Goal: Information Seeking & Learning: Learn about a topic

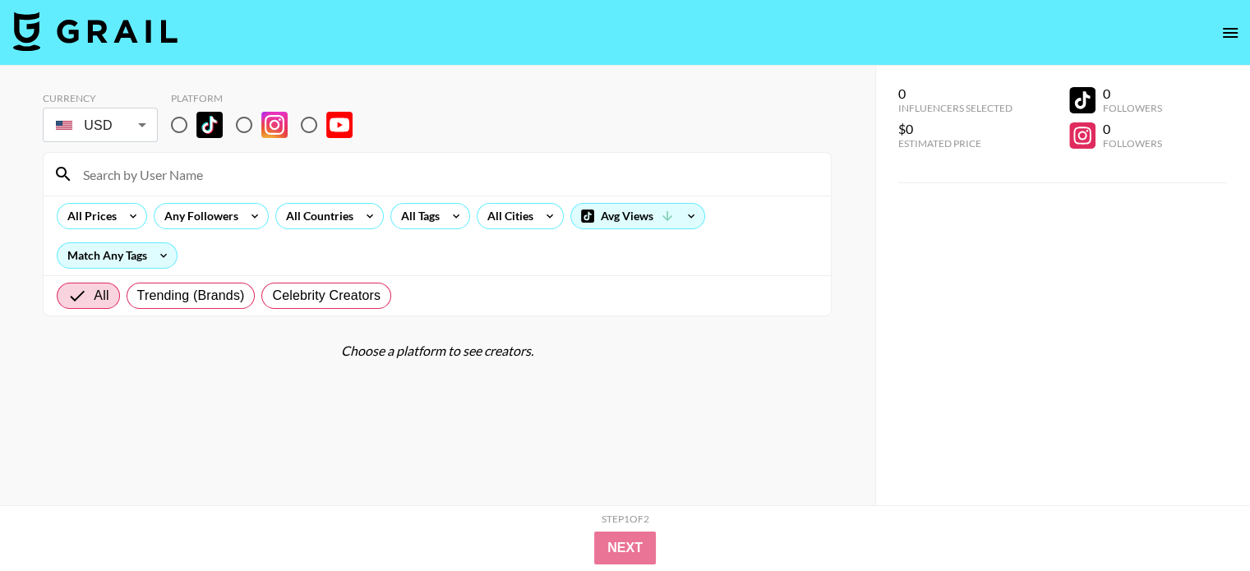
click at [174, 132] on input "radio" at bounding box center [179, 125] width 35 height 35
radio input "true"
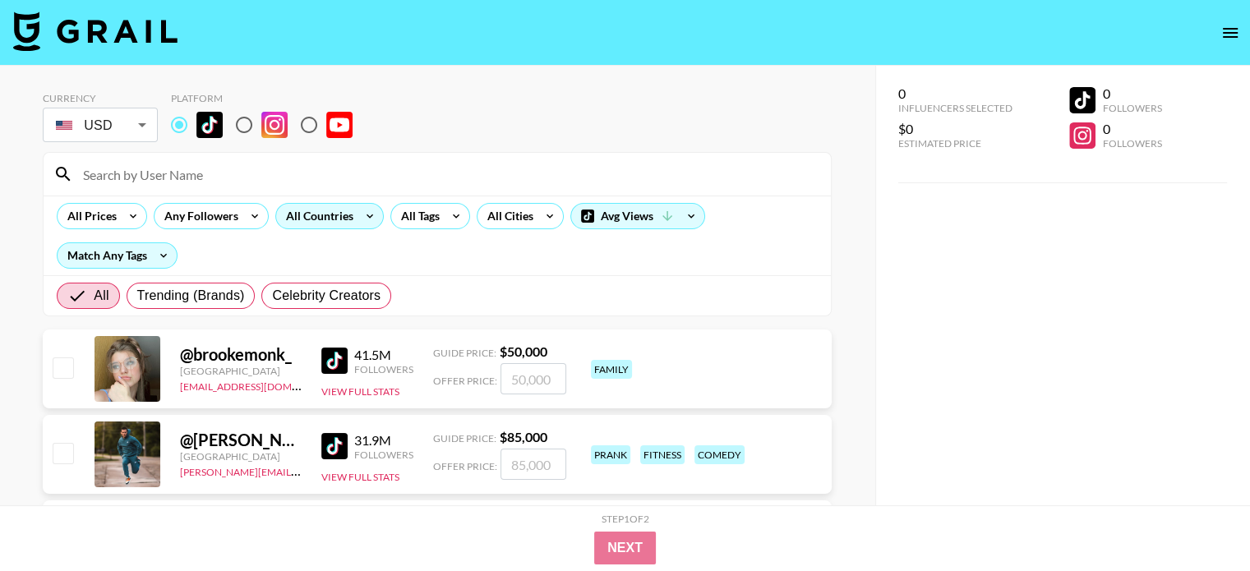
click at [357, 224] on div "All Countries" at bounding box center [329, 216] width 108 height 26
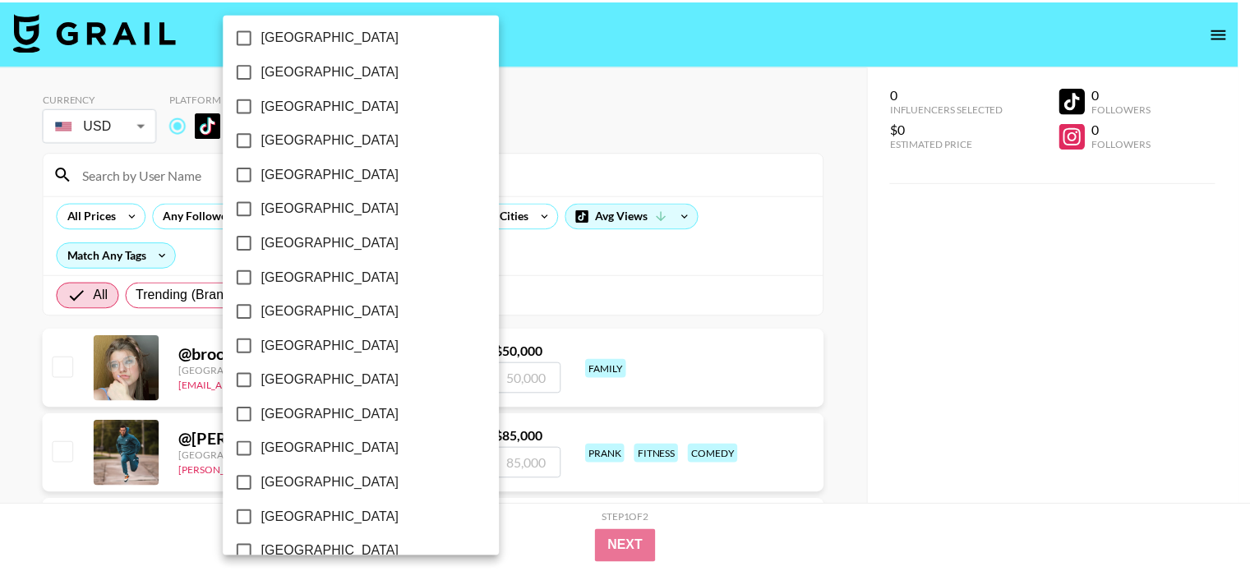
scroll to position [1344, 0]
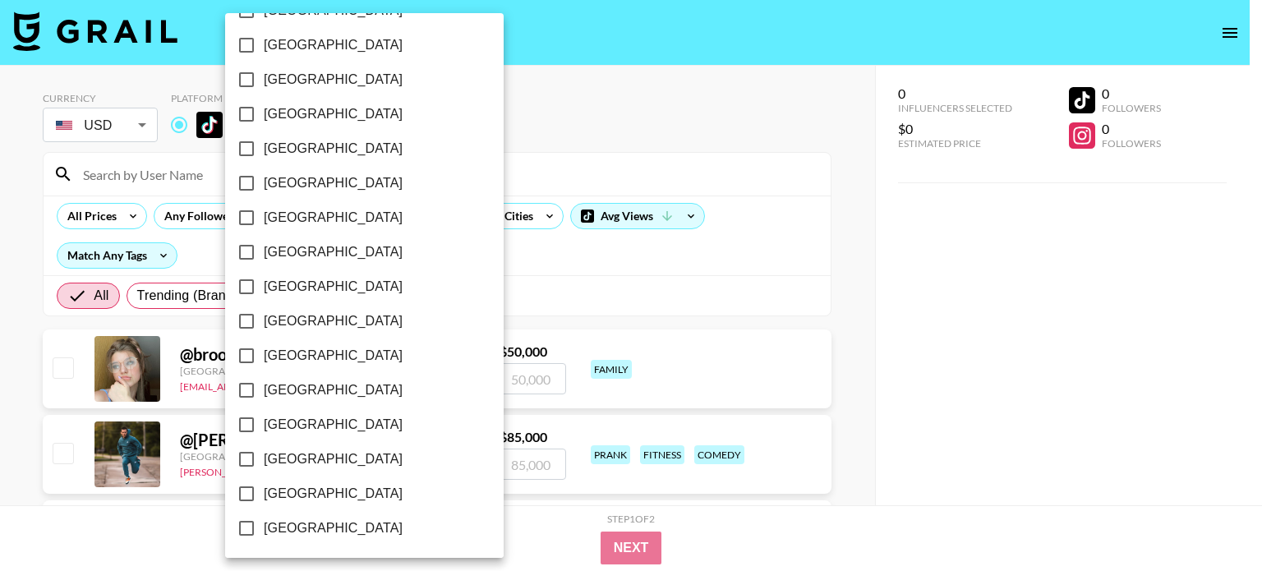
click at [339, 497] on span "[GEOGRAPHIC_DATA]" at bounding box center [333, 494] width 139 height 20
click at [264, 497] on input "[GEOGRAPHIC_DATA]" at bounding box center [246, 494] width 35 height 35
checkbox input "true"
click at [528, 251] on div at bounding box center [631, 285] width 1262 height 571
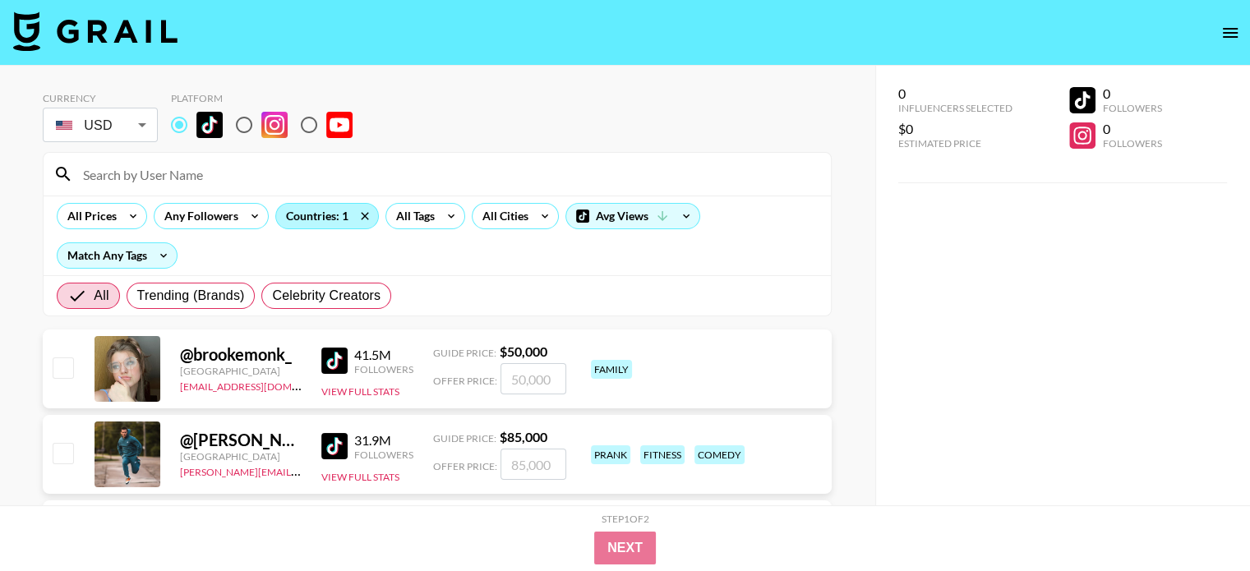
click at [317, 216] on div "Countries: 1" at bounding box center [327, 216] width 102 height 25
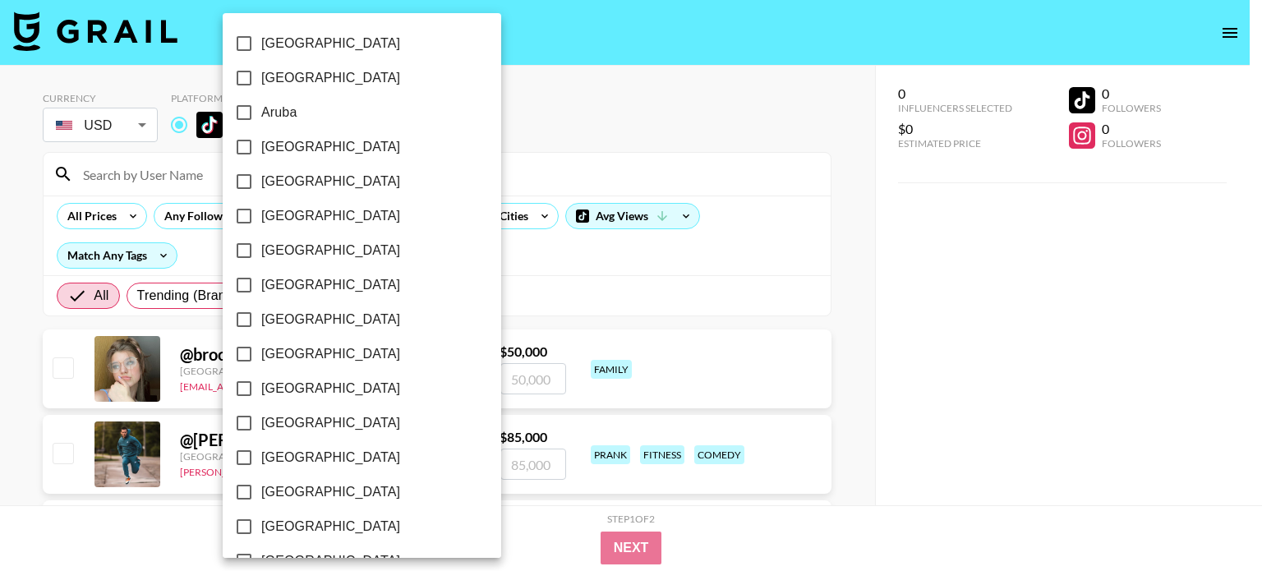
drag, startPoint x: 502, startPoint y: 279, endPoint x: 398, endPoint y: 285, distance: 104.5
click at [503, 279] on div at bounding box center [631, 285] width 1262 height 571
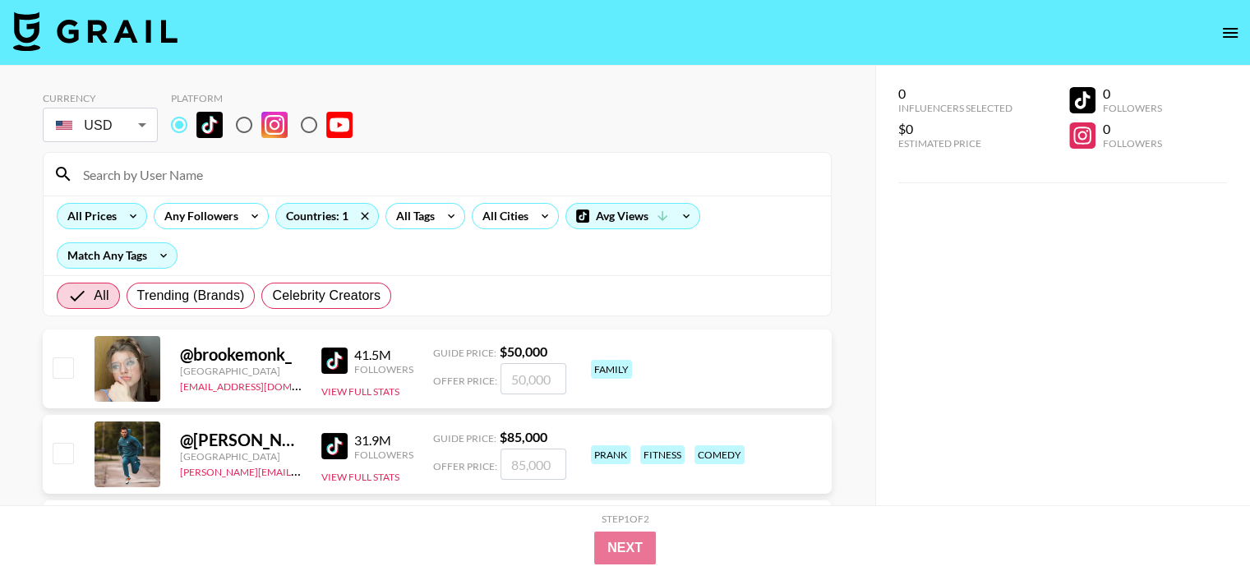
click at [122, 210] on icon at bounding box center [133, 216] width 26 height 25
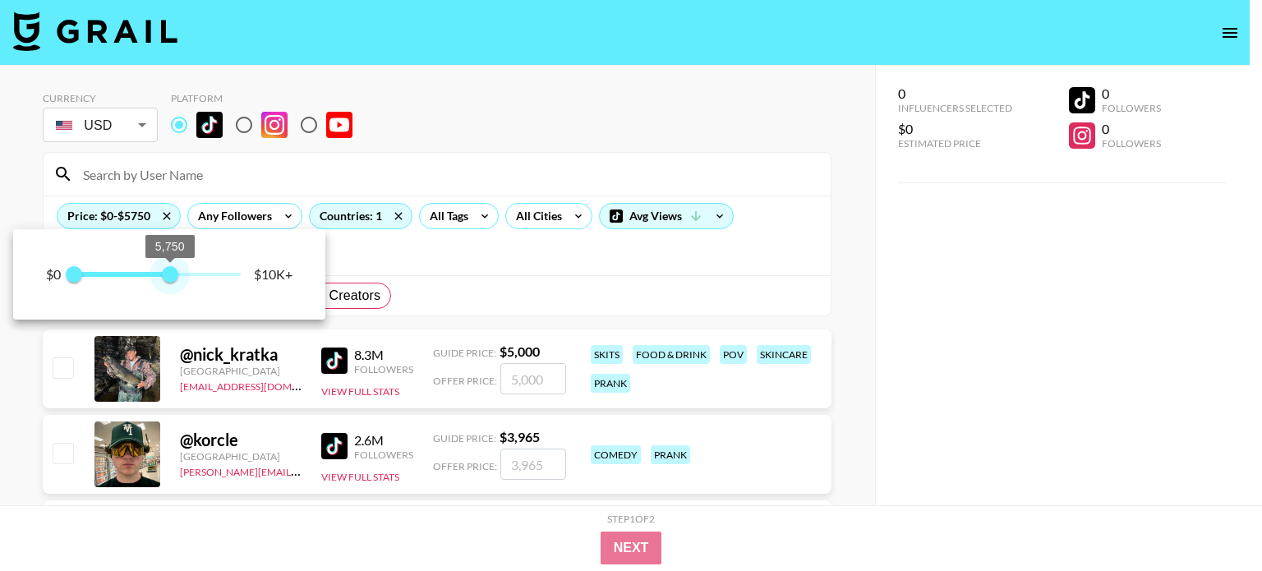
type input "6000"
drag, startPoint x: 242, startPoint y: 272, endPoint x: 173, endPoint y: 296, distance: 73.8
click at [173, 296] on div "$0 0 6,000 $10K+" at bounding box center [169, 274] width 312 height 90
click at [518, 256] on div at bounding box center [631, 285] width 1262 height 571
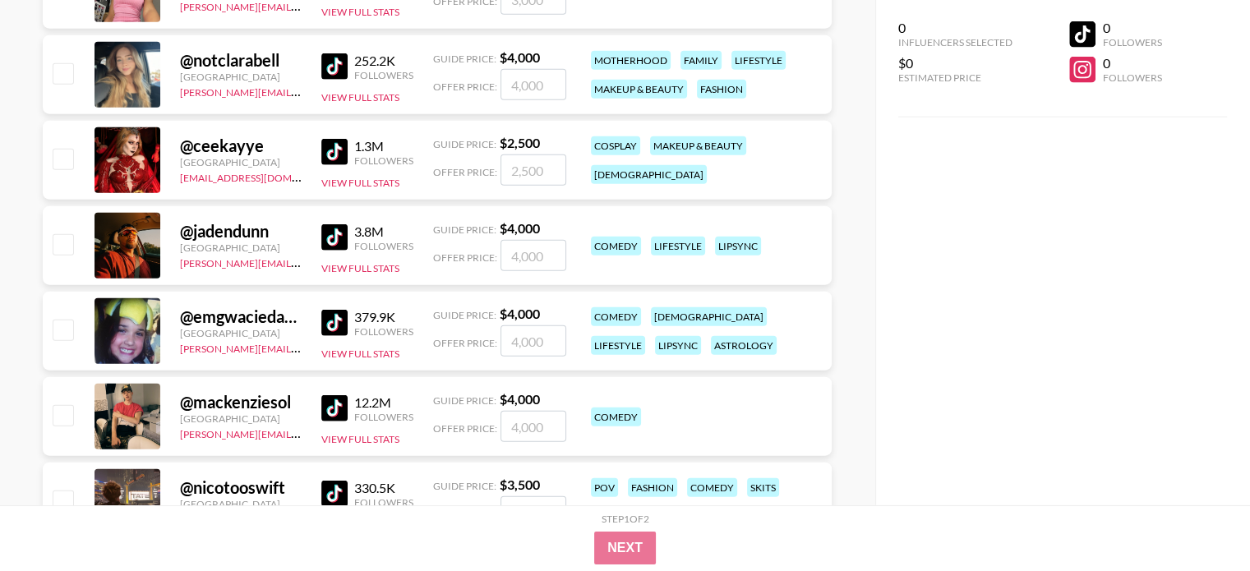
scroll to position [16596, 0]
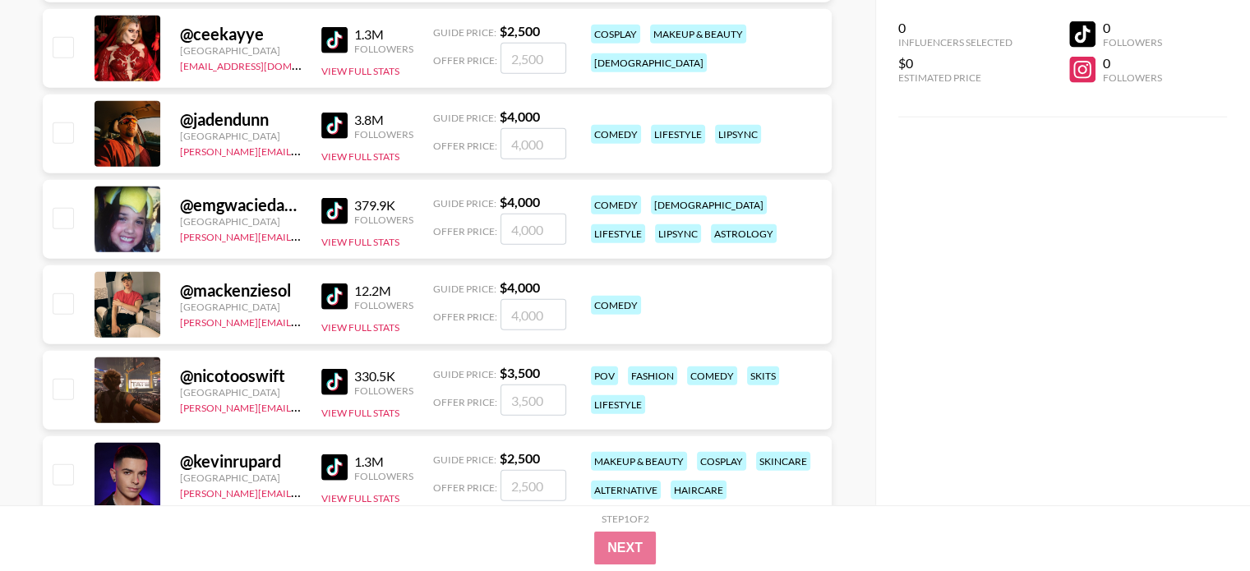
click at [329, 209] on img at bounding box center [334, 211] width 26 height 26
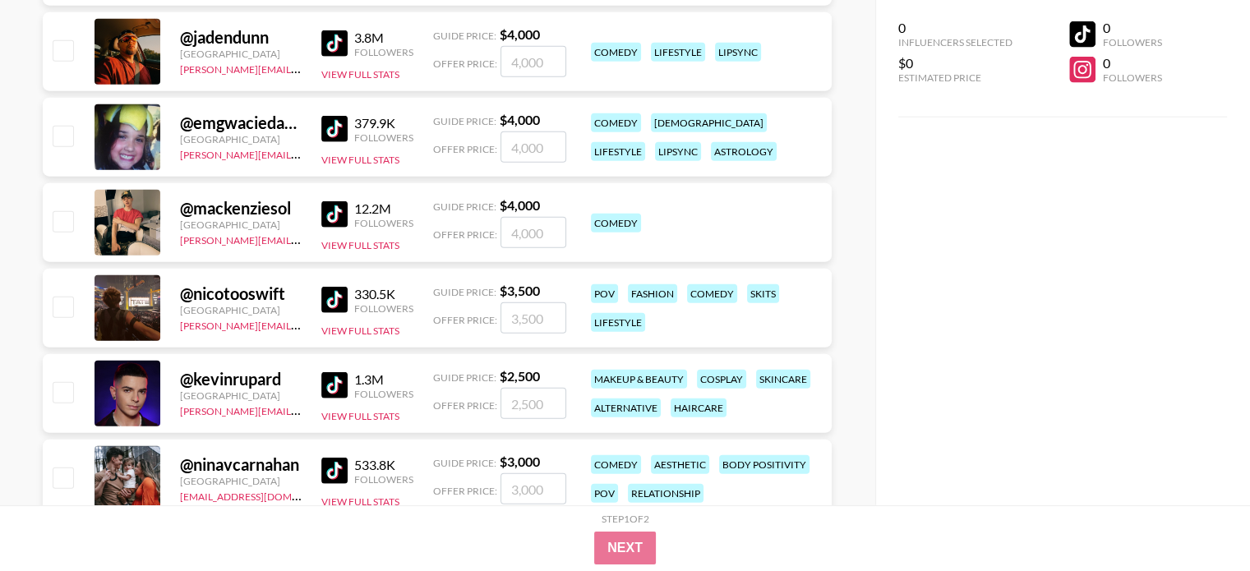
click at [320, 209] on div "@ mackenziesol [GEOGRAPHIC_DATA] [PERSON_NAME][EMAIL_ADDRESS][DOMAIN_NAME] 12.2…" at bounding box center [437, 222] width 789 height 79
click at [329, 216] on img at bounding box center [334, 214] width 26 height 26
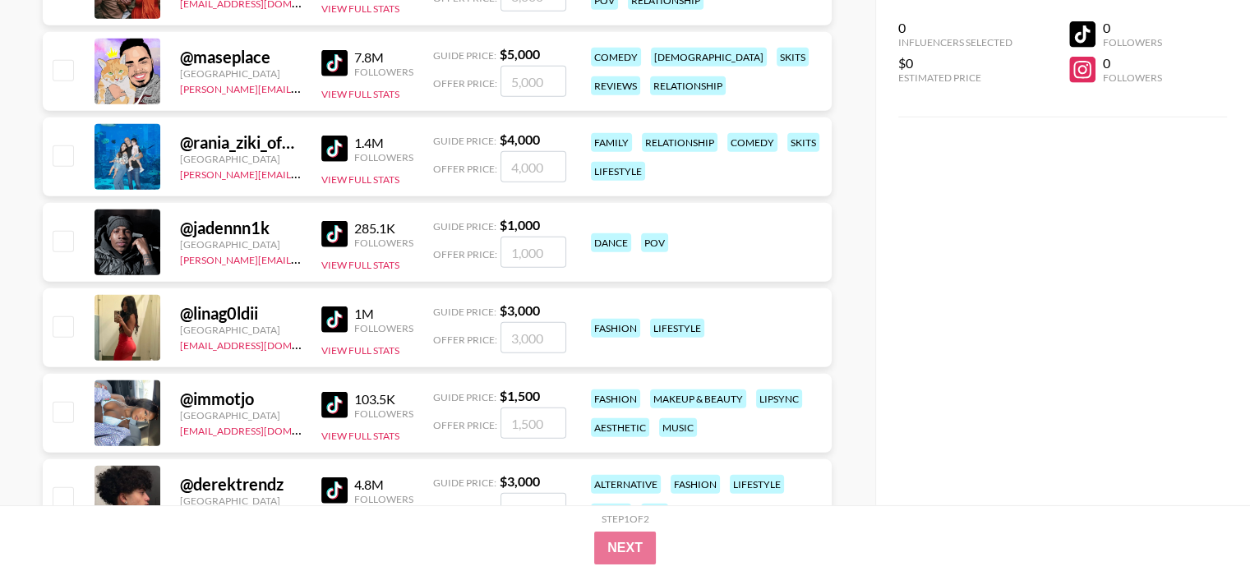
scroll to position [17335, 0]
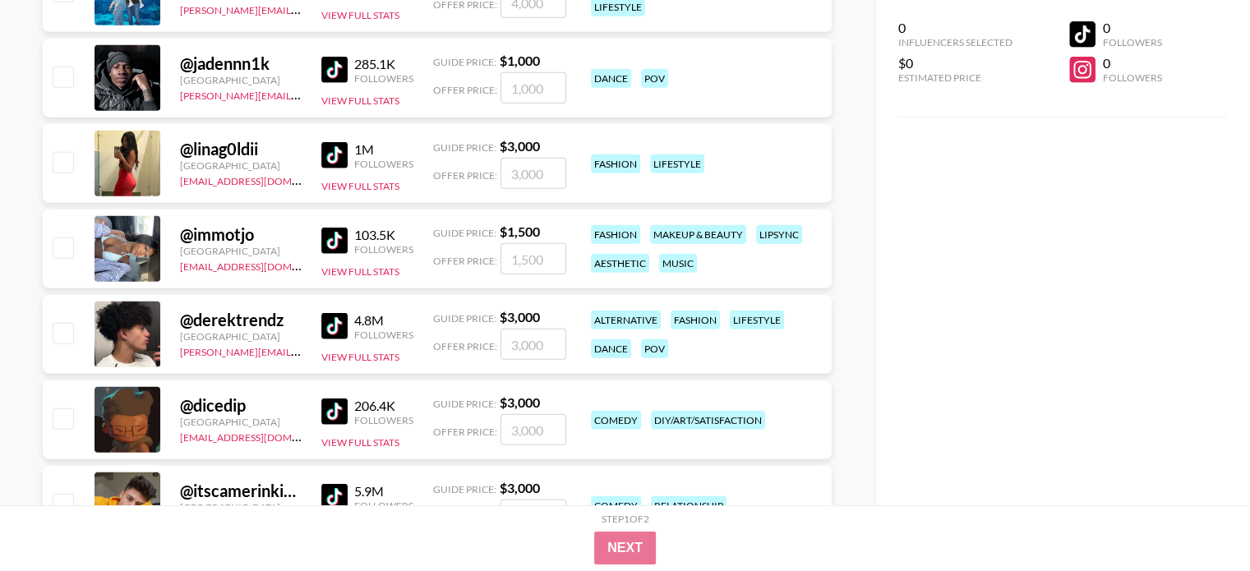
click at [342, 163] on img at bounding box center [334, 155] width 26 height 26
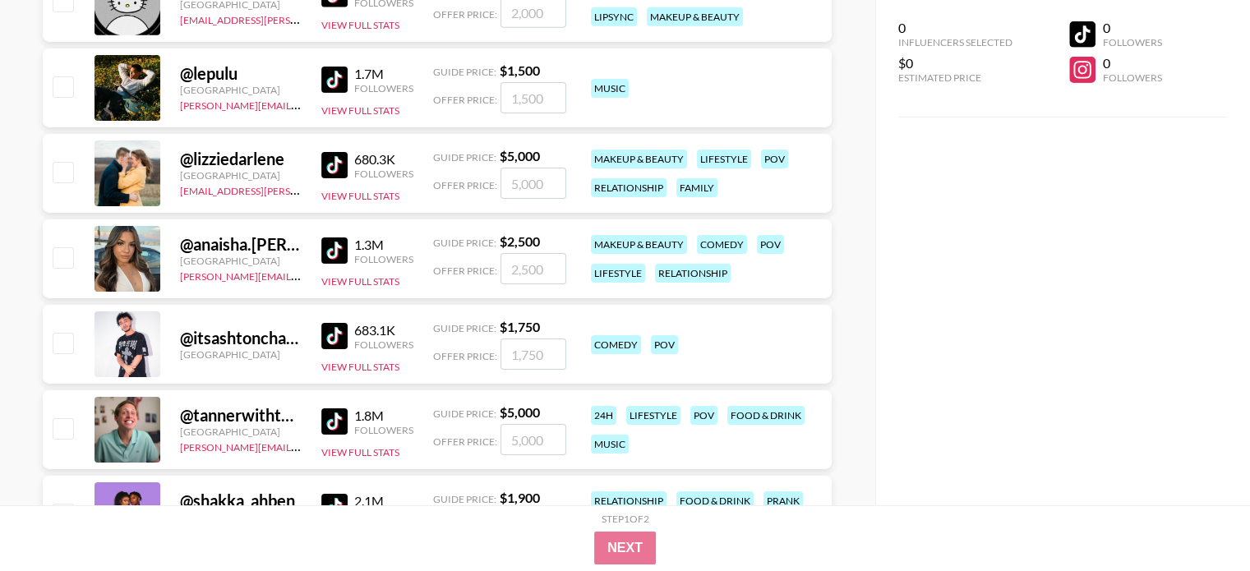
scroll to position [17992, 0]
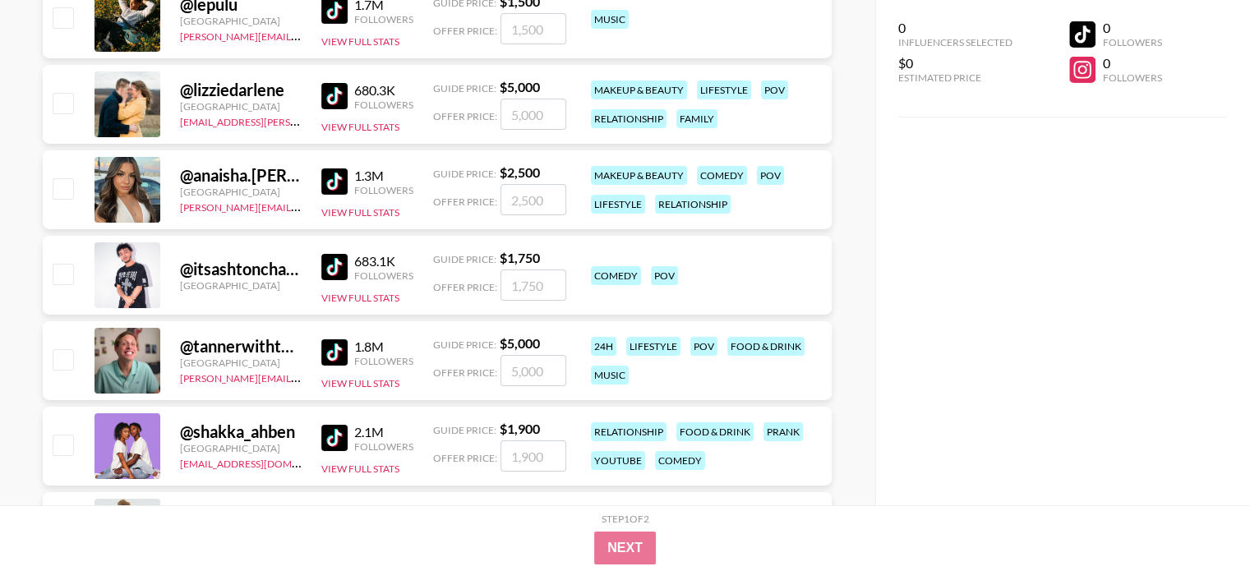
click at [343, 91] on img at bounding box center [334, 96] width 26 height 26
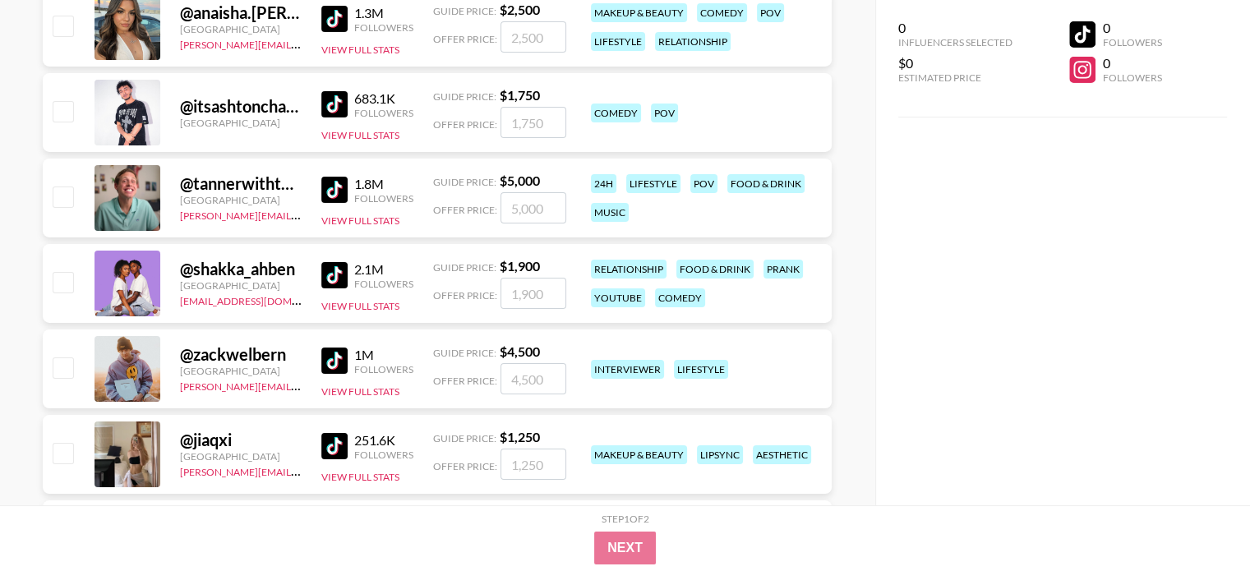
scroll to position [18157, 0]
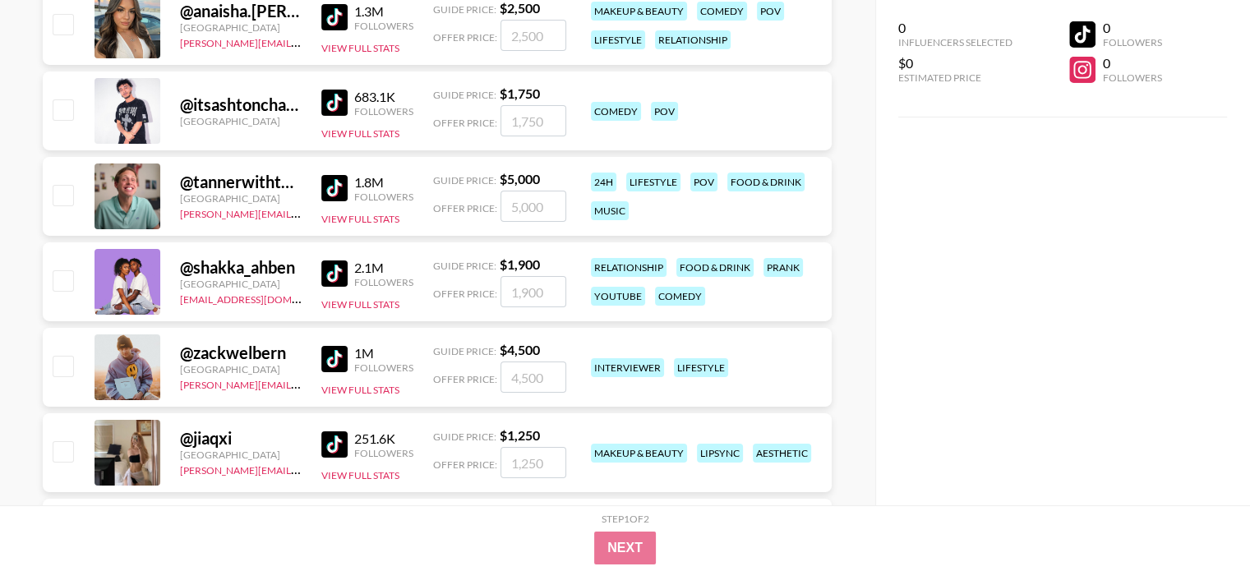
click at [338, 23] on img at bounding box center [334, 17] width 26 height 26
click at [335, 185] on img at bounding box center [334, 188] width 26 height 26
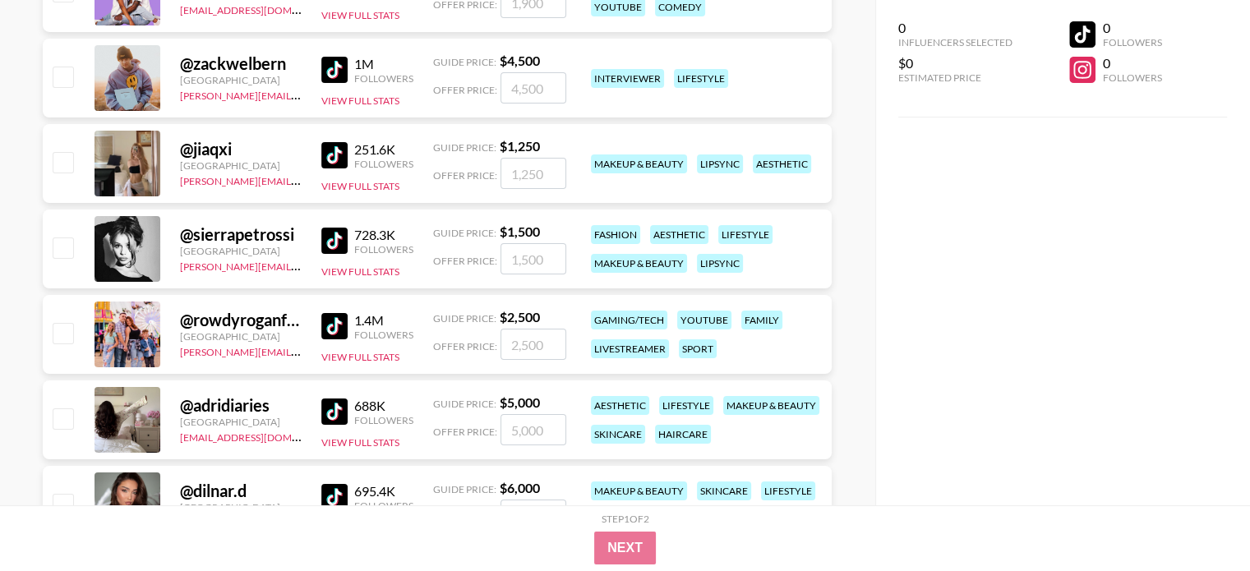
scroll to position [18485, 0]
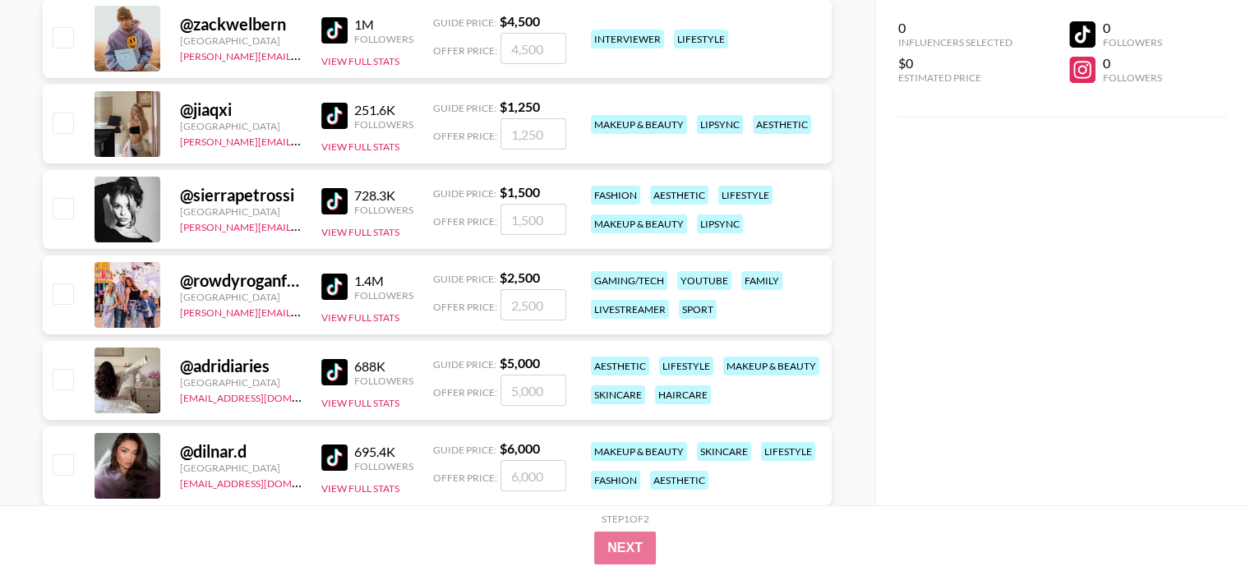
click at [329, 121] on img at bounding box center [334, 116] width 26 height 26
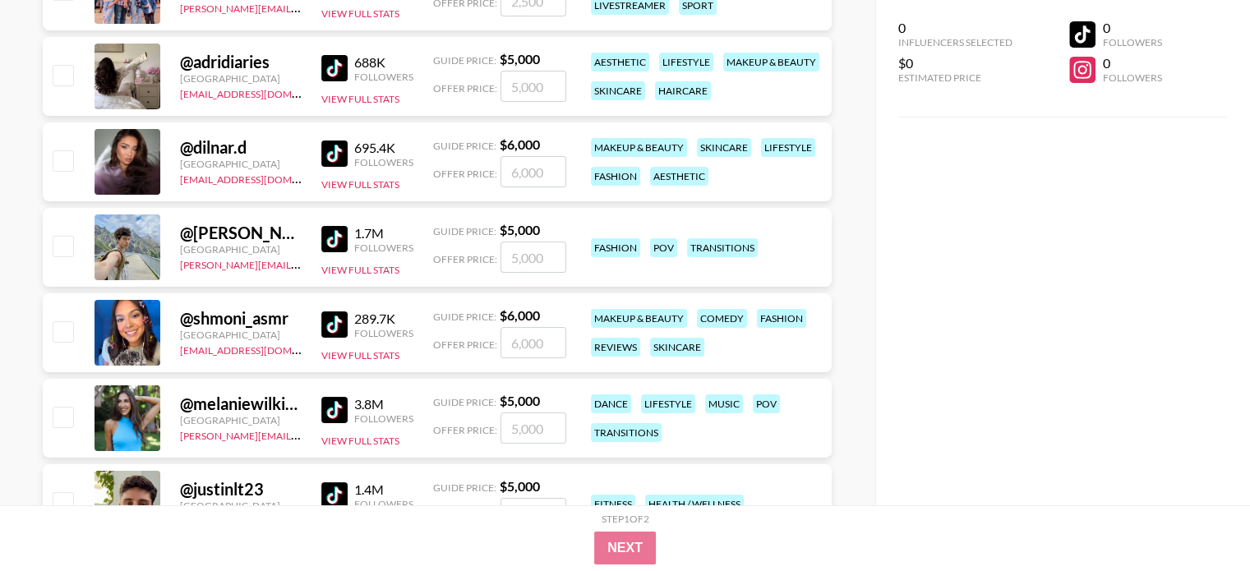
scroll to position [18814, 0]
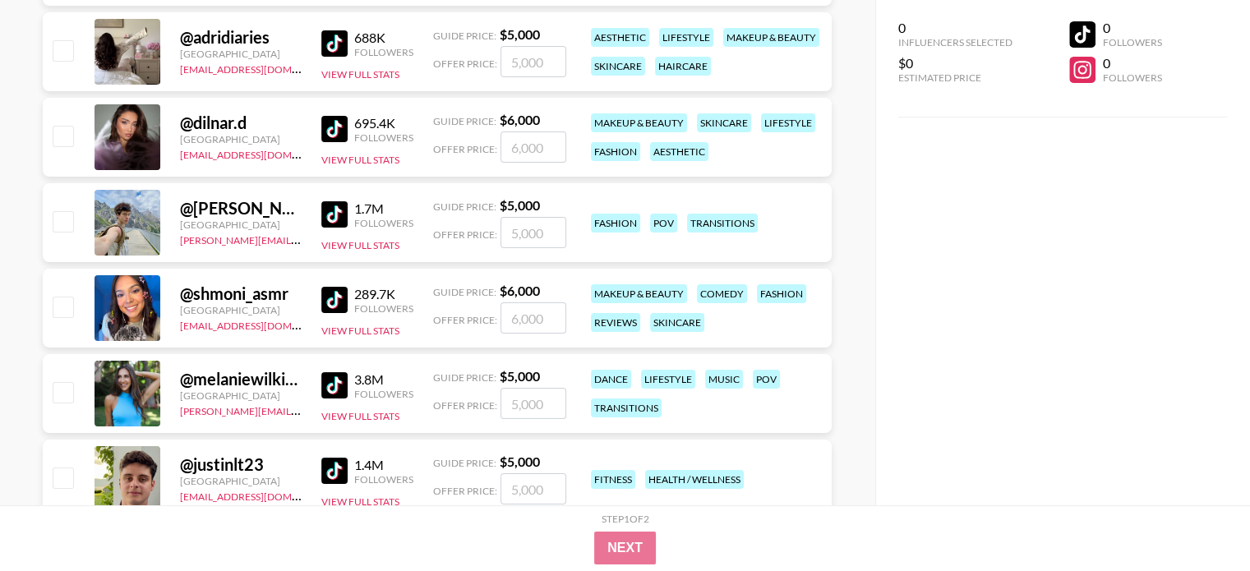
click at [328, 135] on img at bounding box center [334, 129] width 26 height 26
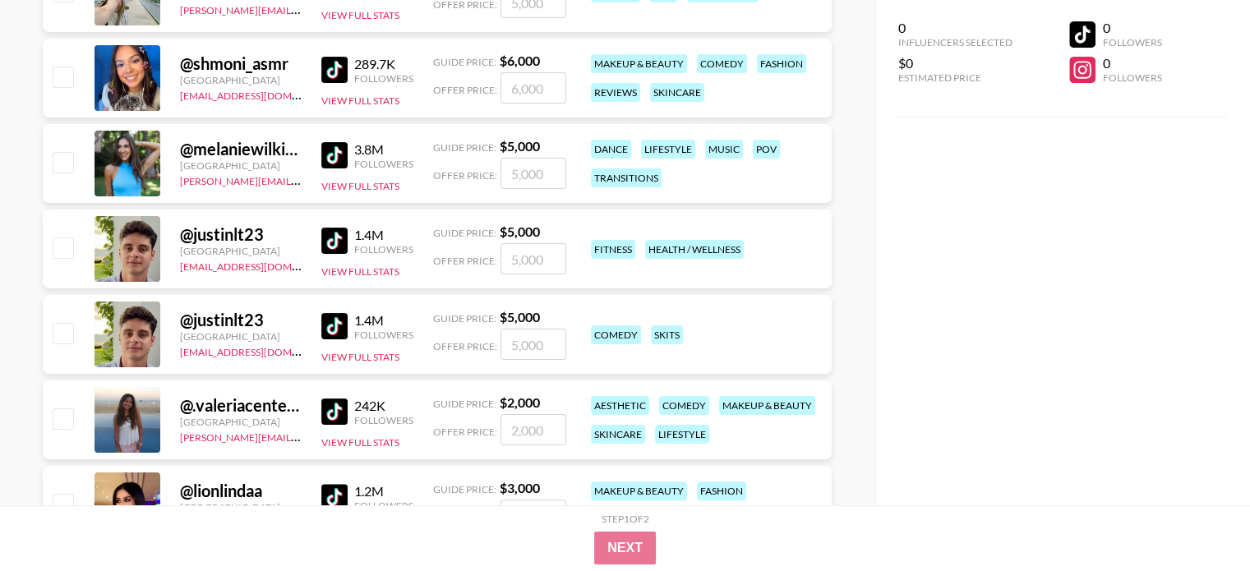
scroll to position [19060, 0]
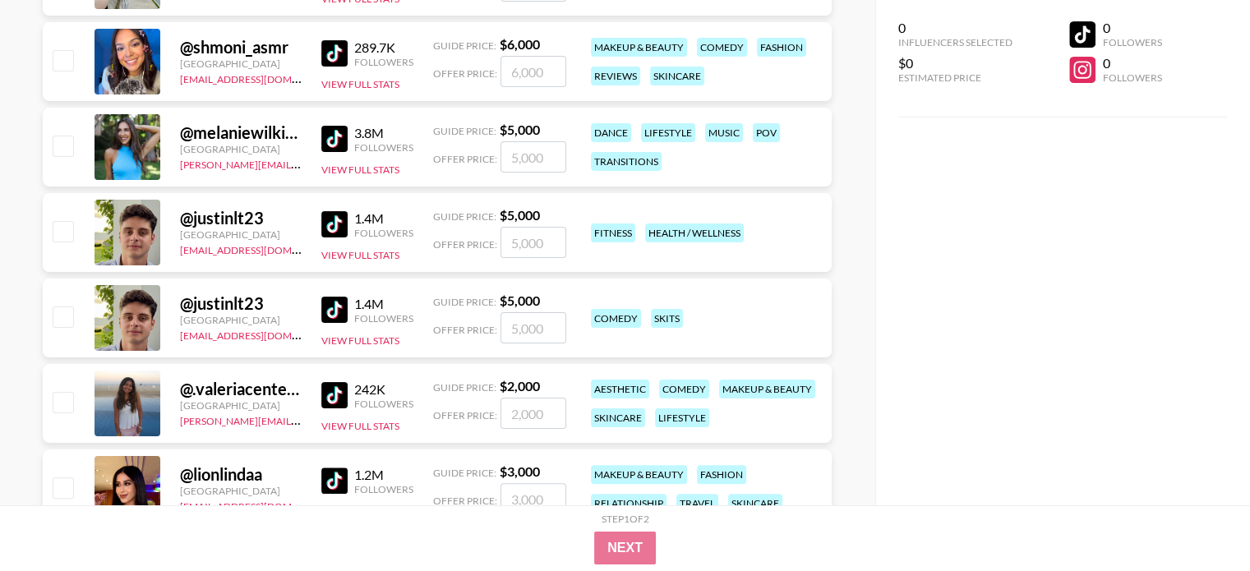
click at [334, 53] on img at bounding box center [334, 53] width 26 height 26
click at [333, 131] on img at bounding box center [334, 139] width 26 height 26
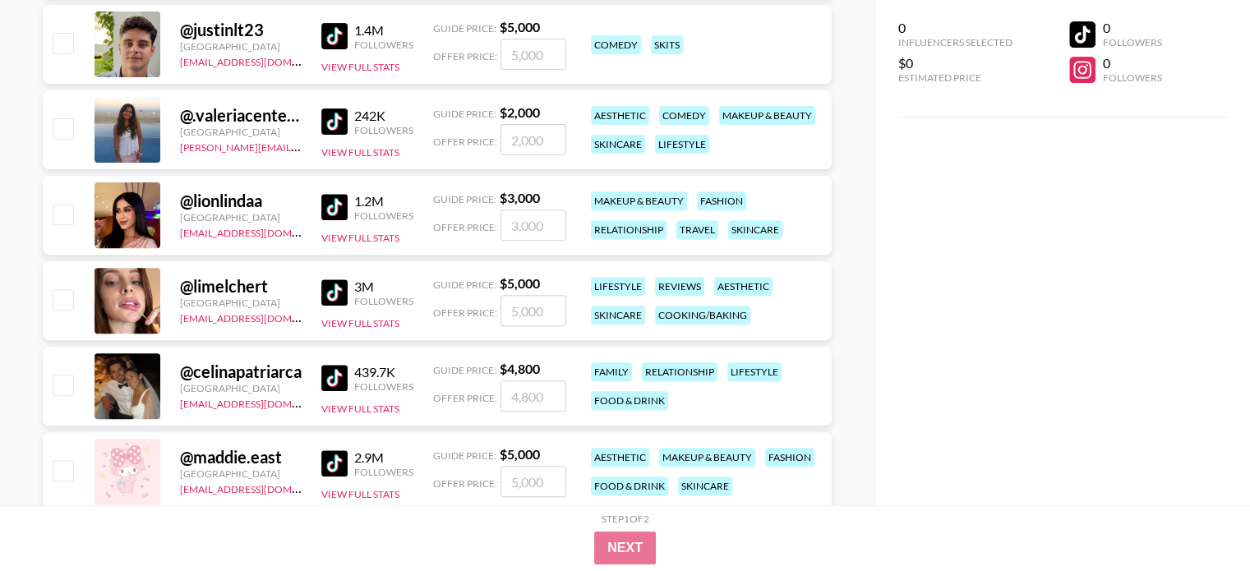
scroll to position [19389, 0]
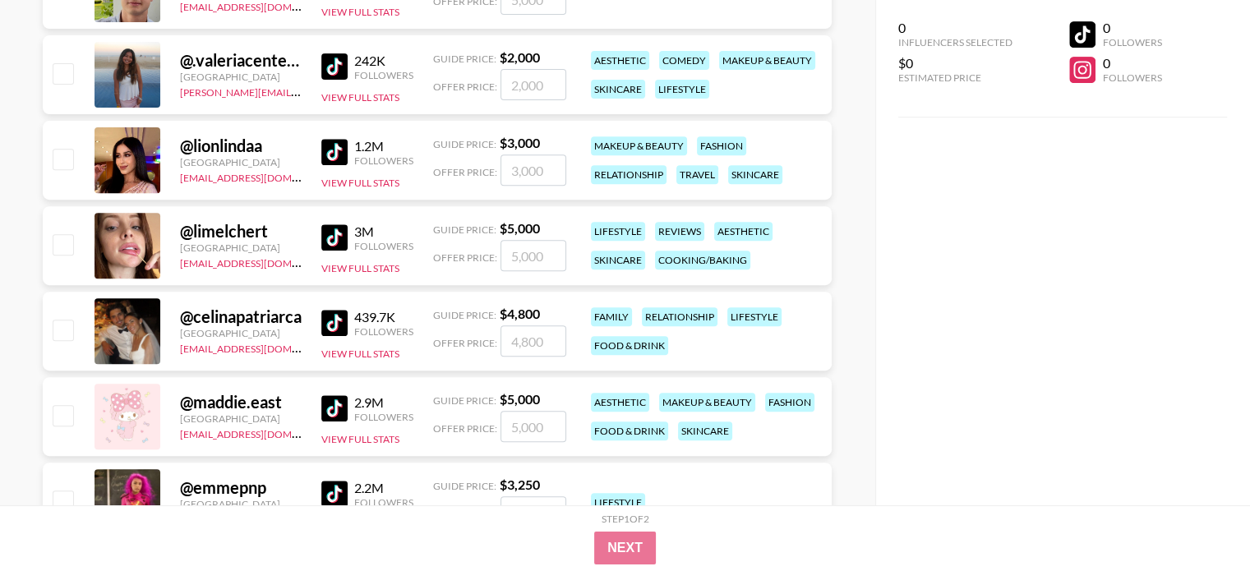
click at [329, 75] on img at bounding box center [334, 66] width 26 height 26
click at [339, 146] on img at bounding box center [334, 152] width 26 height 26
click at [334, 231] on img at bounding box center [334, 237] width 26 height 26
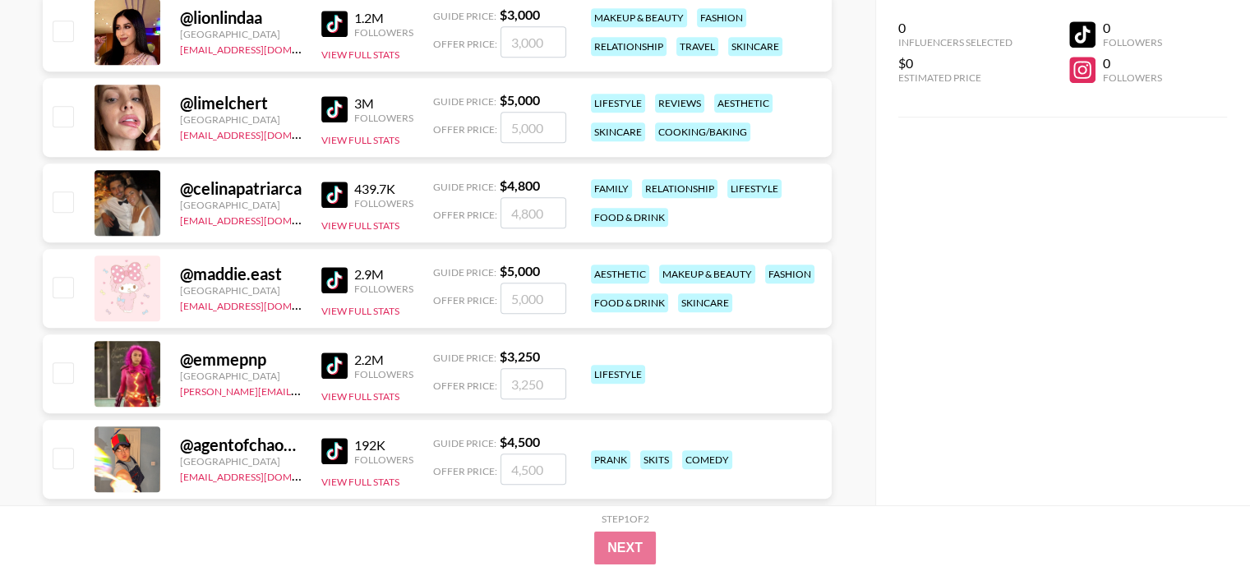
scroll to position [19553, 0]
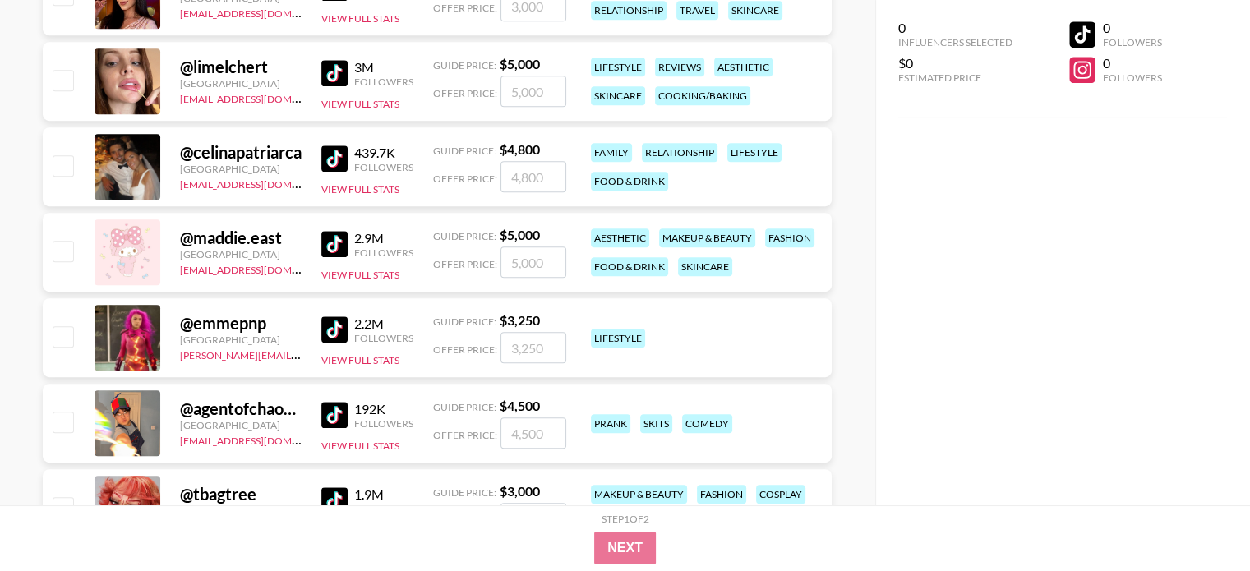
click at [334, 154] on img at bounding box center [334, 158] width 26 height 26
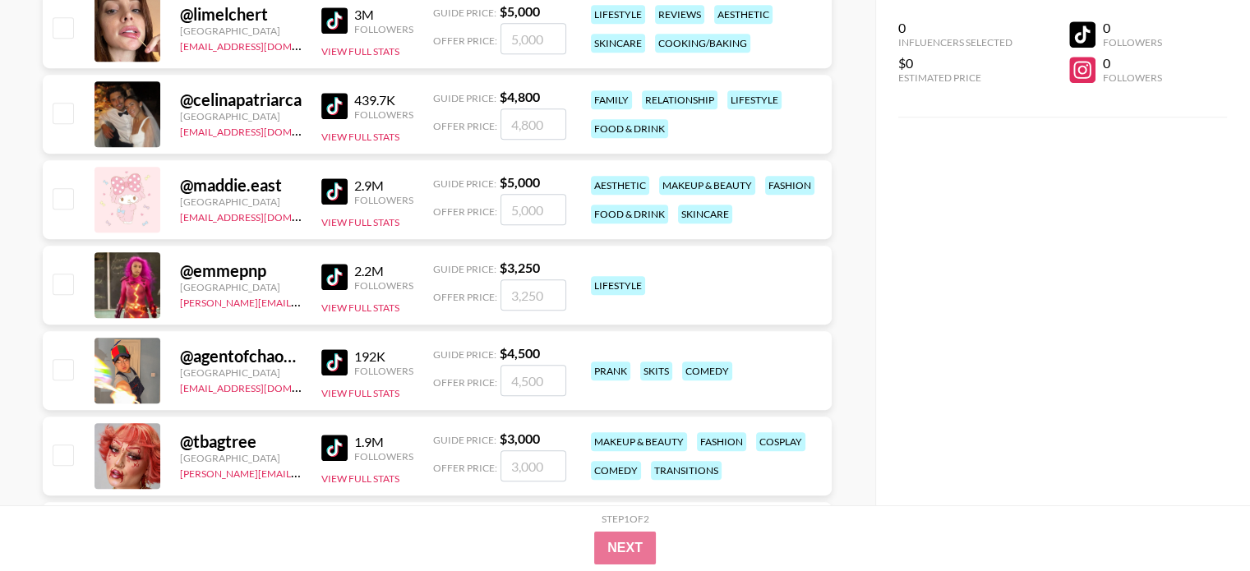
scroll to position [19636, 0]
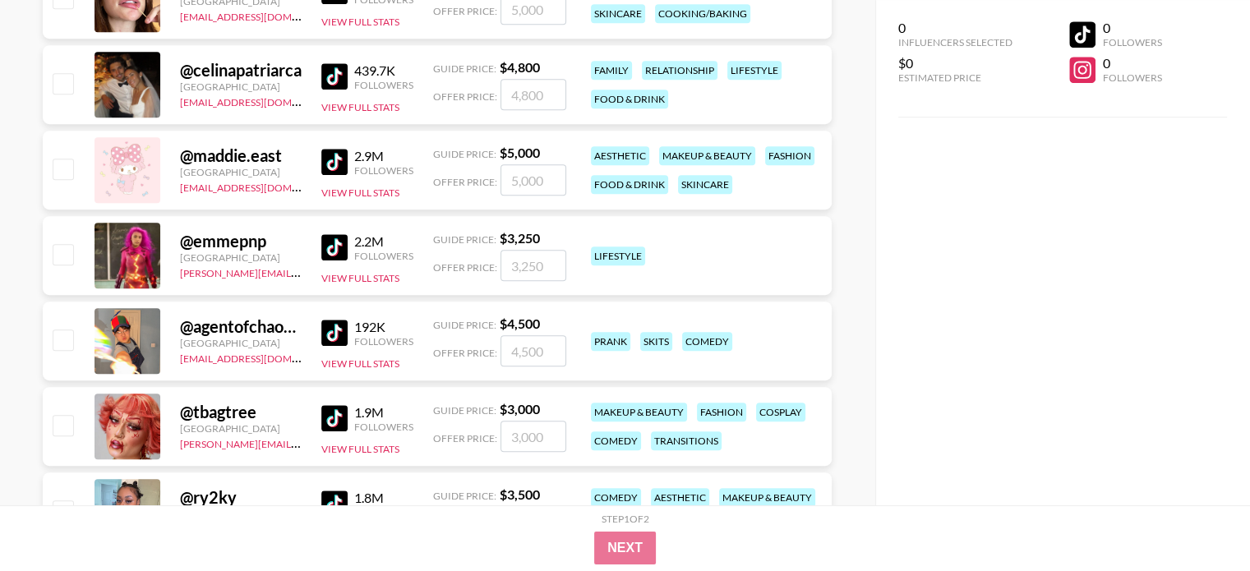
click at [342, 169] on img at bounding box center [334, 162] width 26 height 26
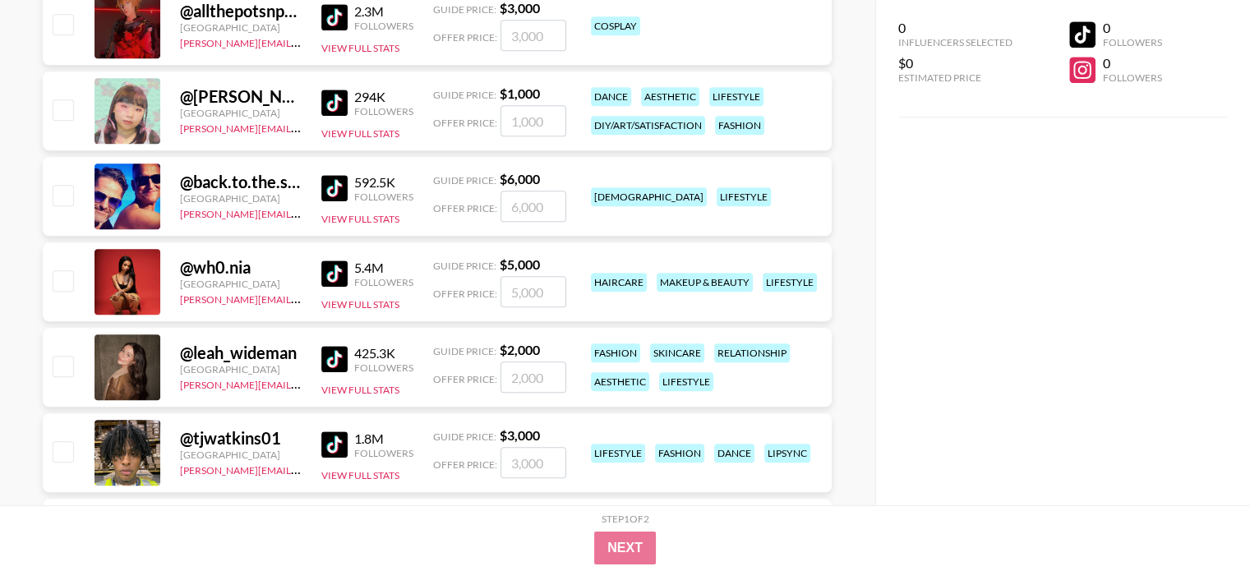
scroll to position [20457, 0]
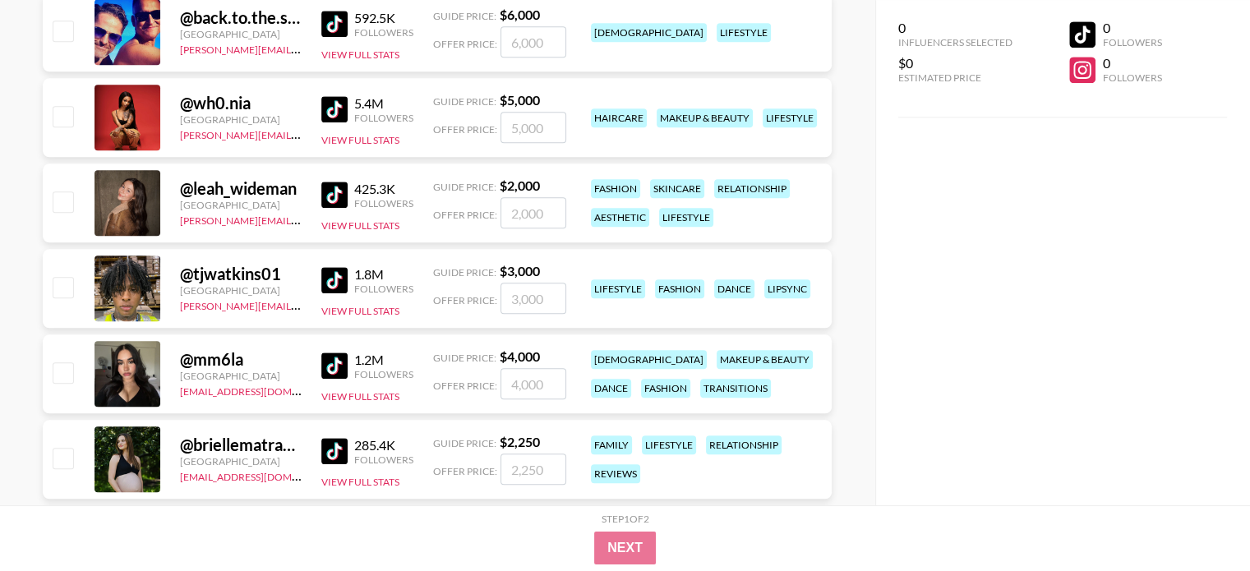
click at [335, 198] on img at bounding box center [334, 195] width 26 height 26
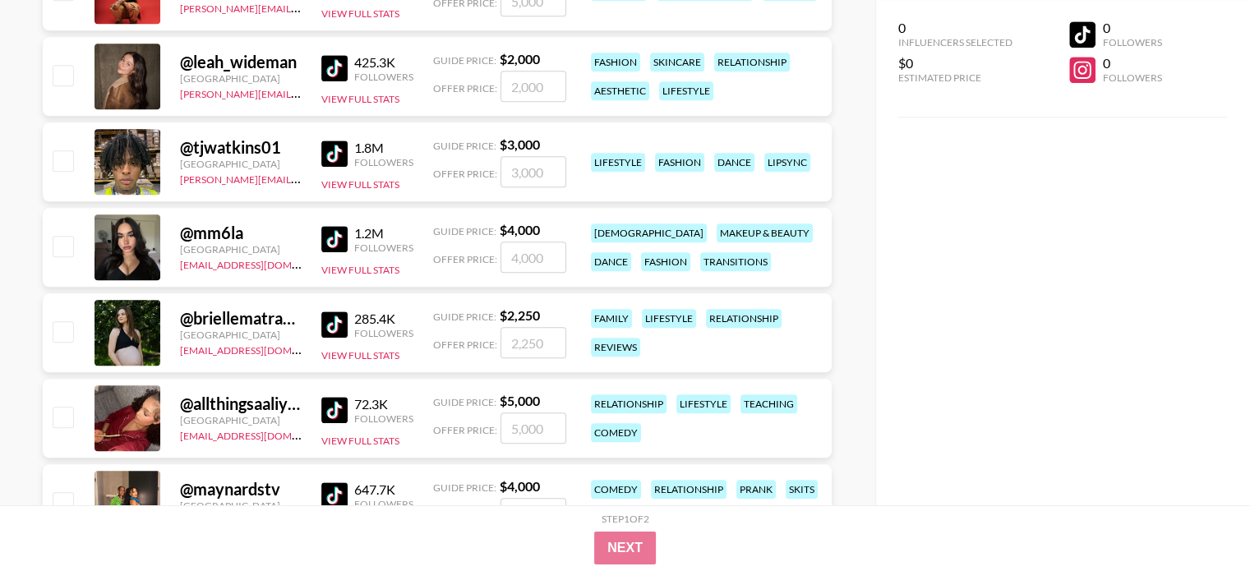
scroll to position [20621, 0]
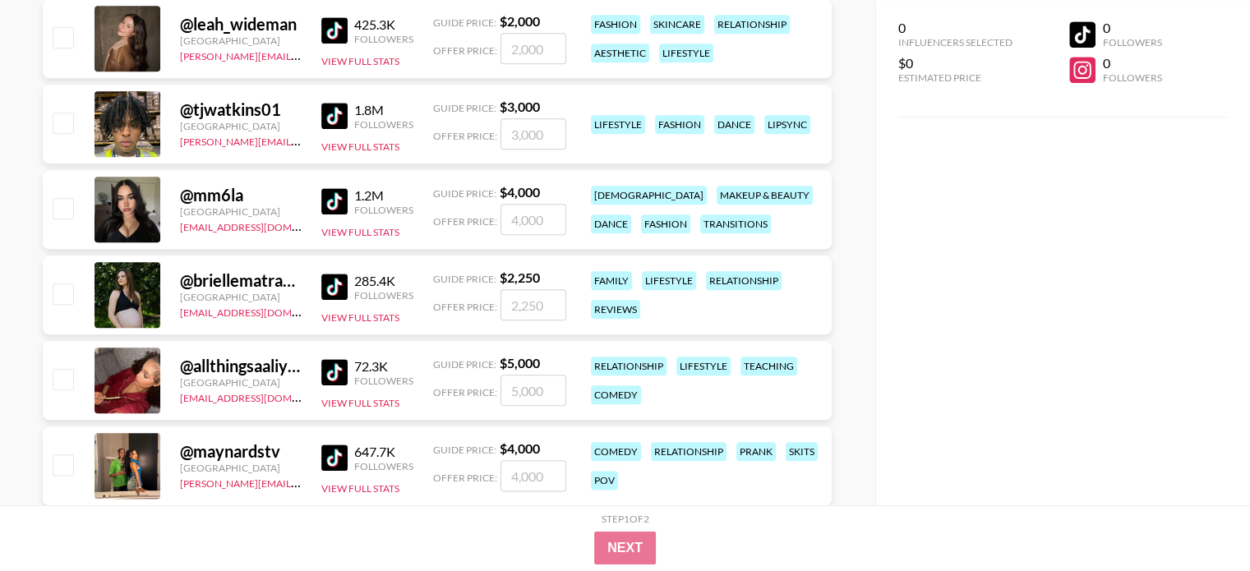
click at [329, 206] on img at bounding box center [334, 201] width 26 height 26
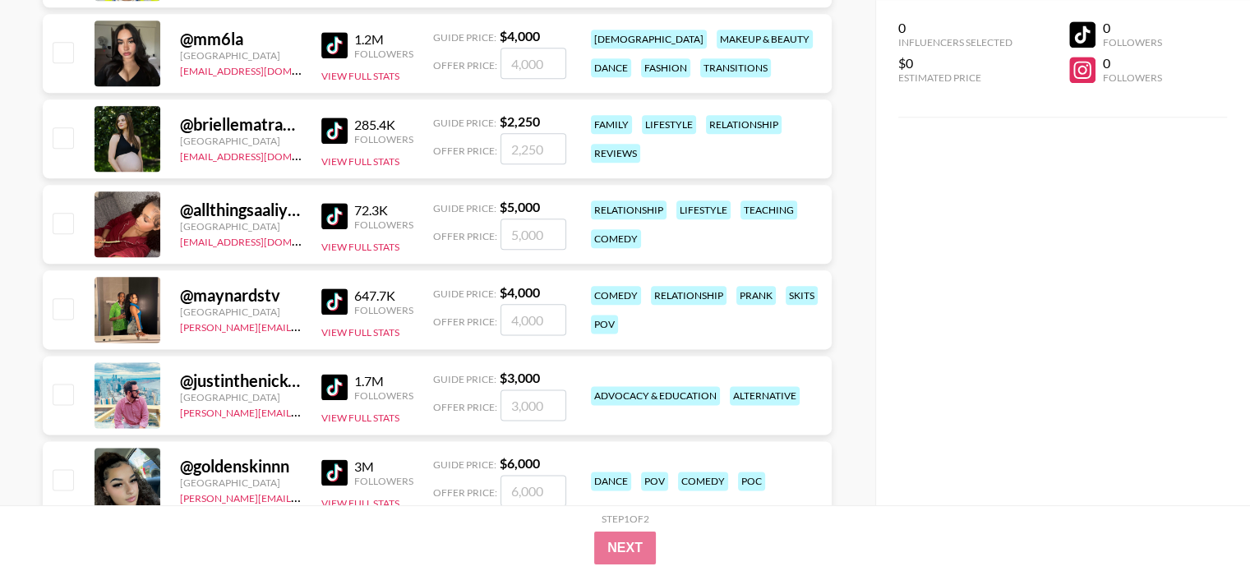
scroll to position [20786, 0]
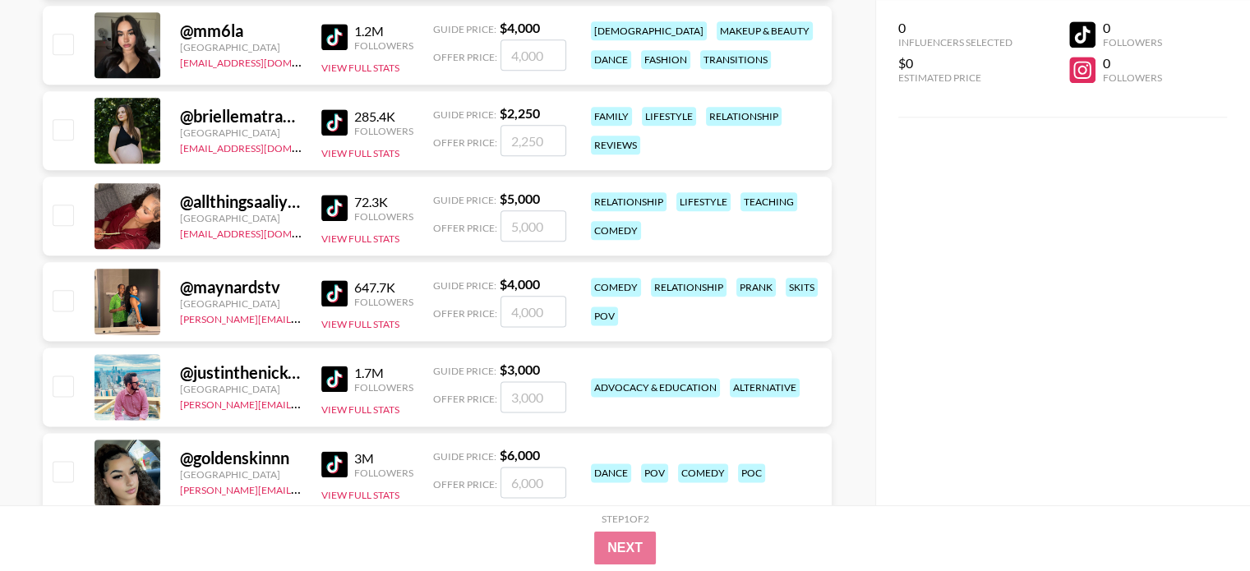
click at [343, 114] on img at bounding box center [334, 122] width 26 height 26
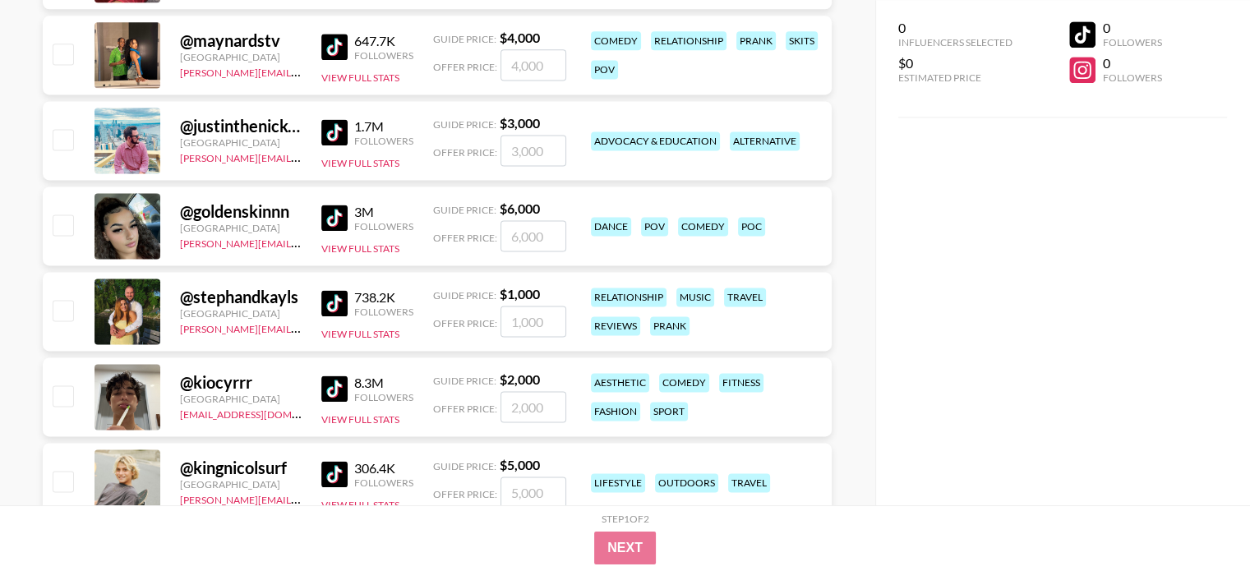
scroll to position [21114, 0]
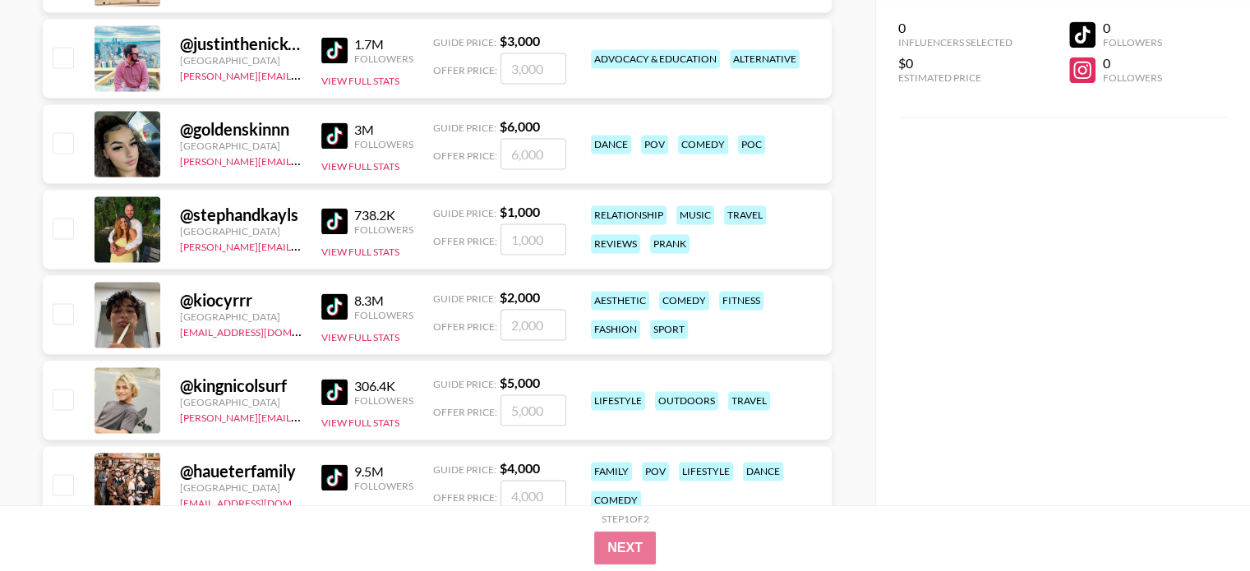
click at [333, 226] on img at bounding box center [334, 221] width 26 height 26
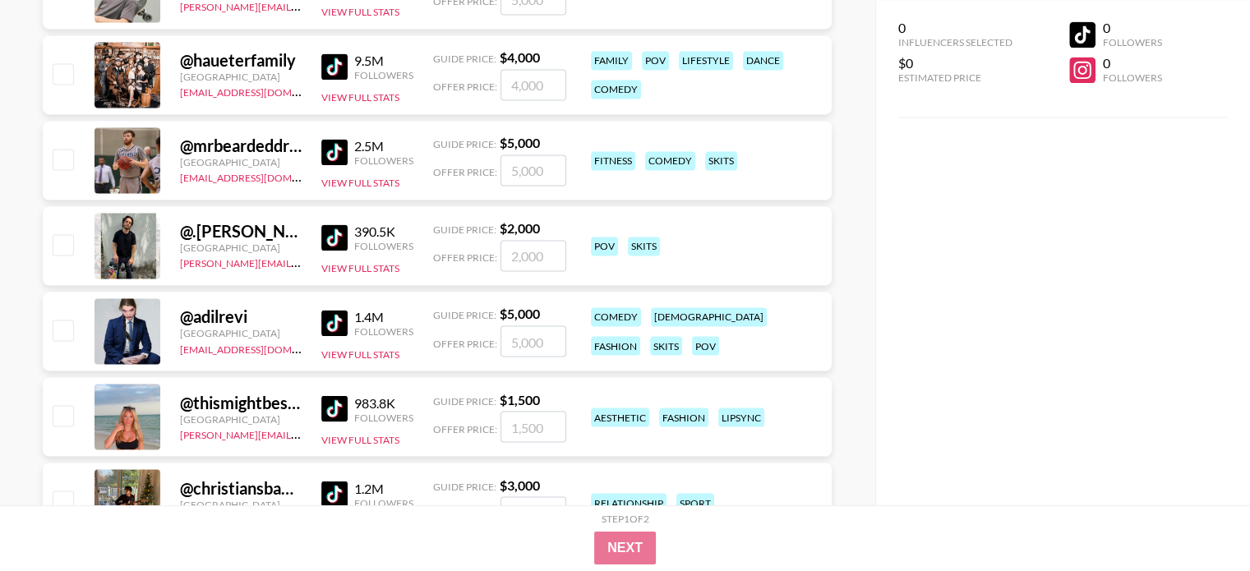
scroll to position [21443, 0]
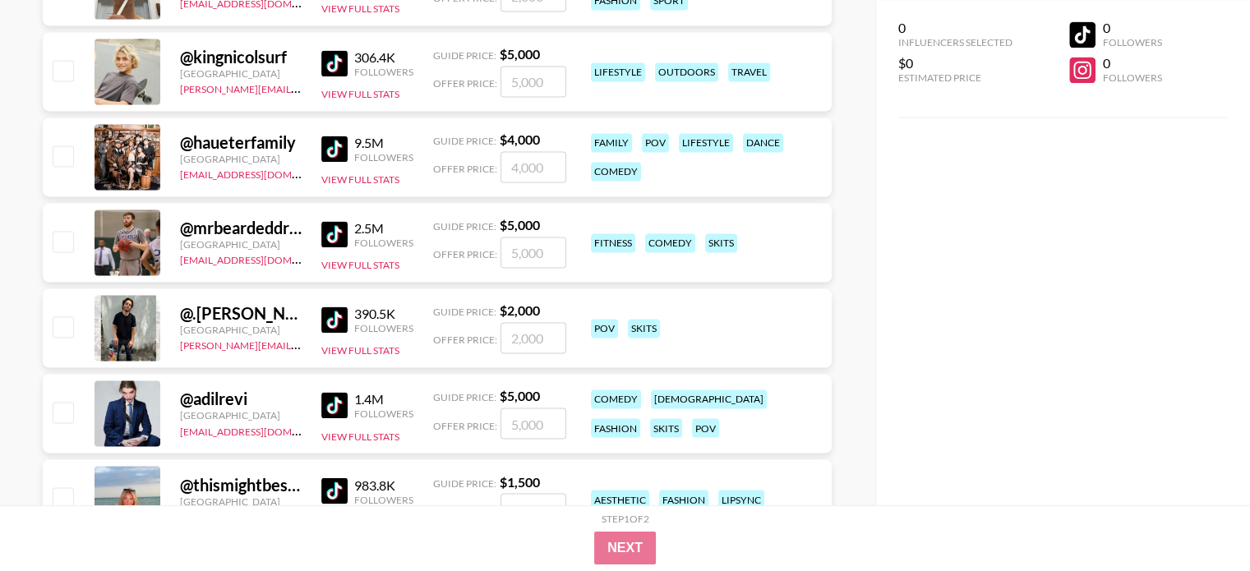
click at [320, 68] on div "@ kingnicolsurf [GEOGRAPHIC_DATA] [PERSON_NAME][EMAIL_ADDRESS][DOMAIN_NAME] 306…" at bounding box center [437, 71] width 789 height 79
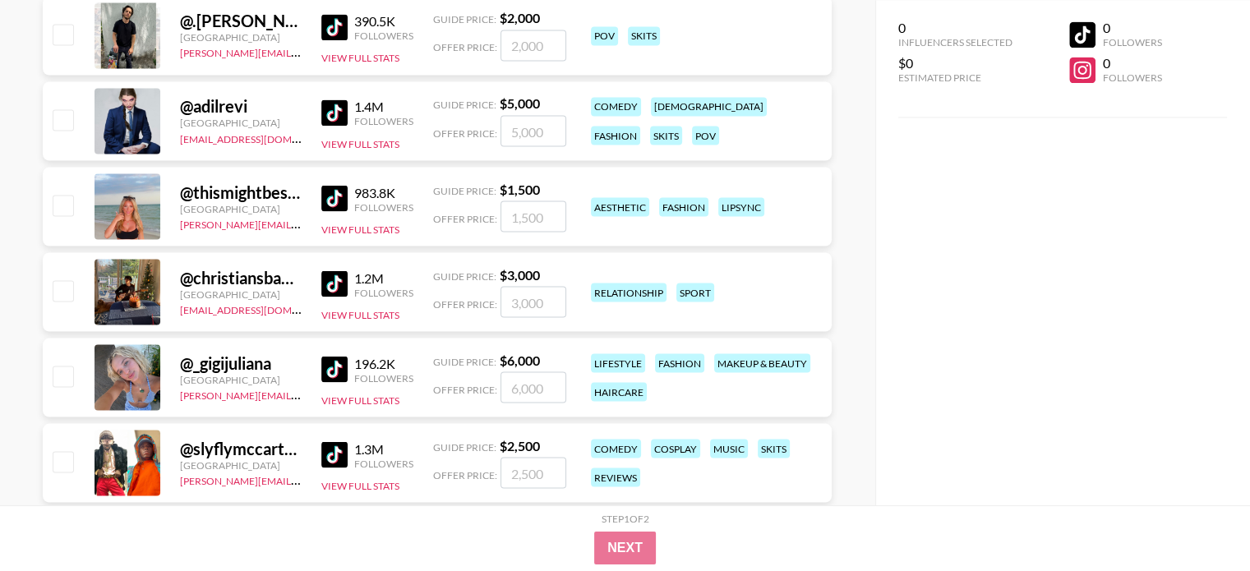
scroll to position [21772, 0]
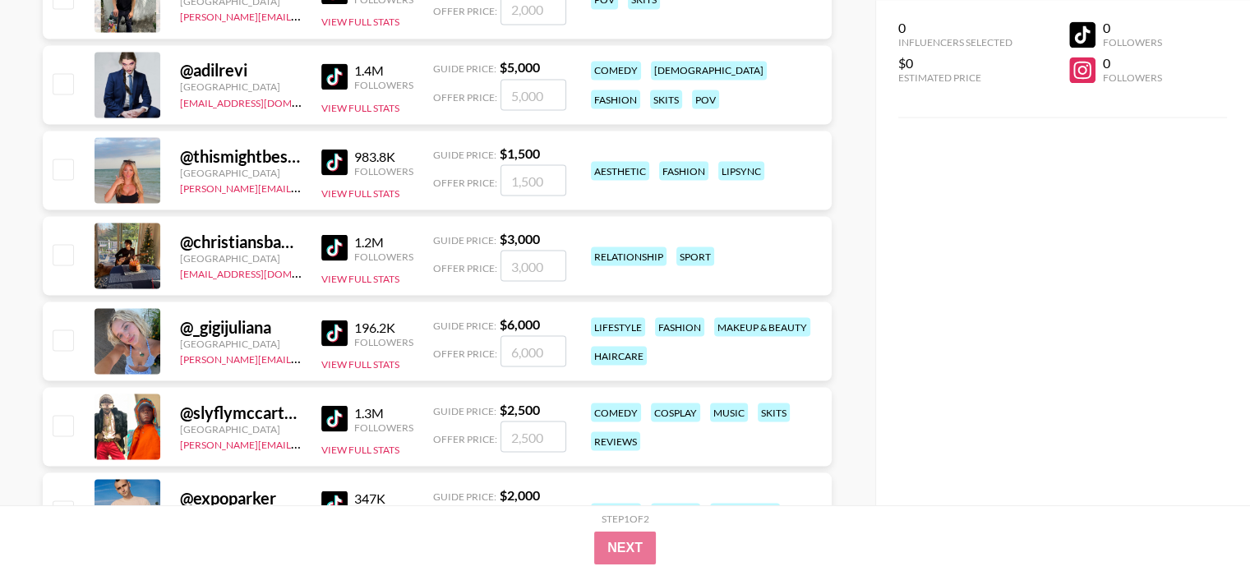
click at [343, 163] on img at bounding box center [334, 162] width 26 height 26
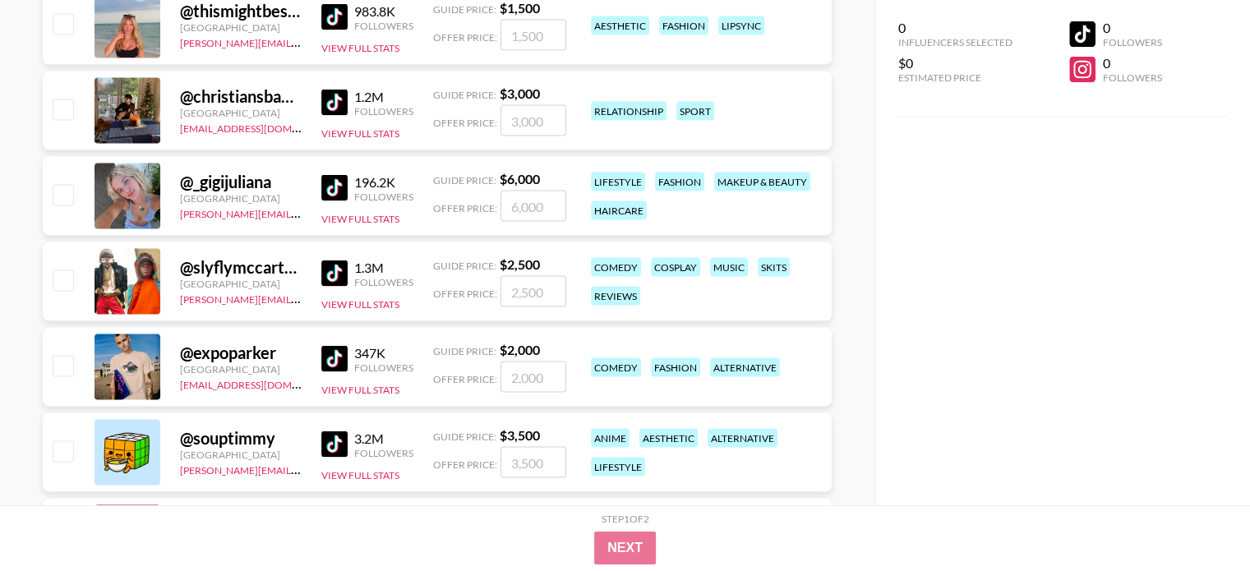
scroll to position [21936, 0]
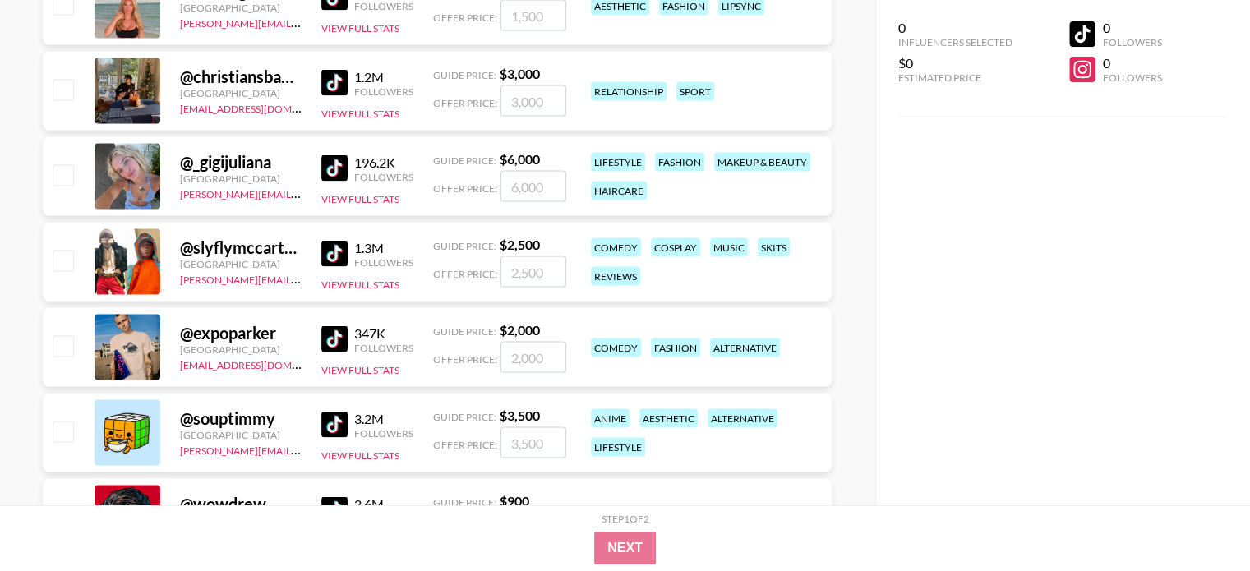
click at [328, 173] on img at bounding box center [334, 168] width 26 height 26
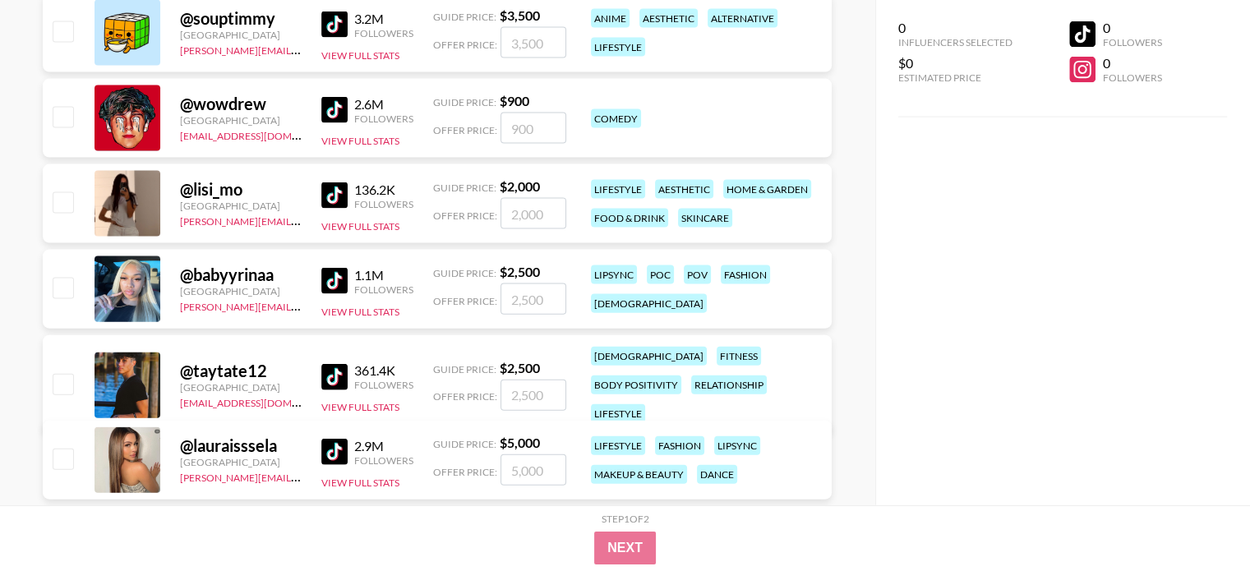
scroll to position [22347, 0]
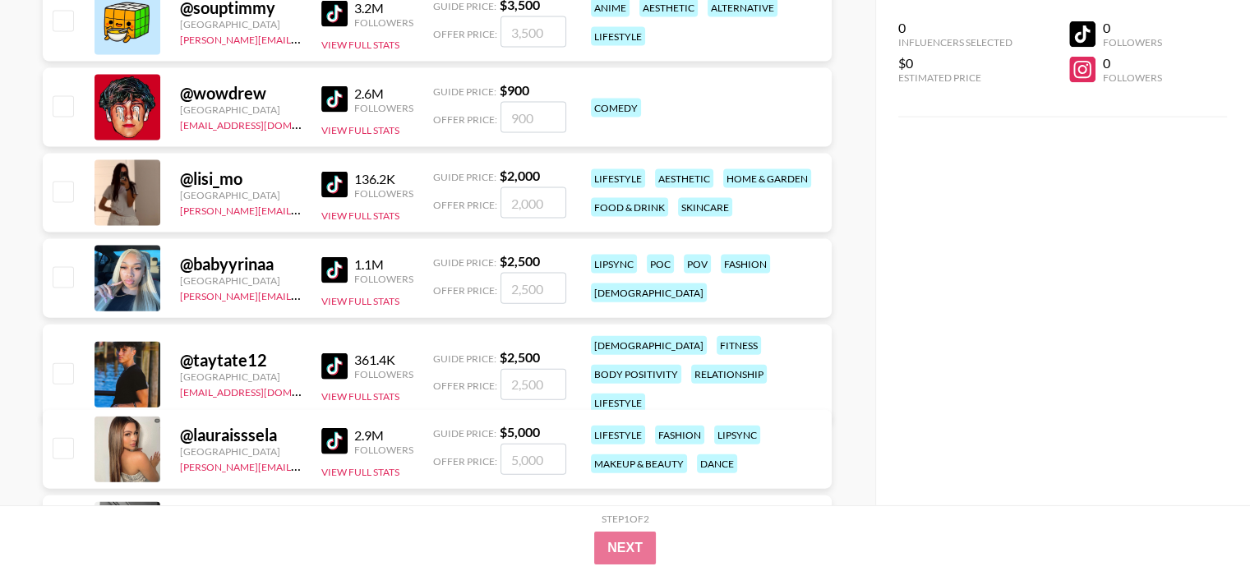
click at [345, 177] on img at bounding box center [334, 185] width 26 height 26
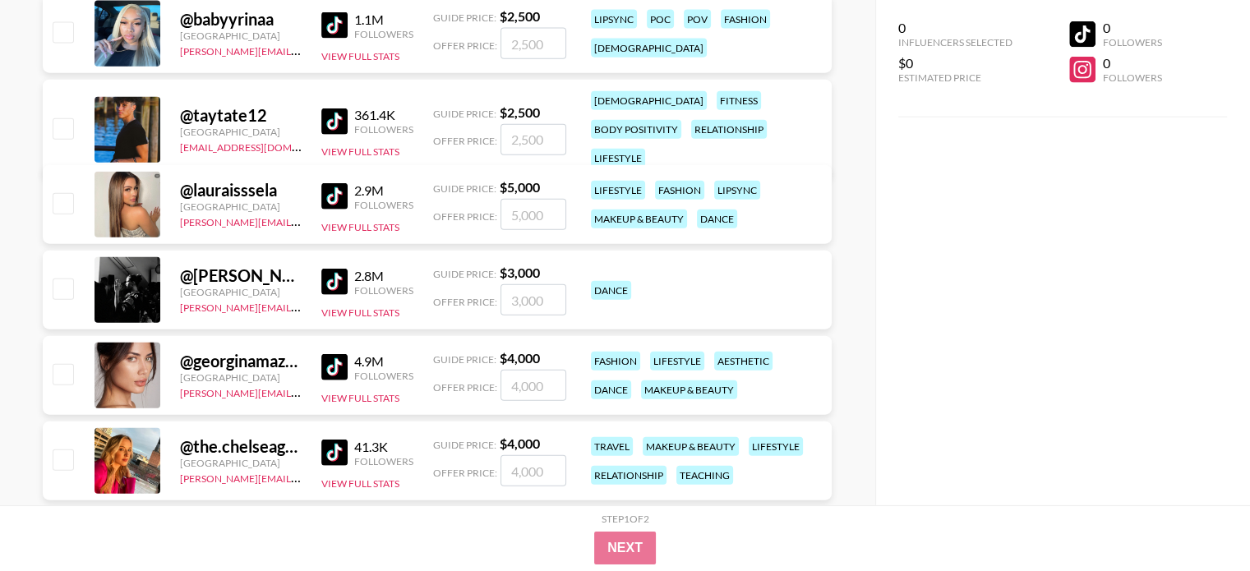
scroll to position [22593, 0]
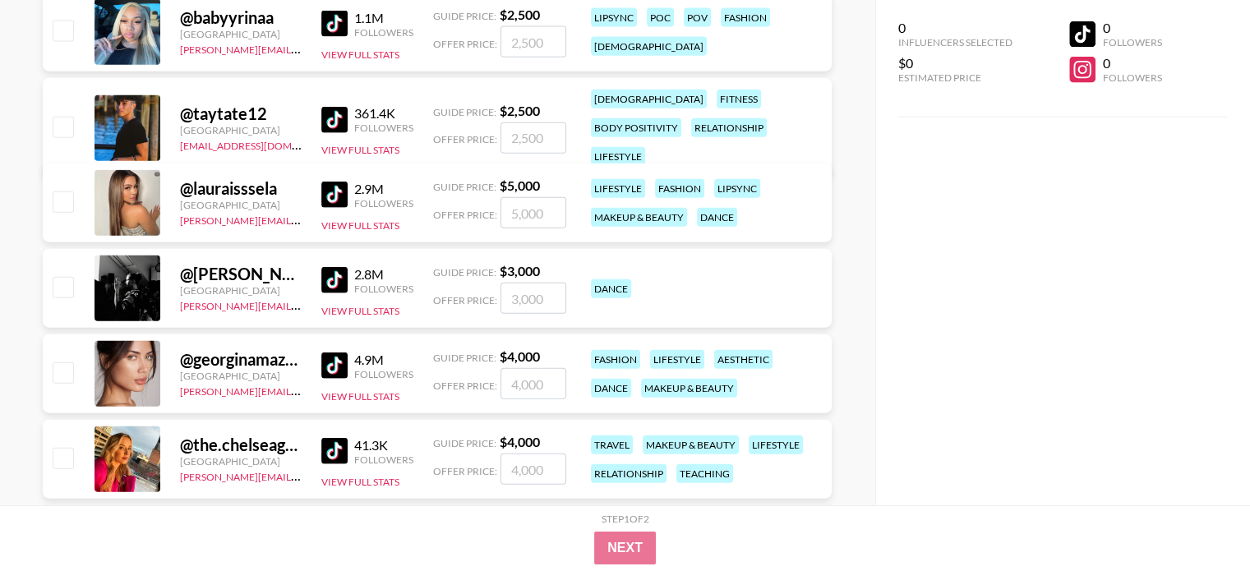
click at [143, 201] on div at bounding box center [127, 203] width 66 height 66
click at [348, 191] on link at bounding box center [337, 195] width 33 height 26
click at [347, 192] on img at bounding box center [334, 195] width 26 height 26
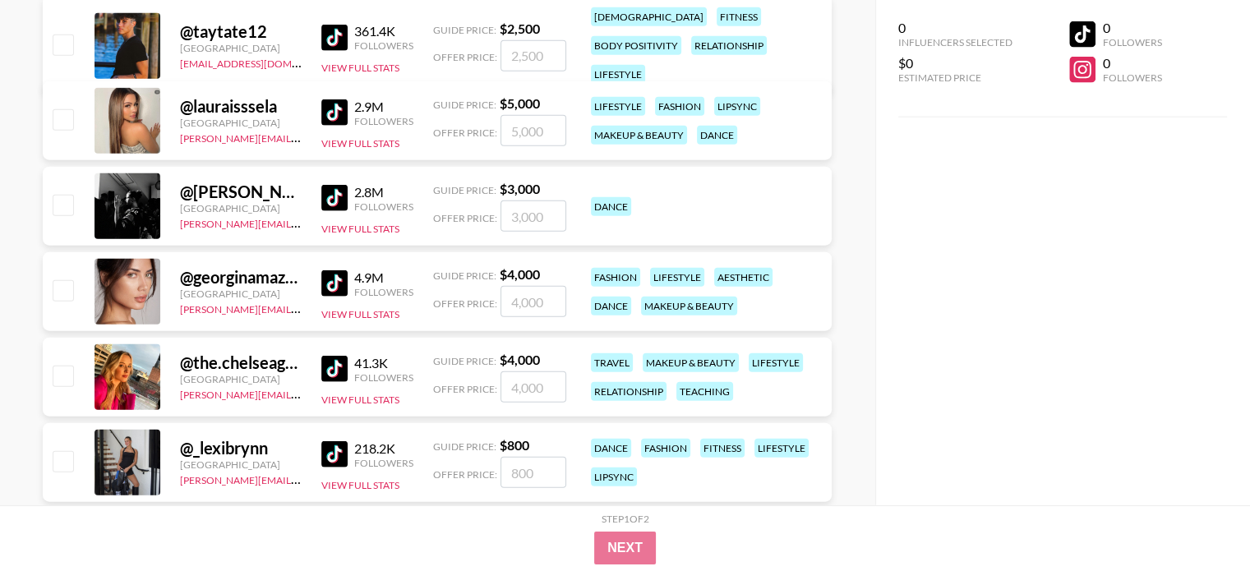
scroll to position [22758, 0]
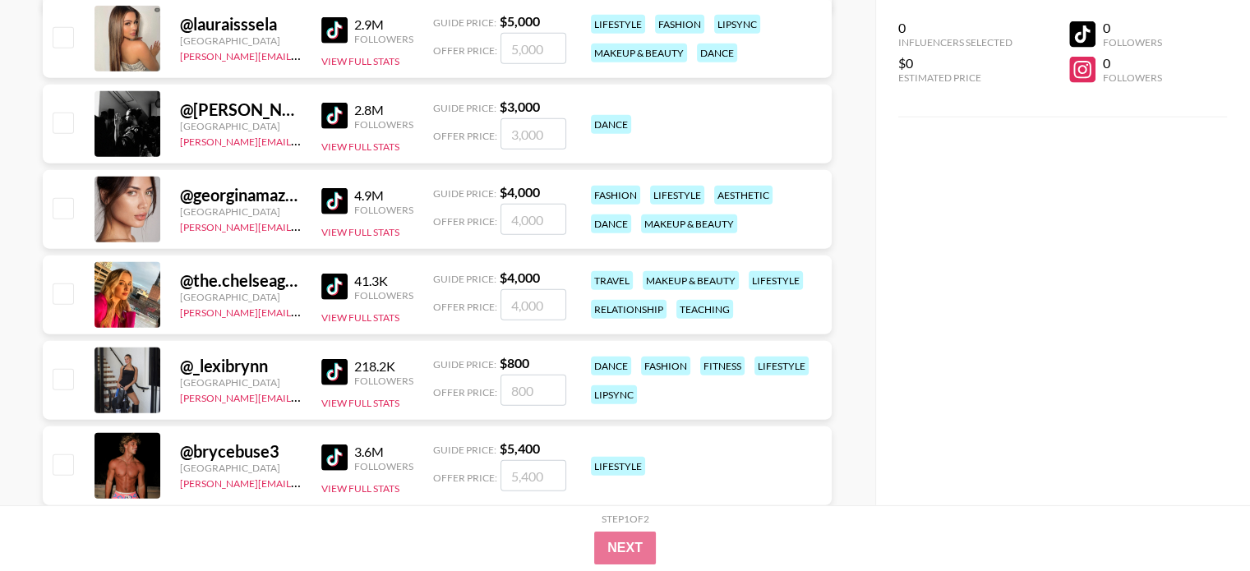
drag, startPoint x: 204, startPoint y: 282, endPoint x: 184, endPoint y: 291, distance: 21.7
click at [204, 282] on div "@ the.chelseagriffin" at bounding box center [241, 280] width 122 height 21
click at [141, 296] on div at bounding box center [127, 295] width 66 height 66
click at [332, 285] on img at bounding box center [334, 287] width 26 height 26
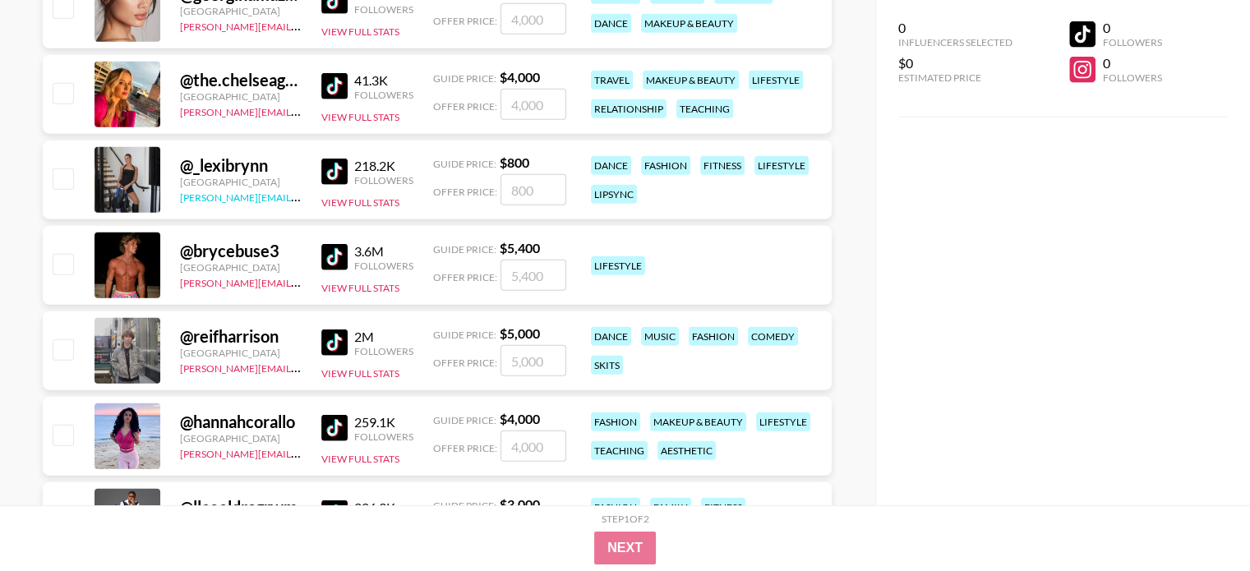
scroll to position [23004, 0]
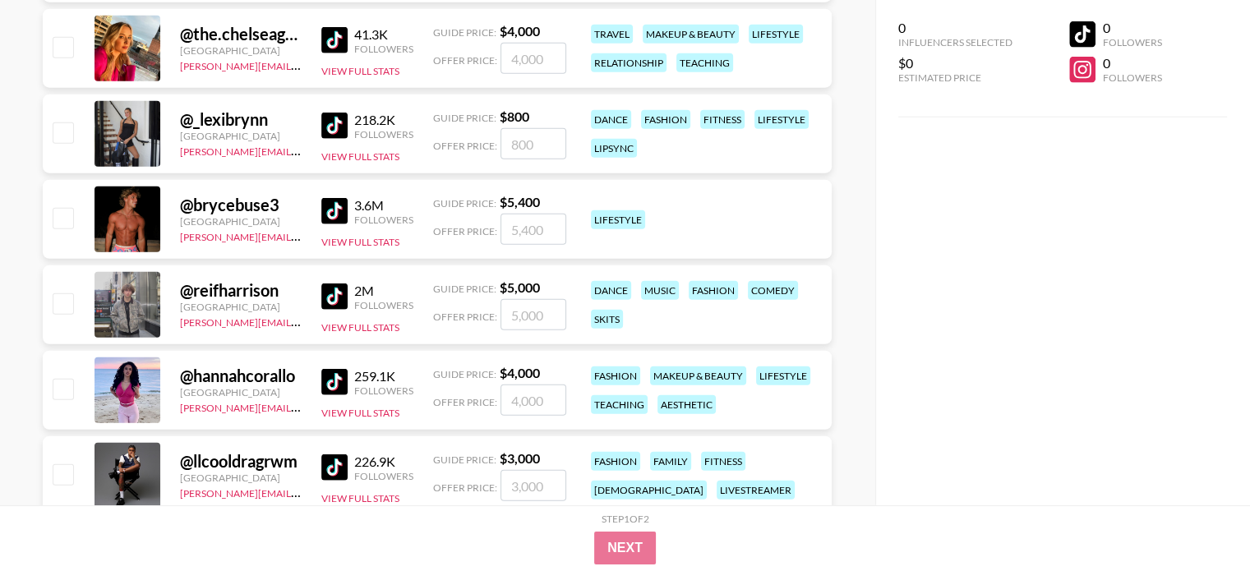
click at [344, 123] on img at bounding box center [334, 126] width 26 height 26
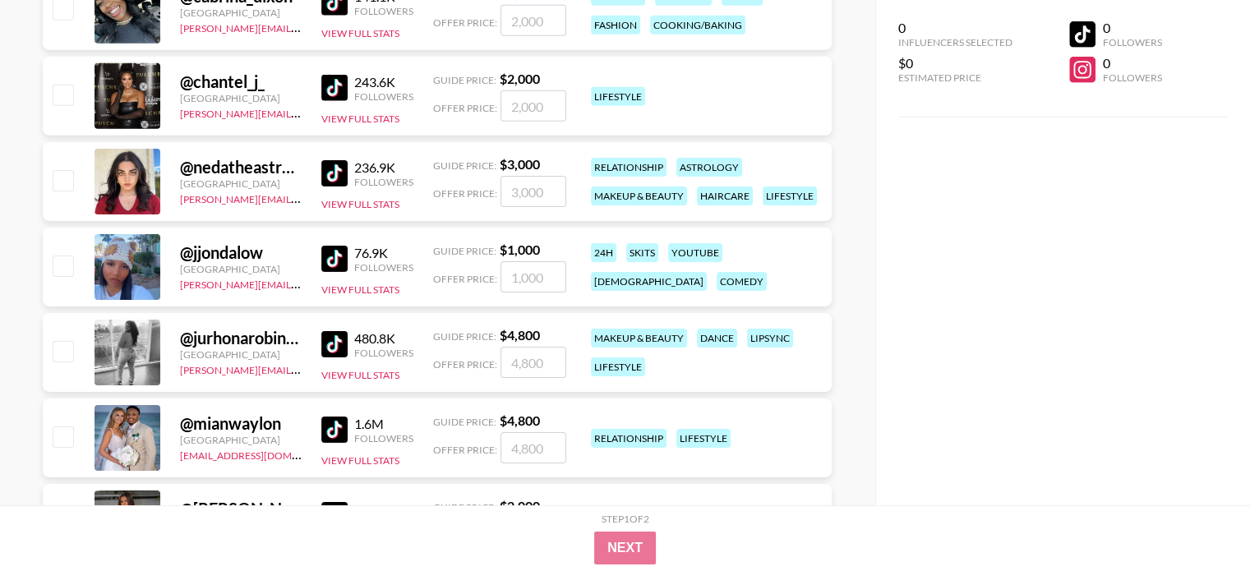
scroll to position [24072, 0]
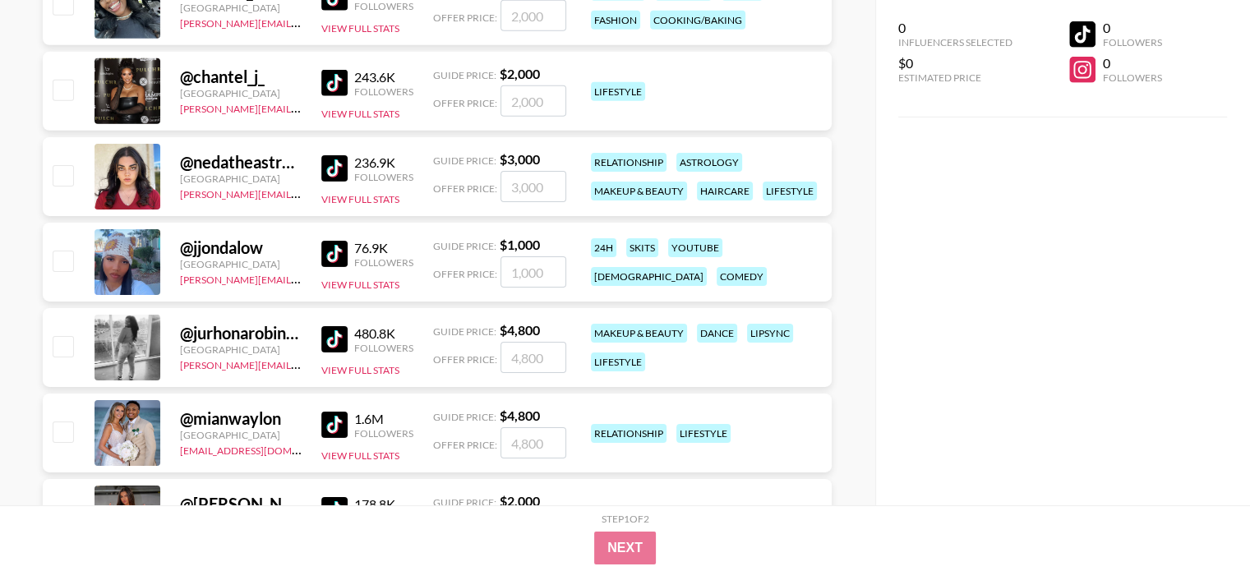
click at [333, 157] on img at bounding box center [334, 168] width 26 height 26
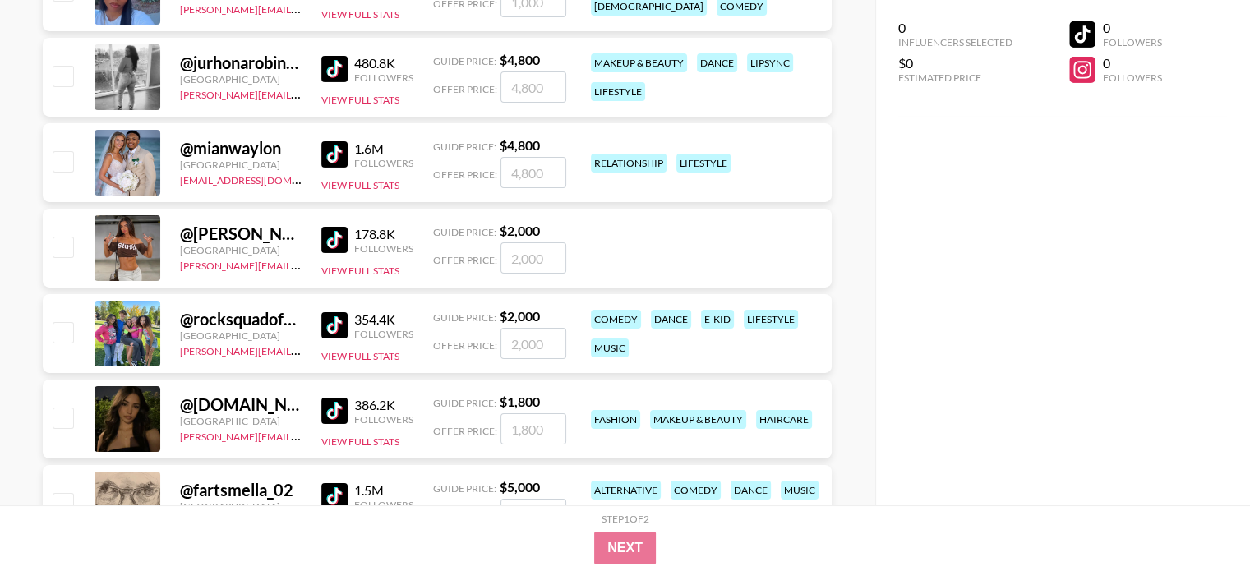
scroll to position [24401, 0]
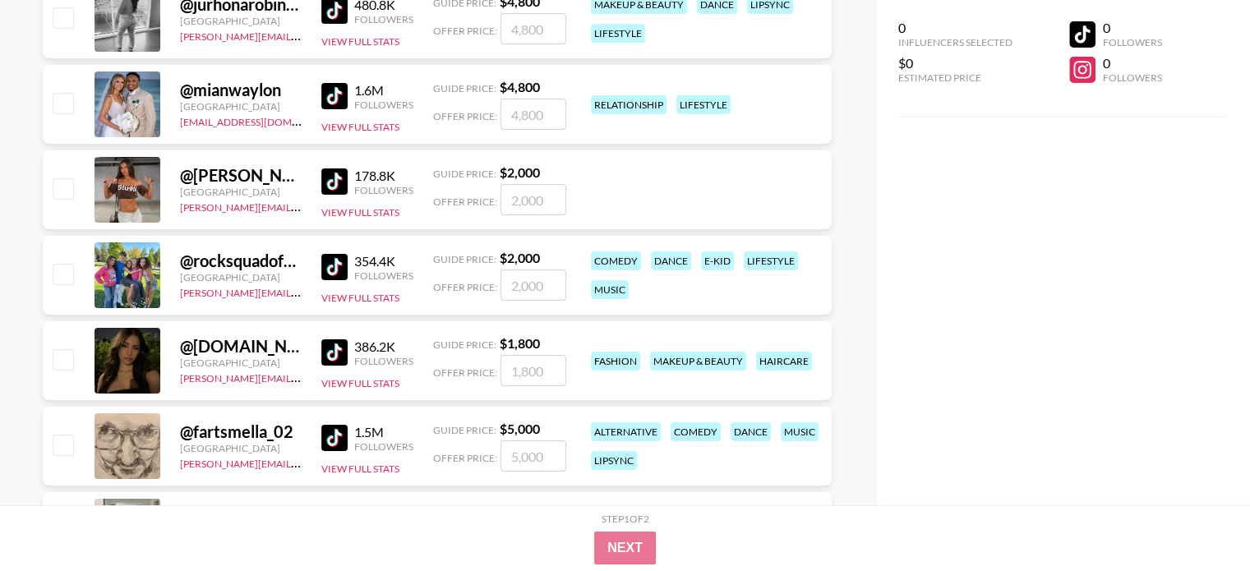
click at [334, 172] on img at bounding box center [334, 181] width 26 height 26
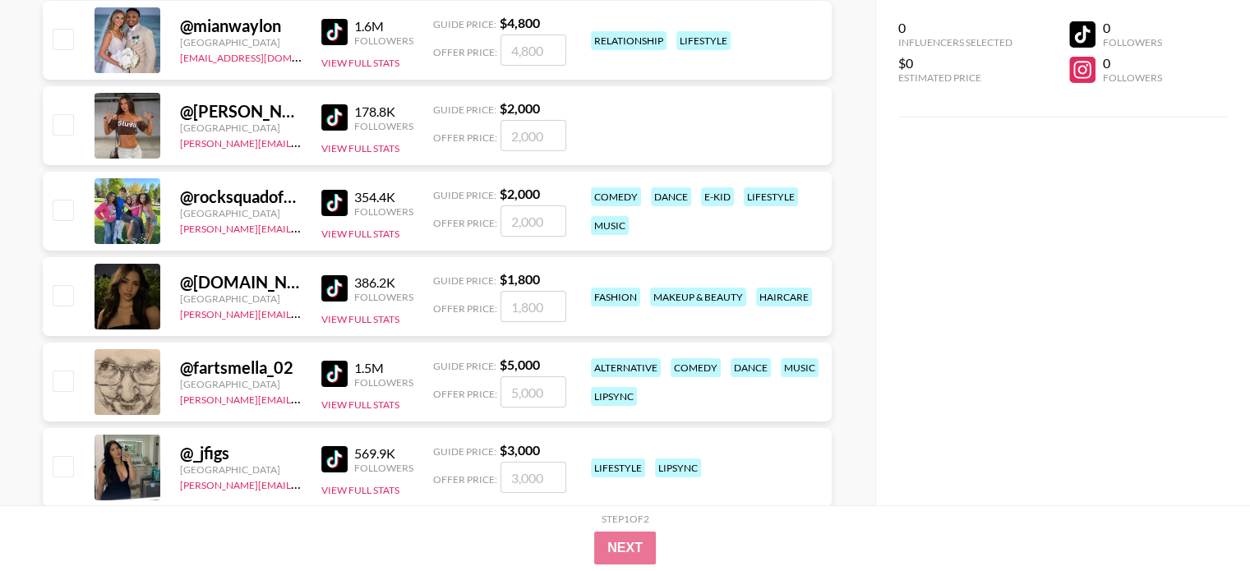
scroll to position [24483, 0]
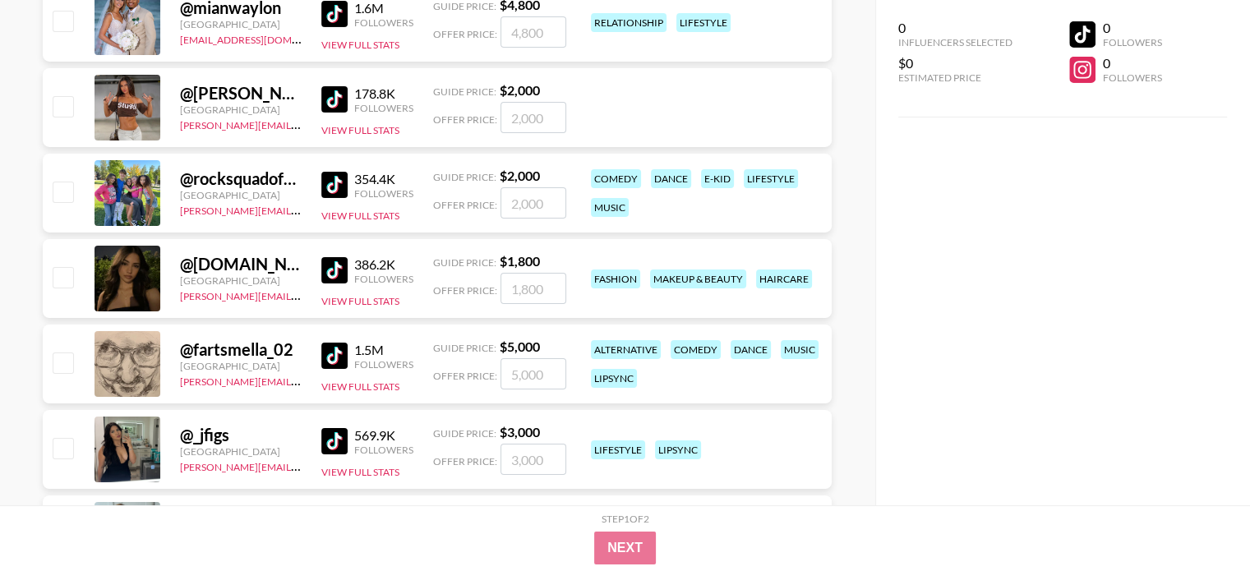
click at [329, 269] on img at bounding box center [334, 270] width 26 height 26
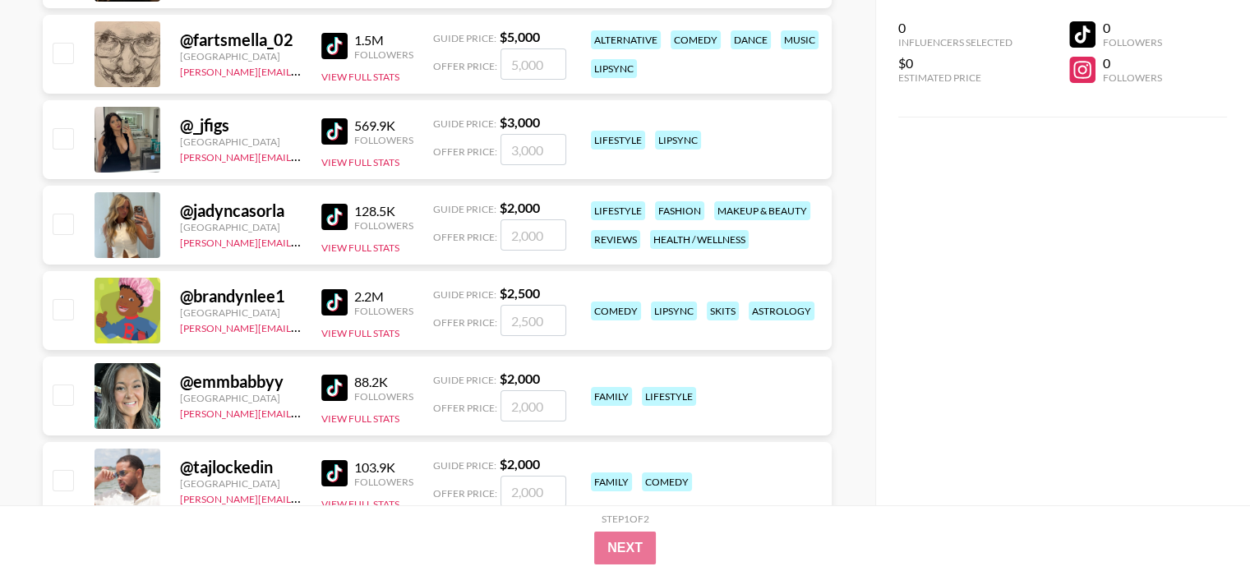
scroll to position [24811, 0]
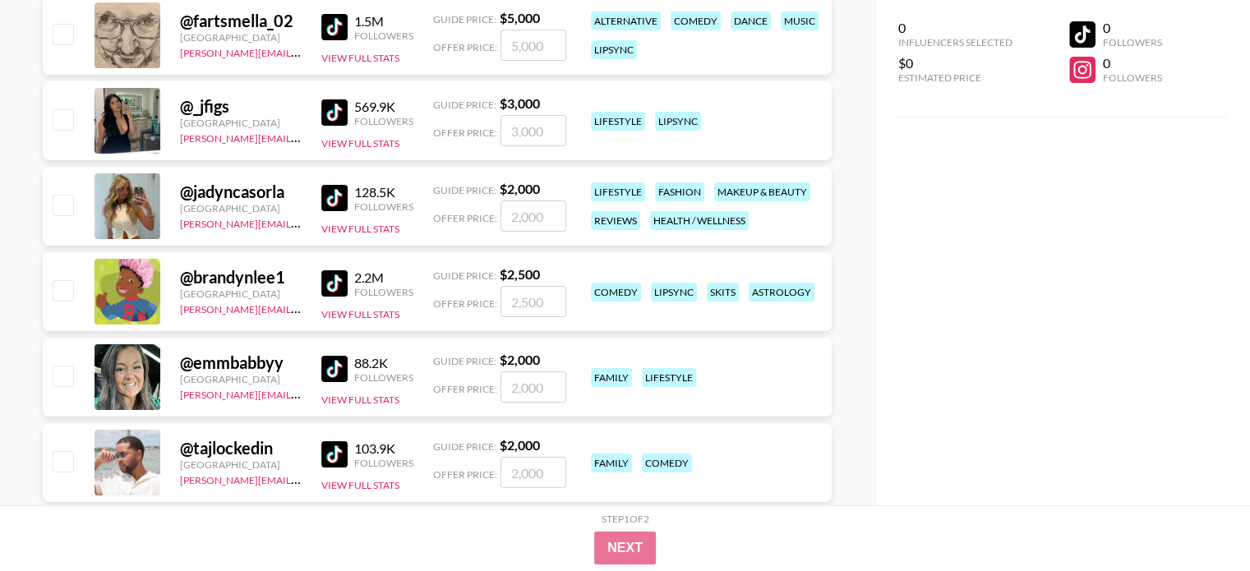
click at [330, 192] on img at bounding box center [334, 198] width 26 height 26
drag, startPoint x: 288, startPoint y: 190, endPoint x: 187, endPoint y: 200, distance: 101.5
click at [187, 200] on div "@ jadyncasorla" at bounding box center [241, 192] width 122 height 21
copy div "jadyncasorla"
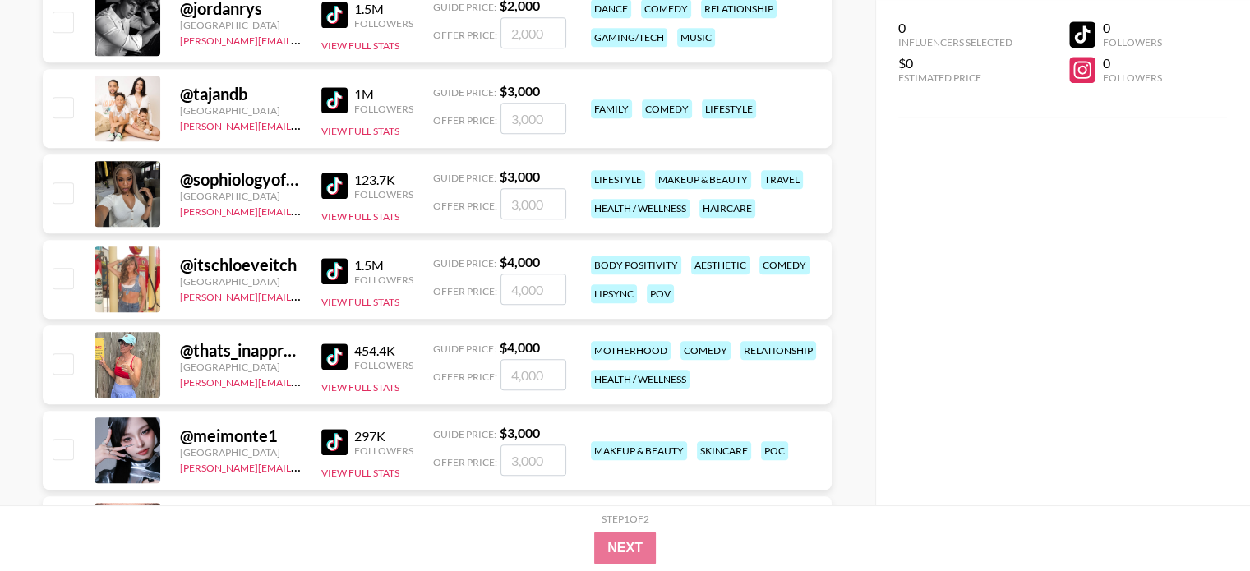
scroll to position [25962, 0]
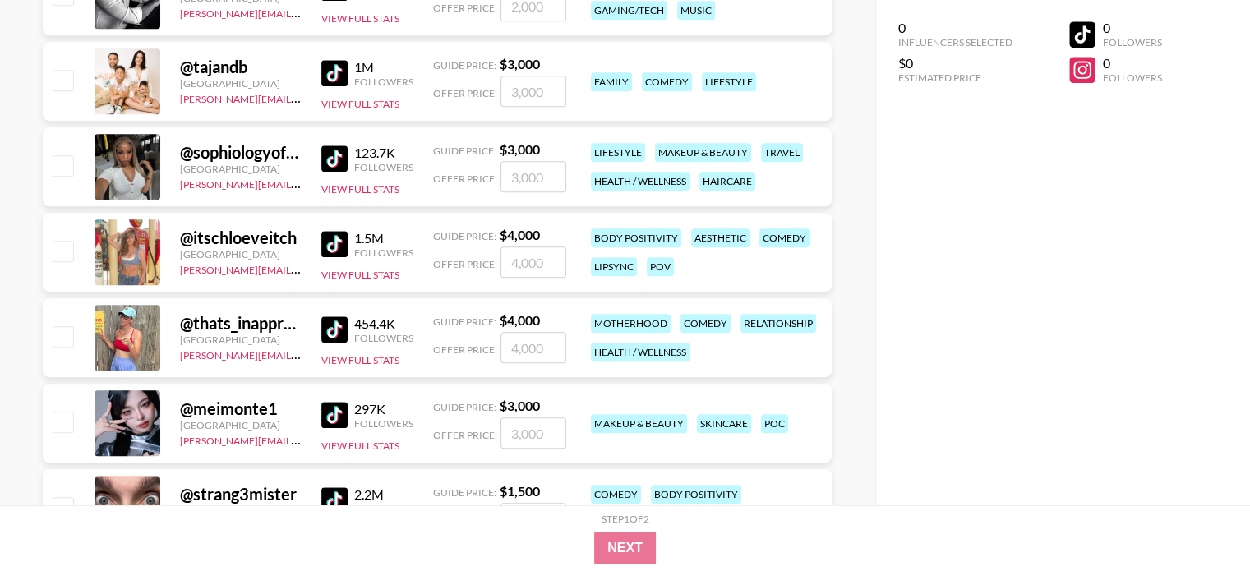
click at [338, 244] on img at bounding box center [334, 244] width 26 height 26
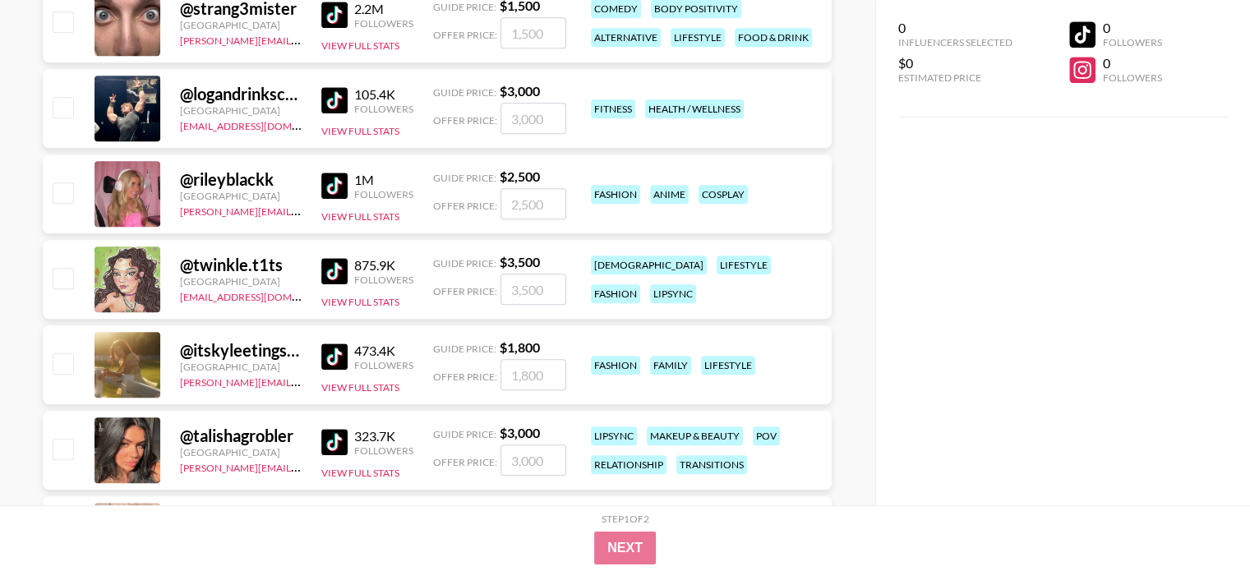
scroll to position [26537, 0]
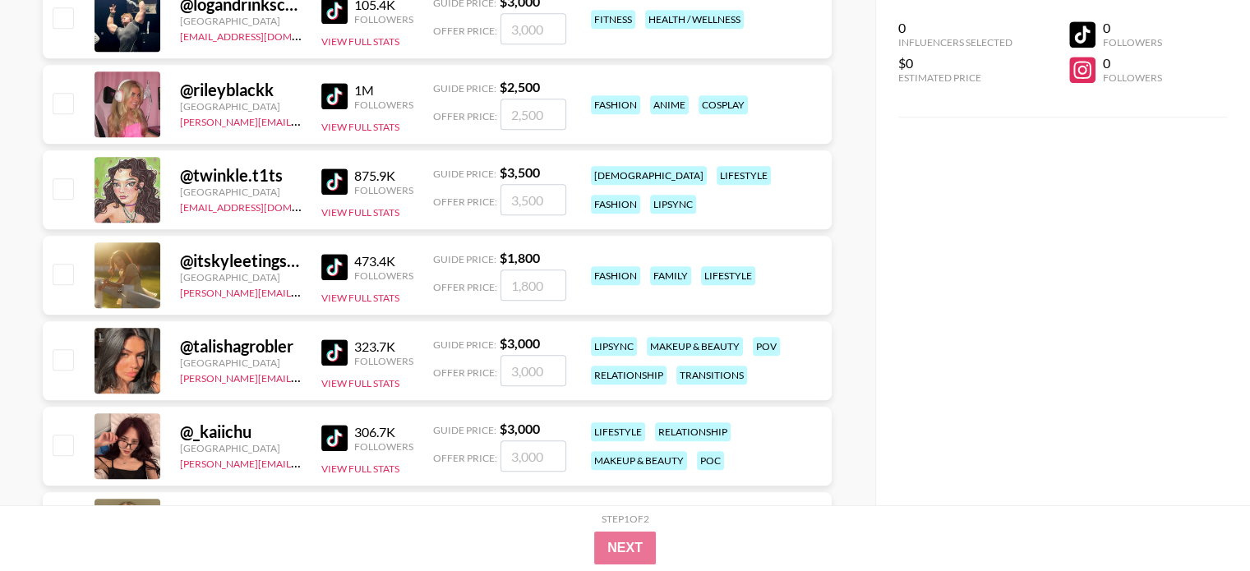
click at [252, 351] on div "@ talishagrobler" at bounding box center [241, 346] width 122 height 21
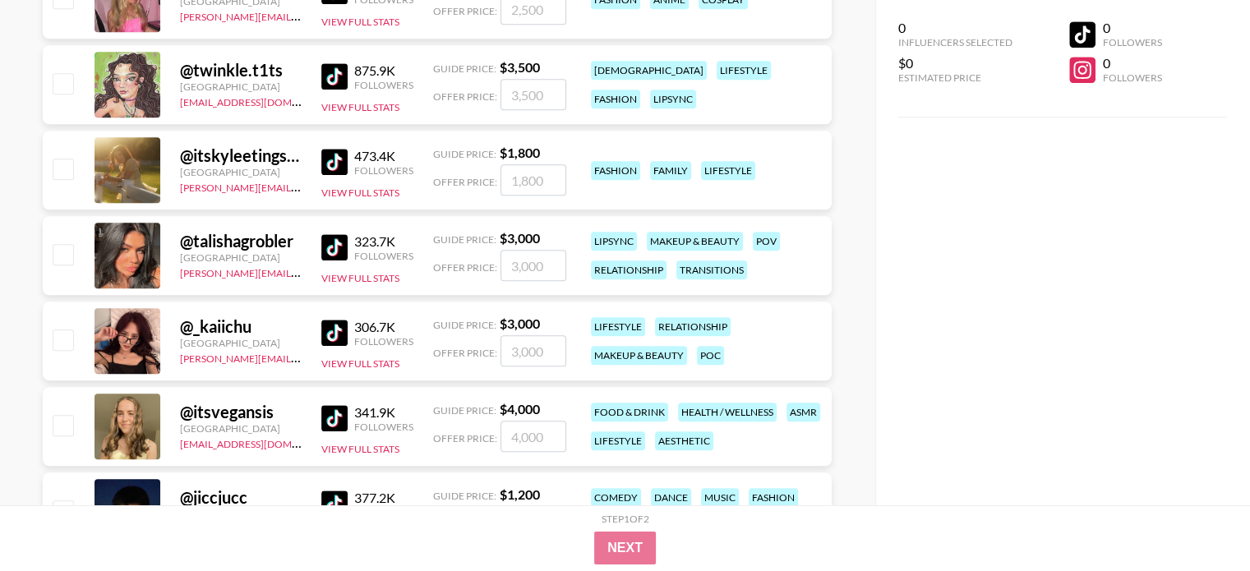
scroll to position [26701, 0]
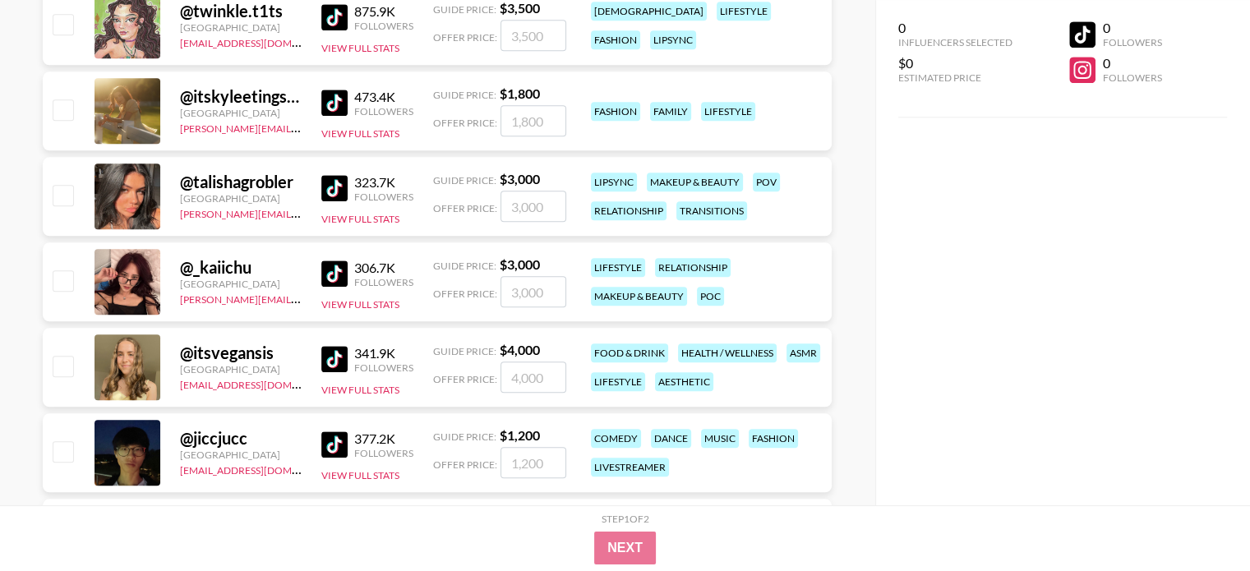
click at [325, 186] on img at bounding box center [334, 188] width 26 height 26
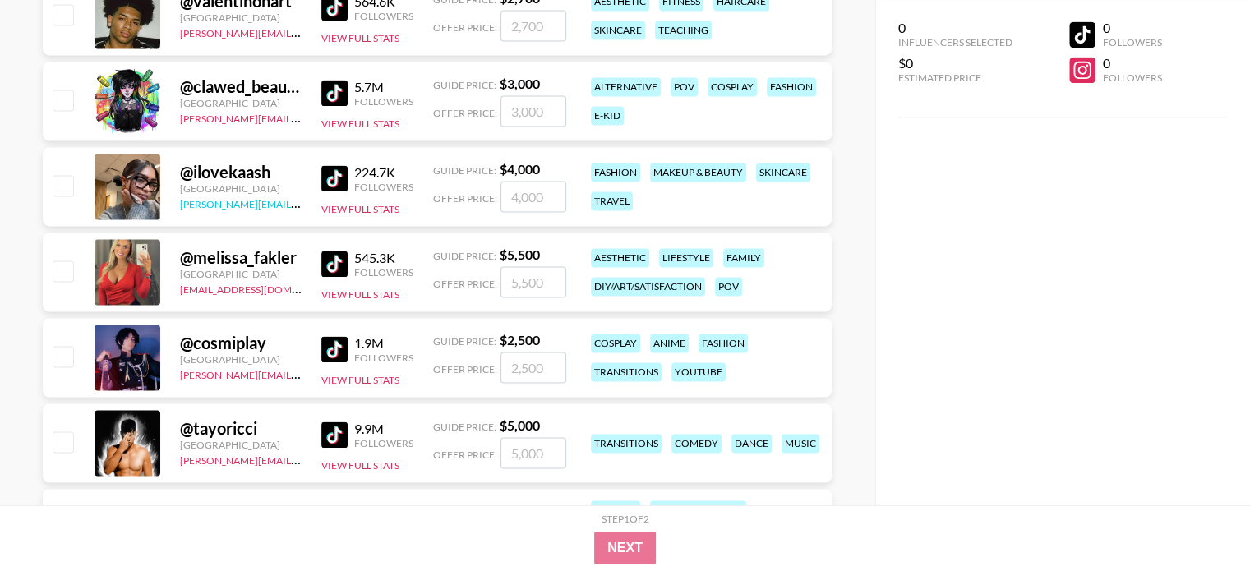
scroll to position [27605, 0]
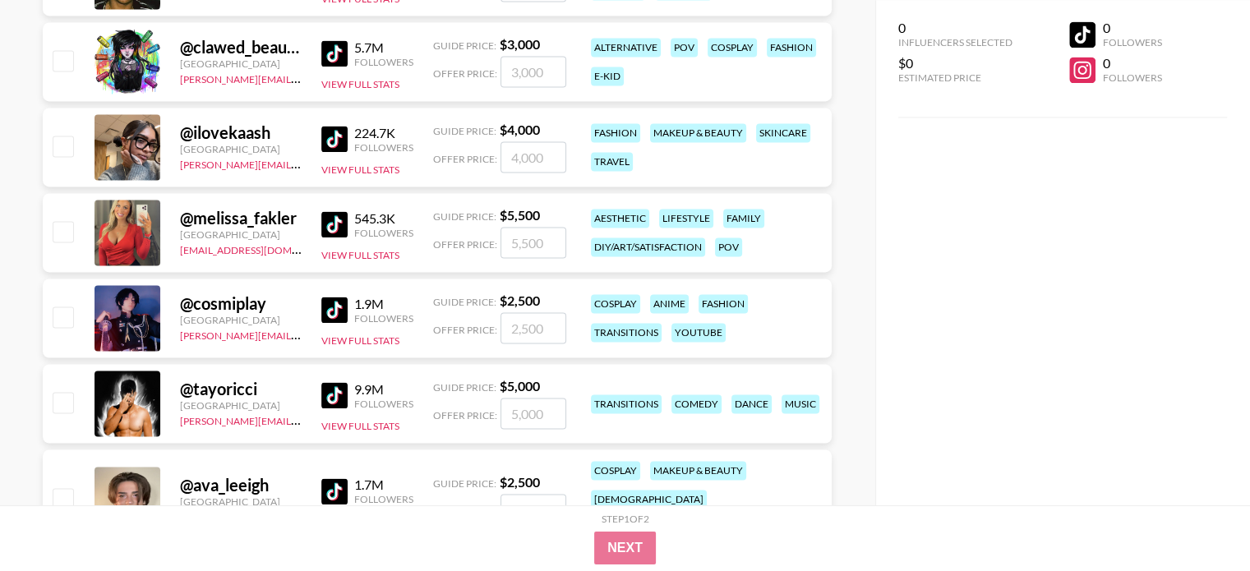
click at [330, 140] on img at bounding box center [334, 139] width 26 height 26
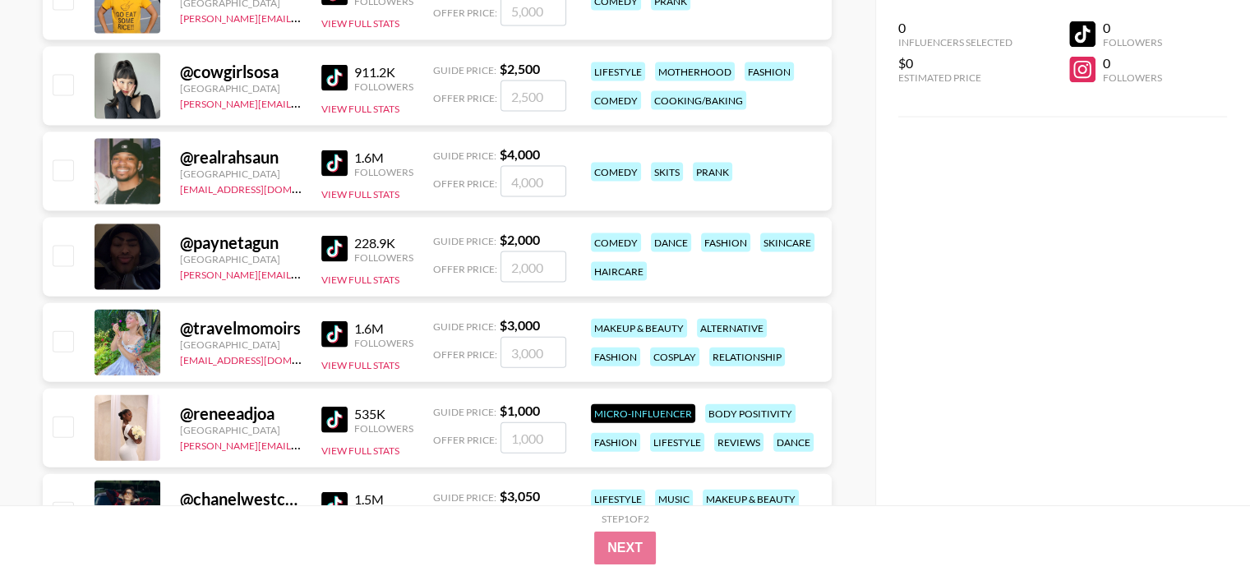
scroll to position [28673, 0]
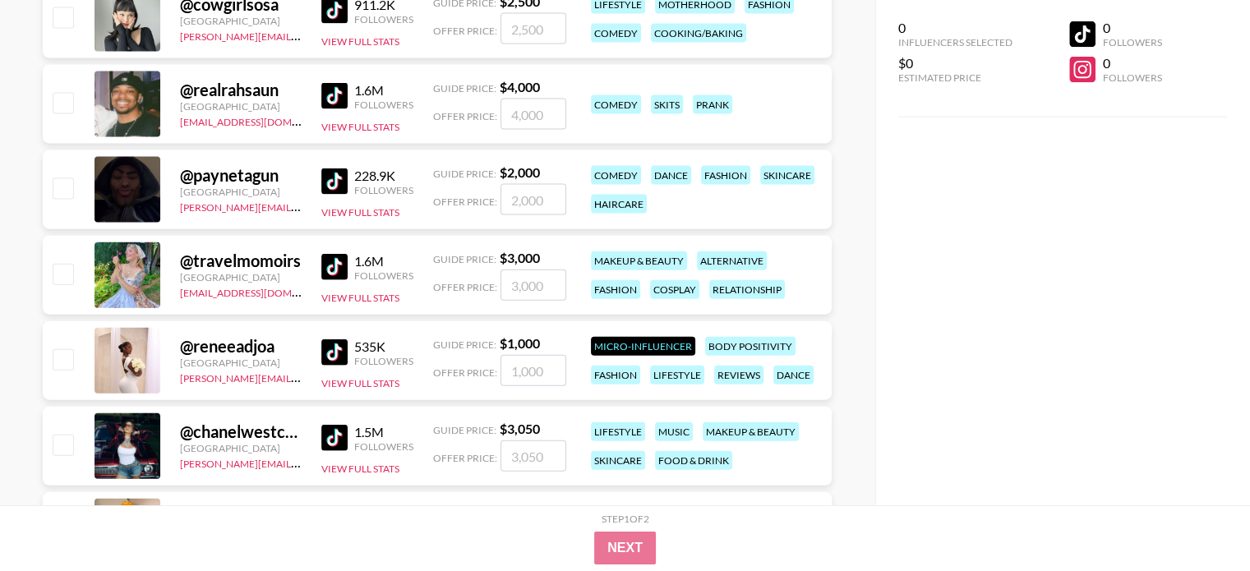
click at [332, 268] on img at bounding box center [334, 267] width 26 height 26
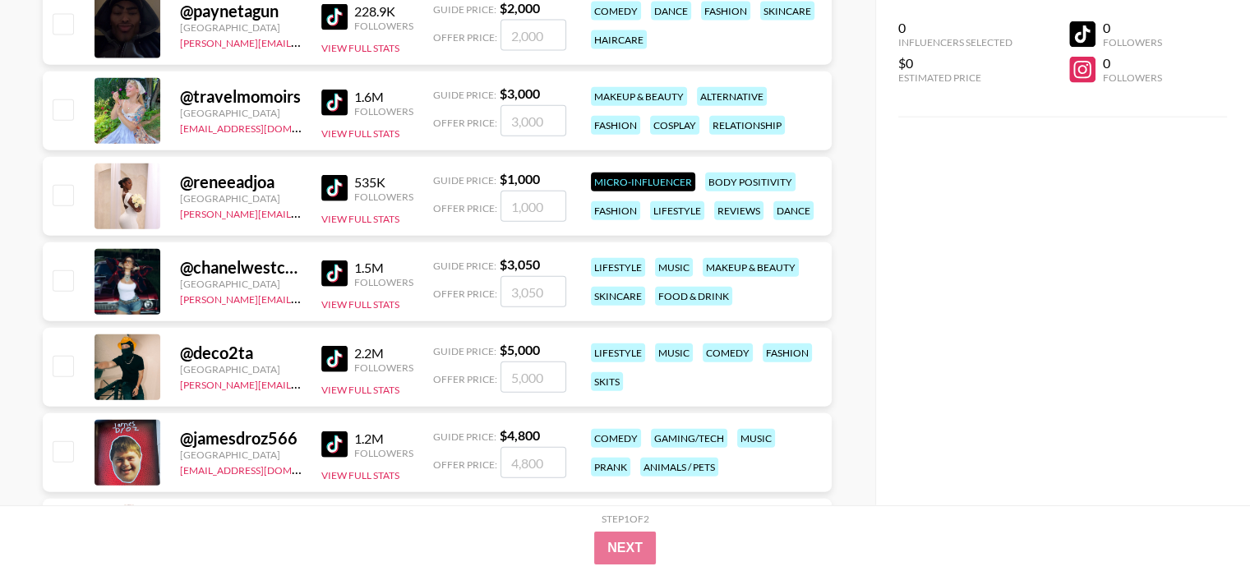
scroll to position [29001, 0]
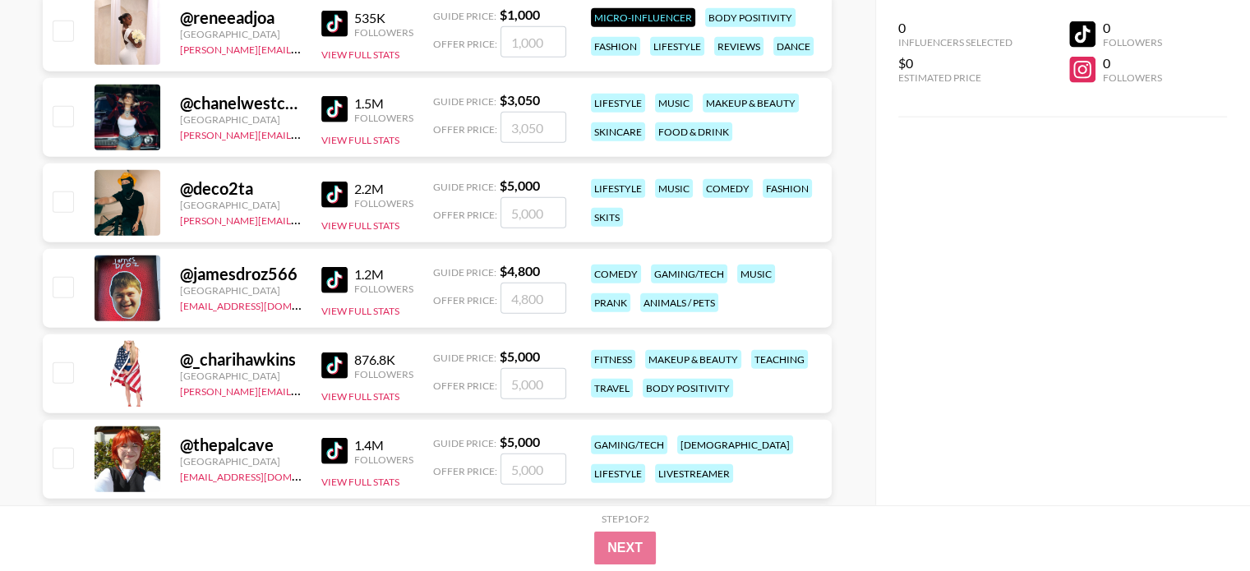
click at [336, 116] on img at bounding box center [334, 109] width 26 height 26
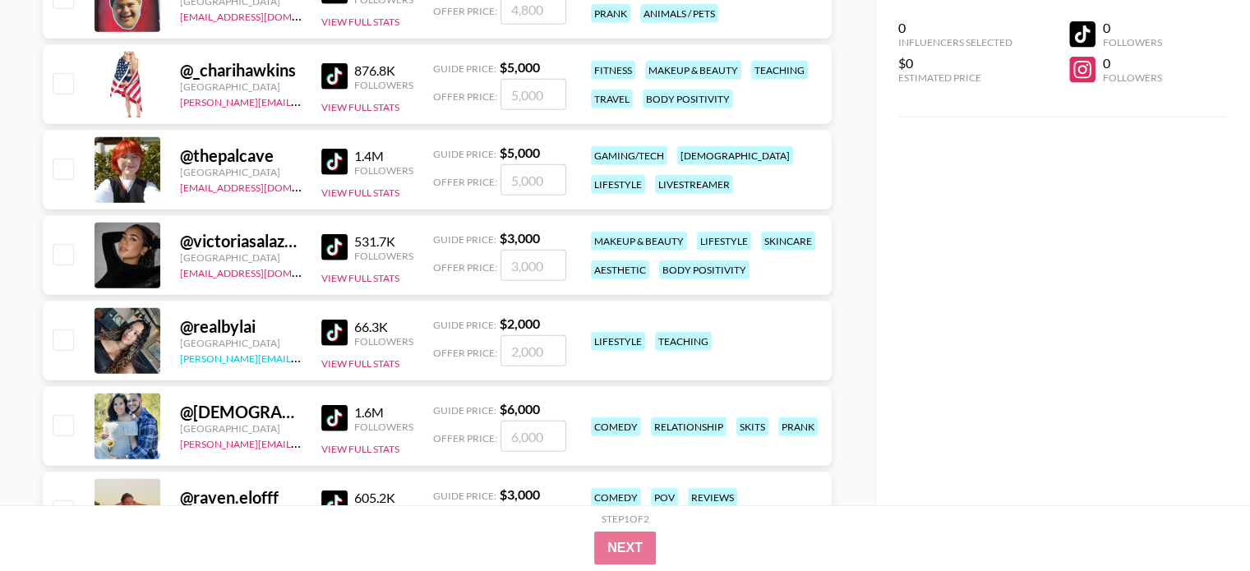
scroll to position [29330, 0]
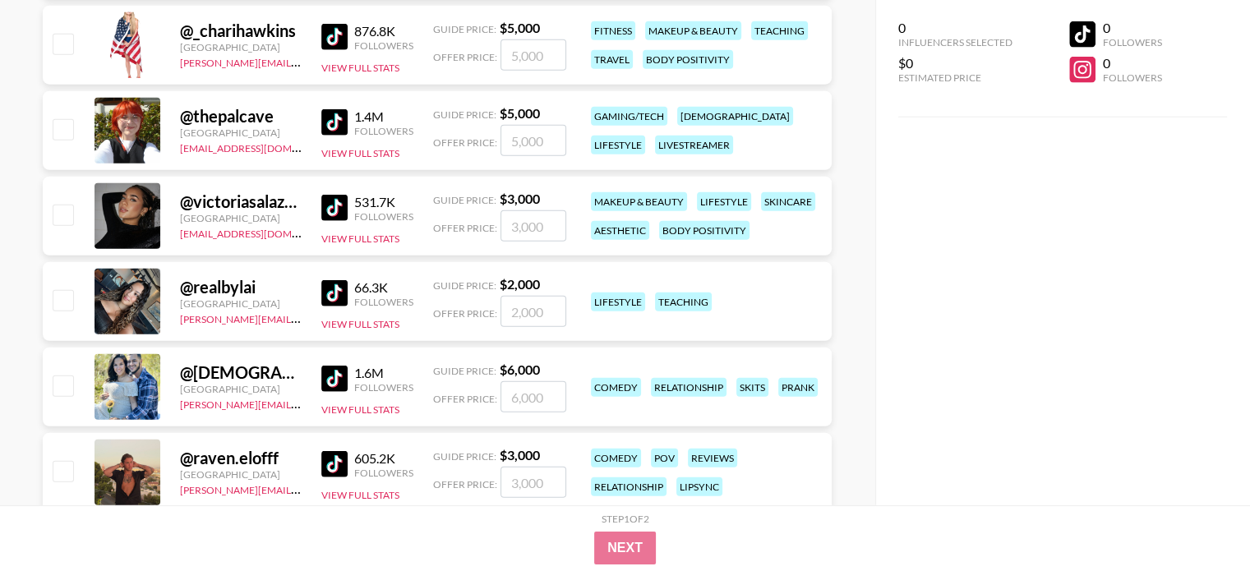
click at [347, 201] on img at bounding box center [334, 208] width 26 height 26
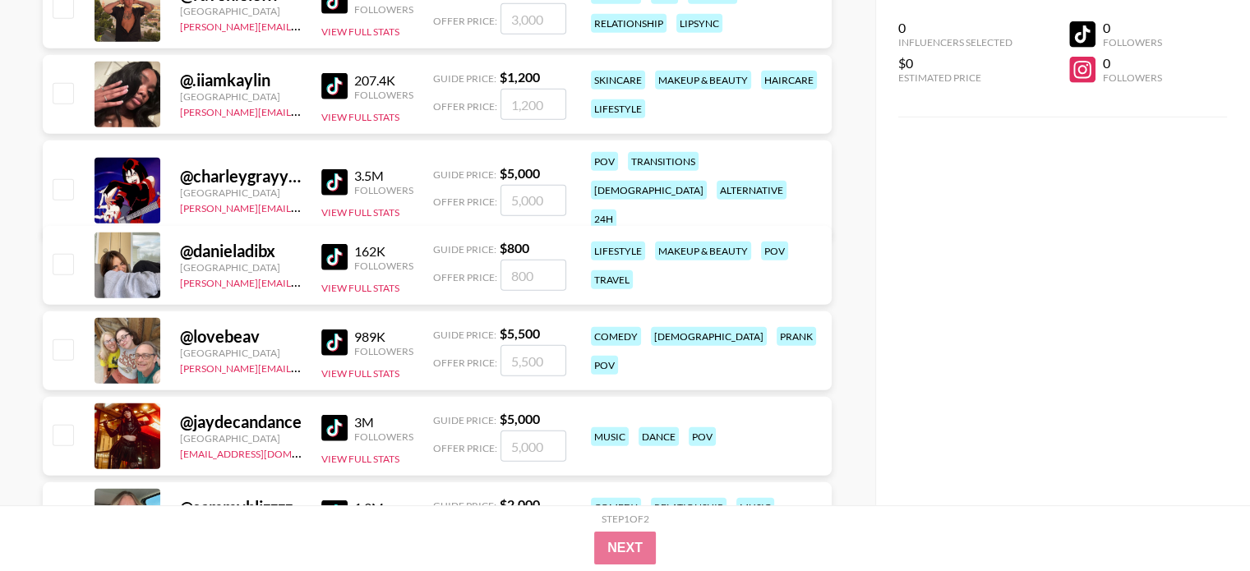
scroll to position [29823, 0]
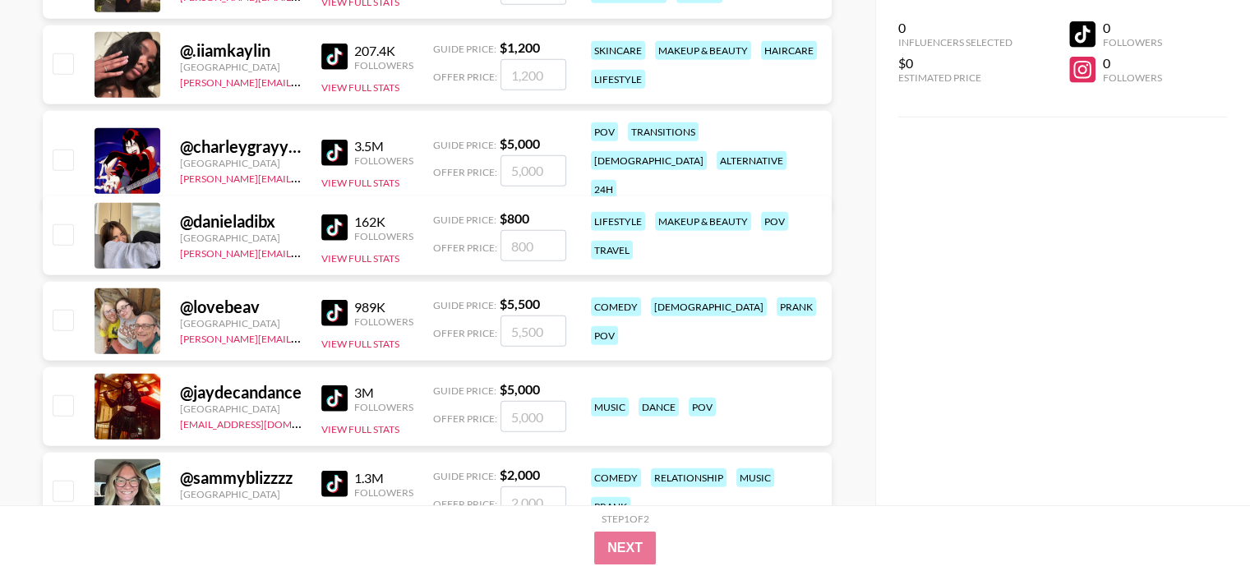
click at [327, 227] on img at bounding box center [334, 227] width 26 height 26
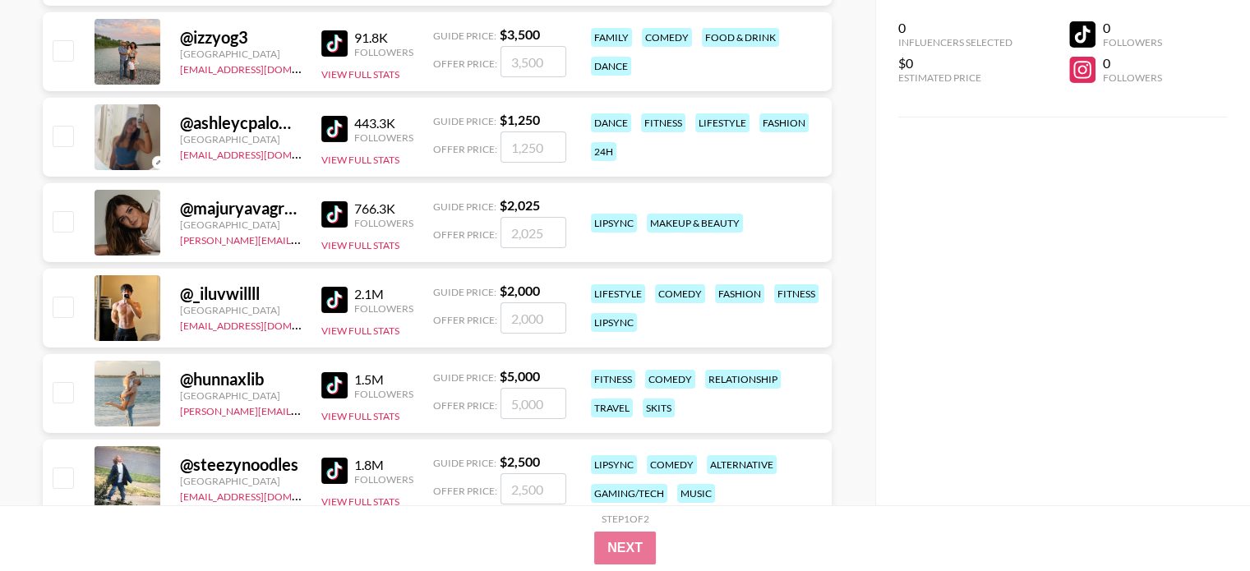
scroll to position [30645, 0]
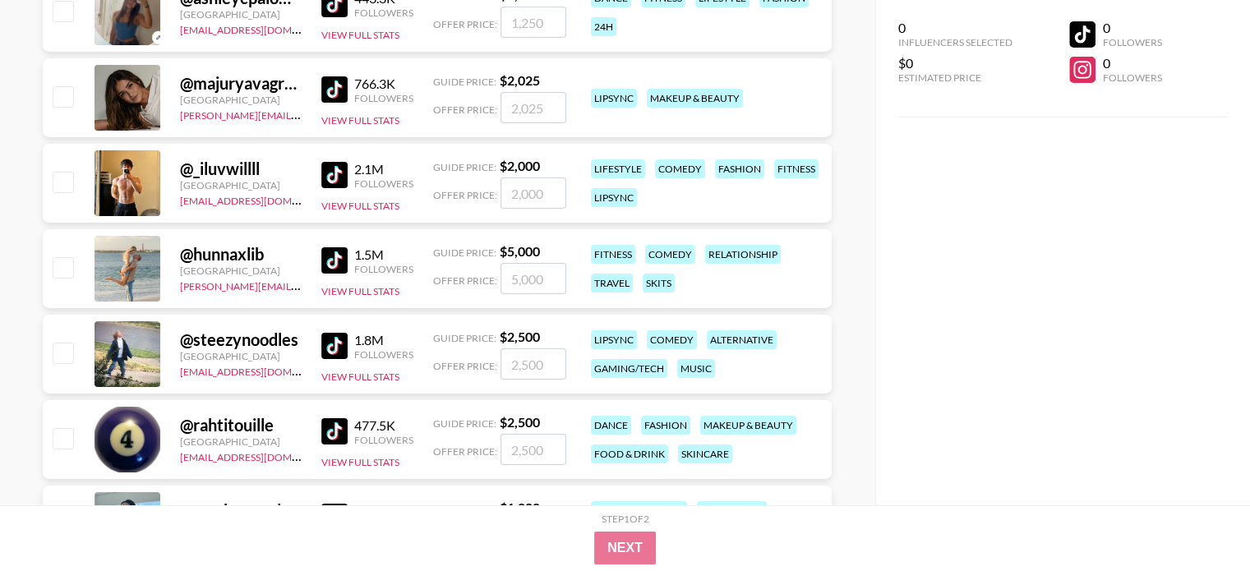
click at [334, 97] on img at bounding box center [334, 89] width 26 height 26
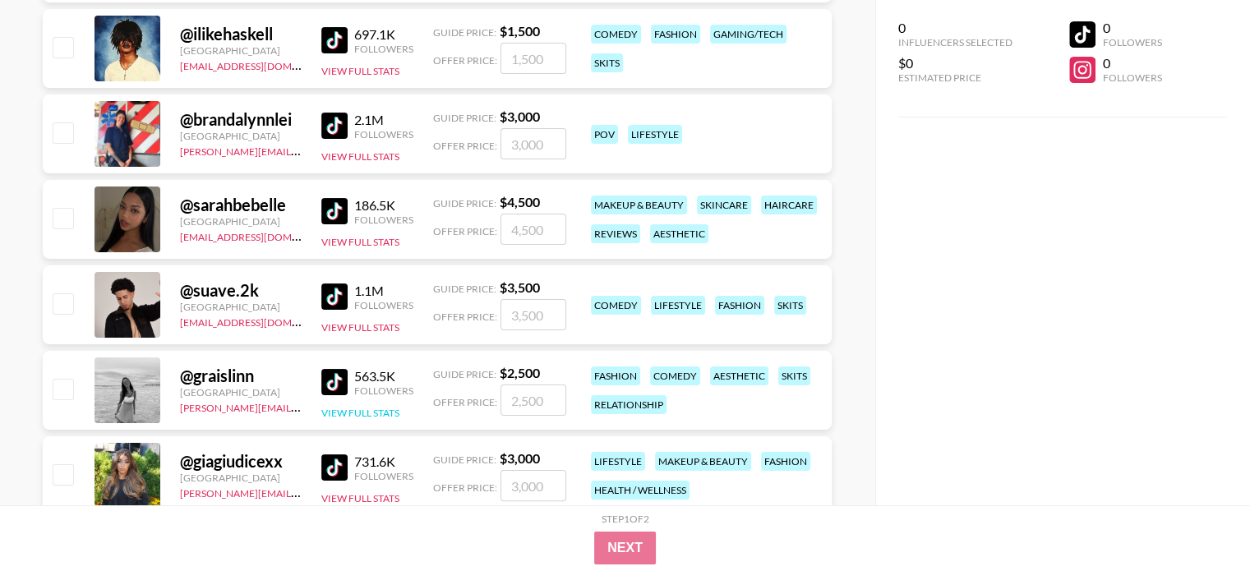
scroll to position [31795, 0]
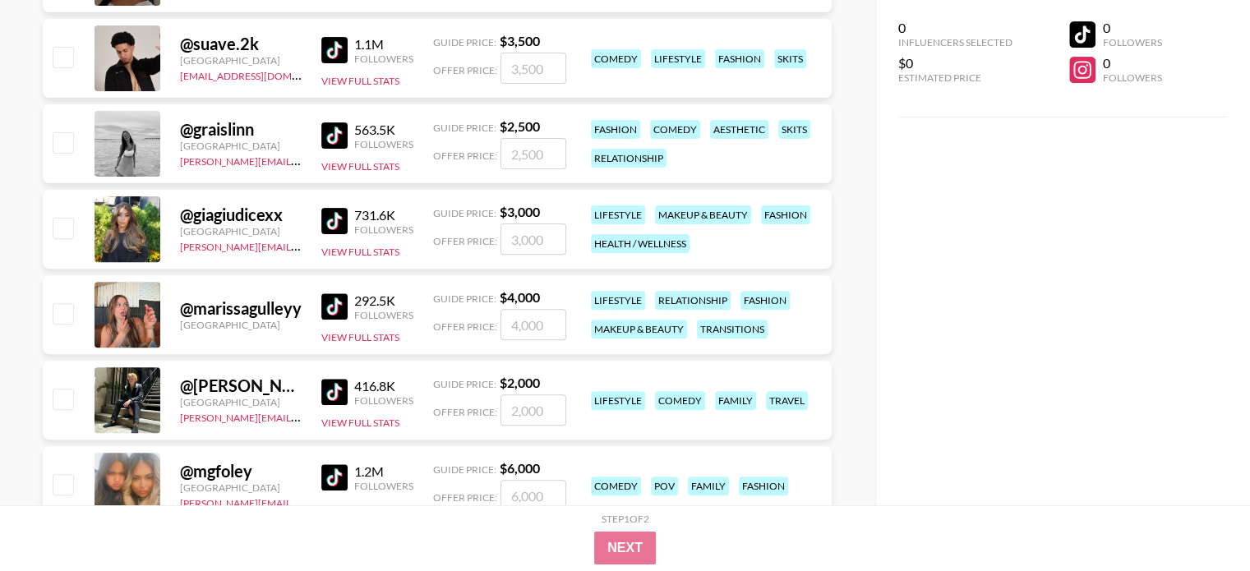
click at [325, 308] on img at bounding box center [334, 306] width 26 height 26
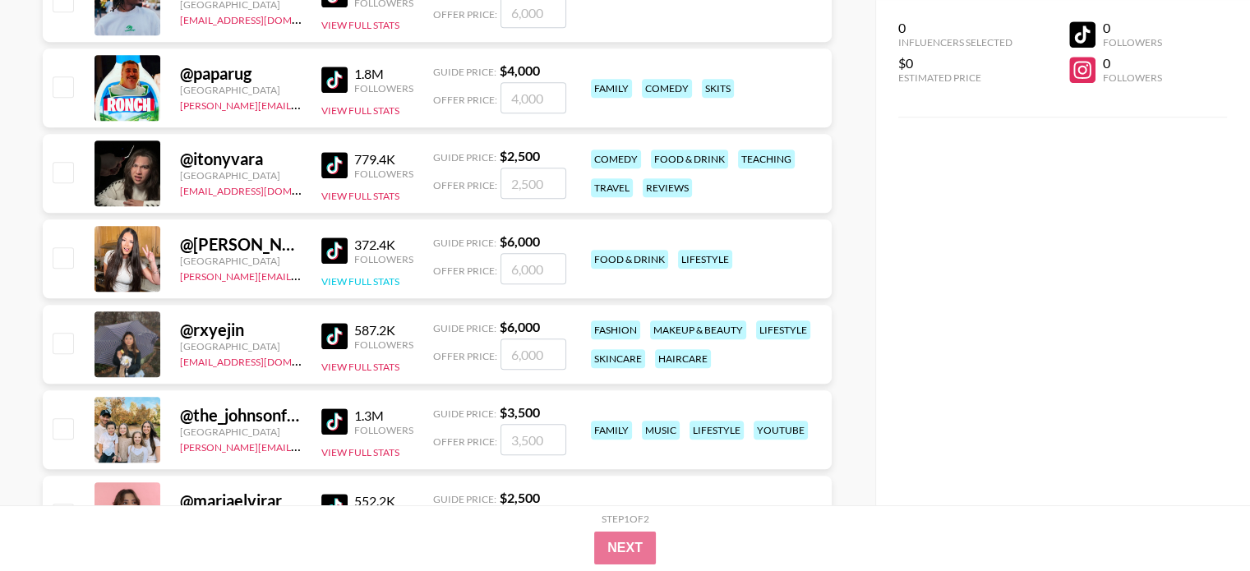
scroll to position [32616, 0]
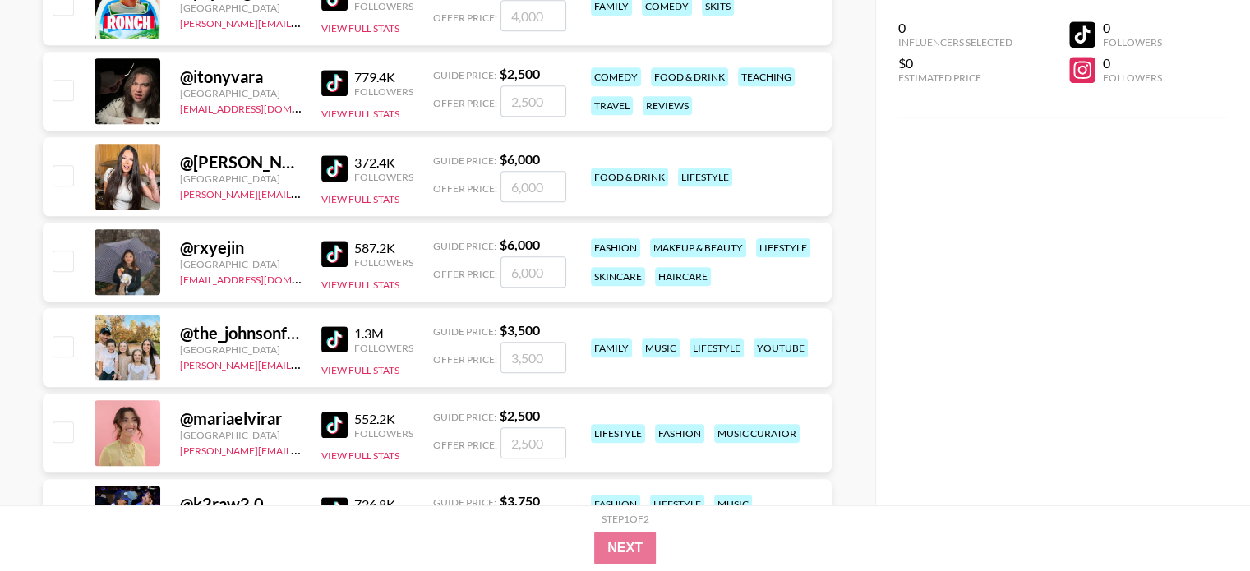
click at [324, 248] on img at bounding box center [334, 254] width 26 height 26
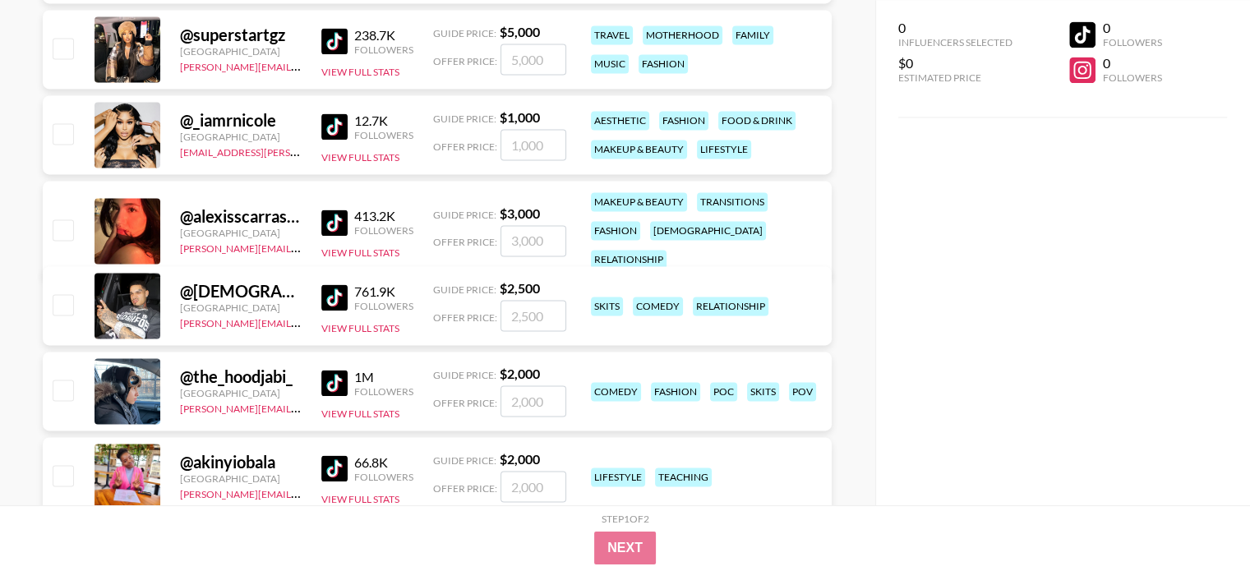
scroll to position [33684, 0]
click at [332, 213] on img at bounding box center [334, 222] width 26 height 26
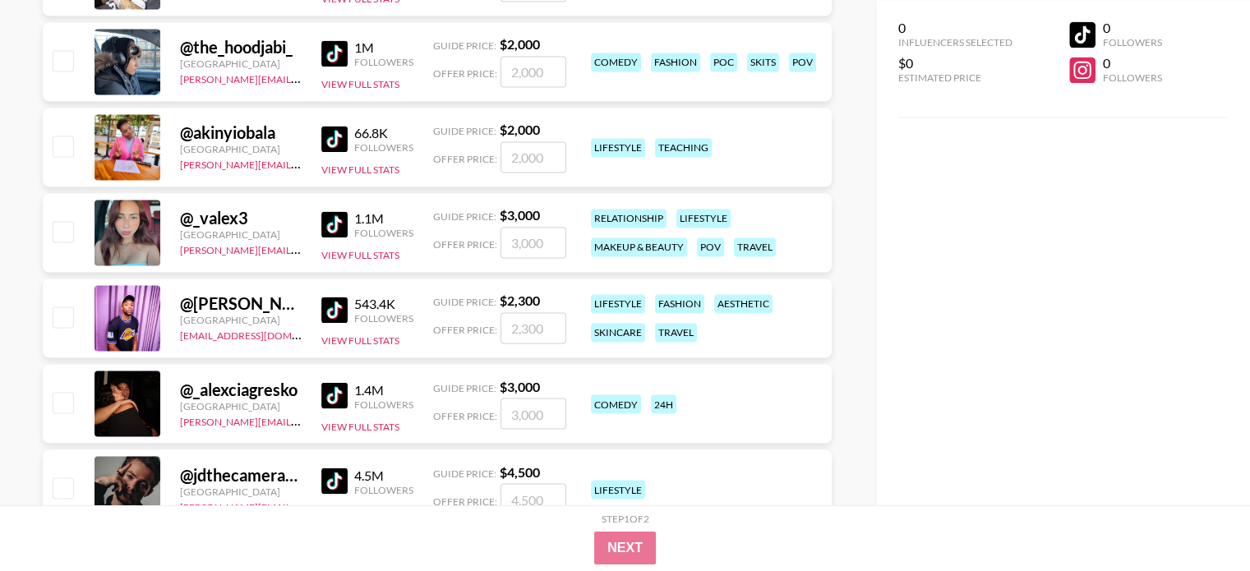
scroll to position [34095, 0]
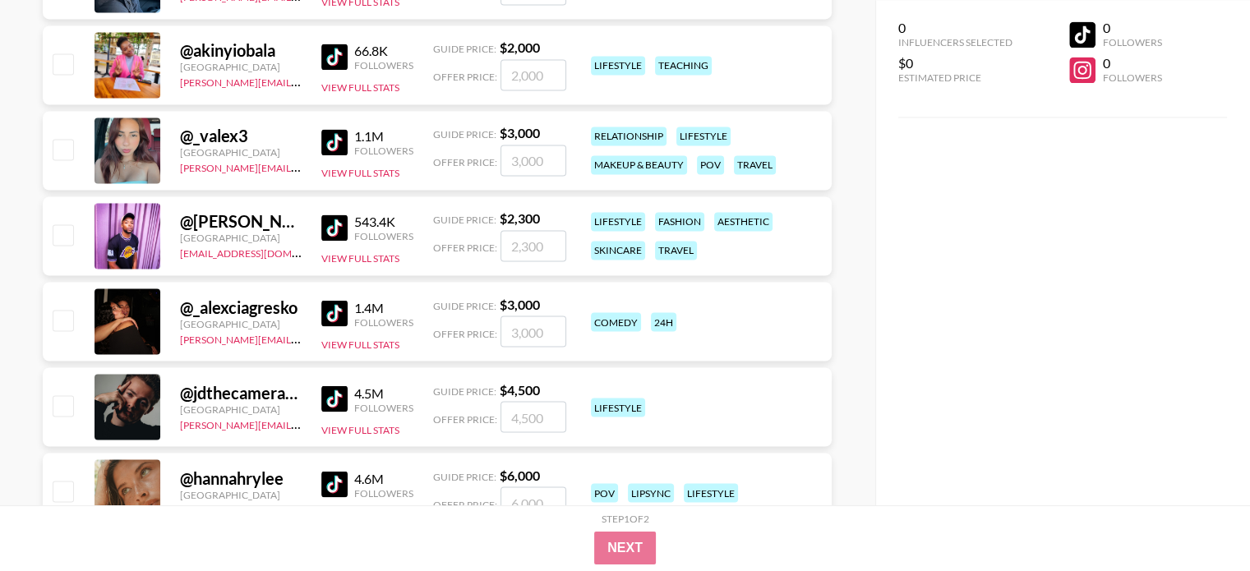
click at [322, 136] on img at bounding box center [334, 142] width 26 height 26
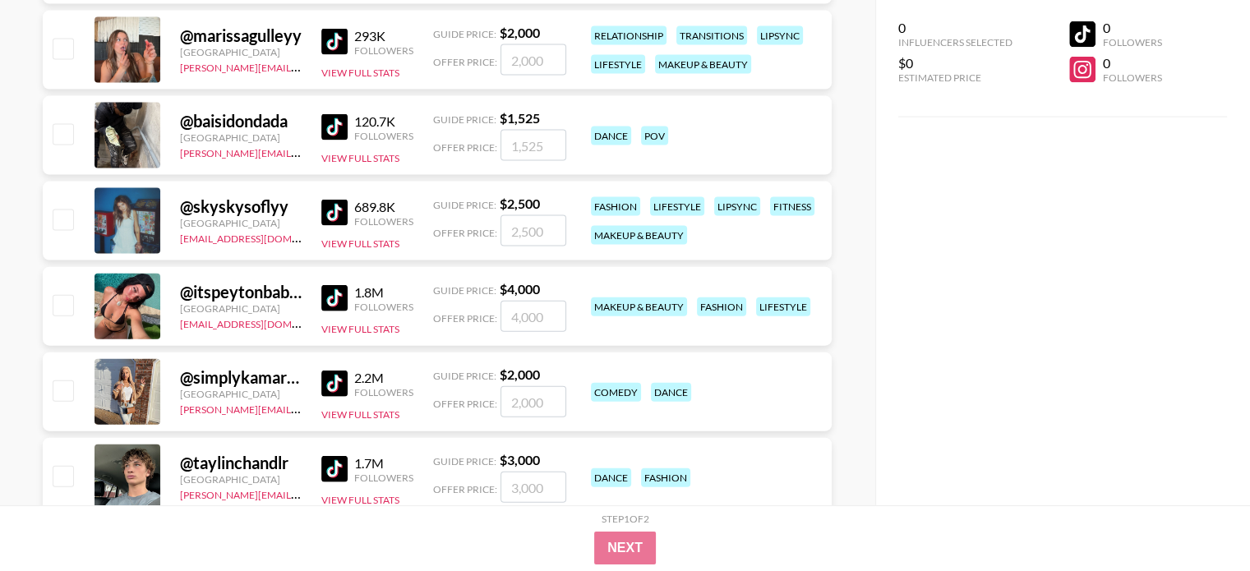
scroll to position [34917, 0]
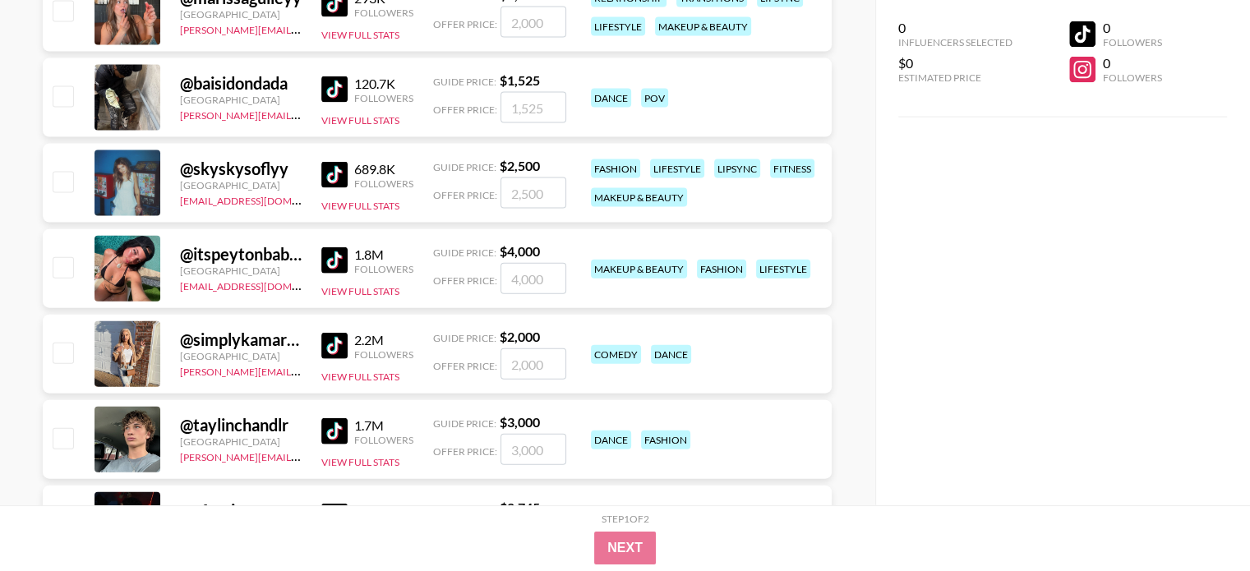
click at [338, 173] on img at bounding box center [334, 175] width 26 height 26
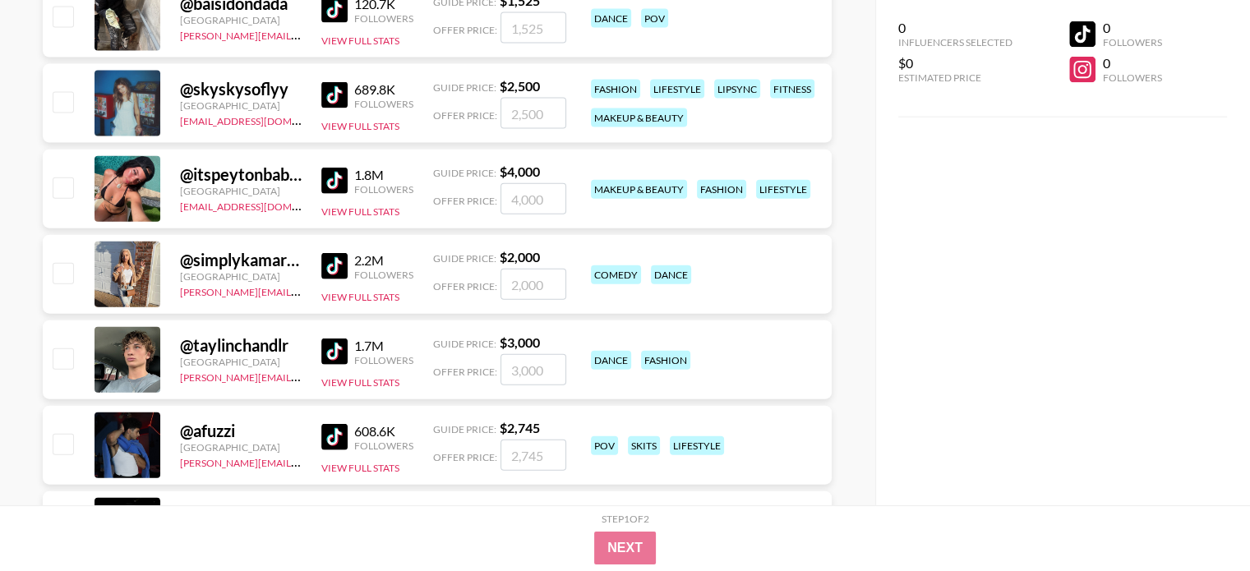
scroll to position [34999, 0]
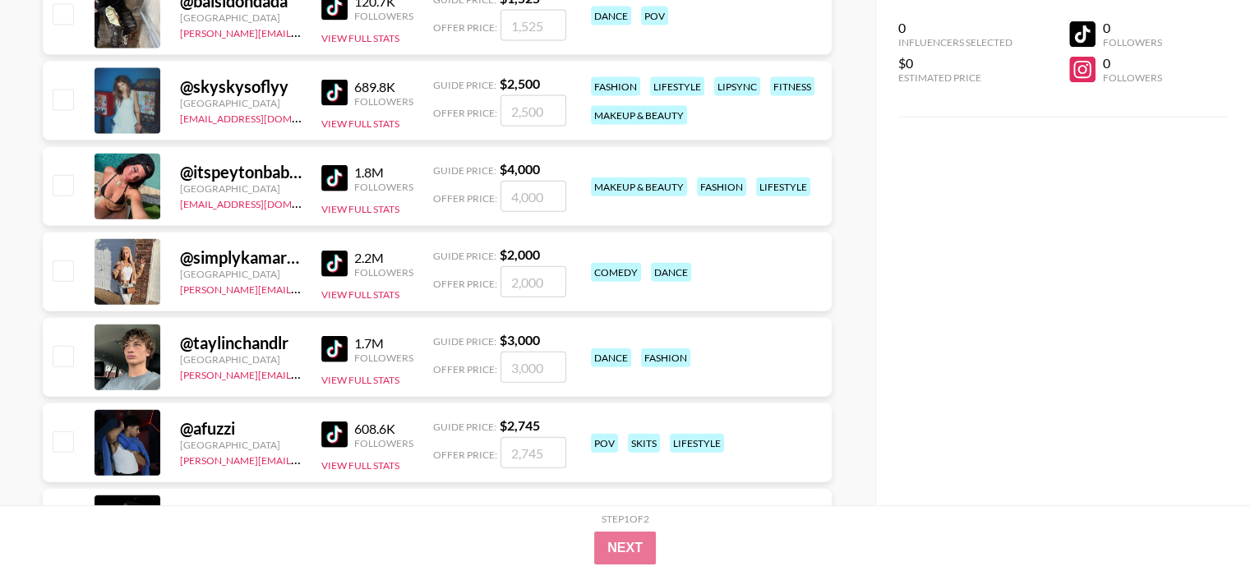
click at [322, 173] on img at bounding box center [334, 178] width 26 height 26
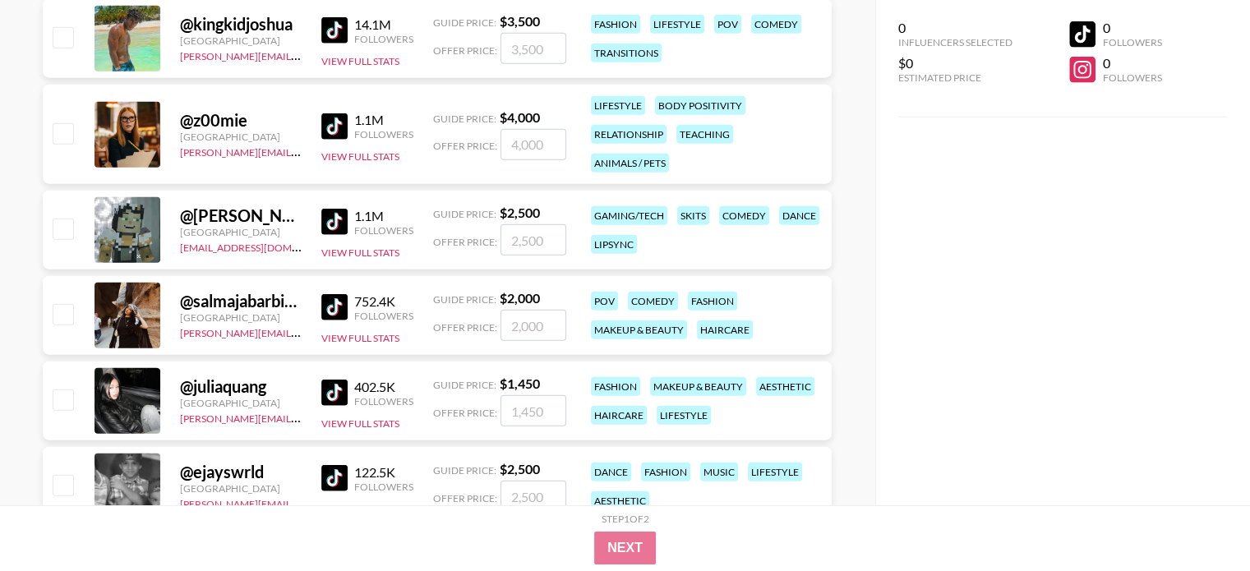
scroll to position [35656, 0]
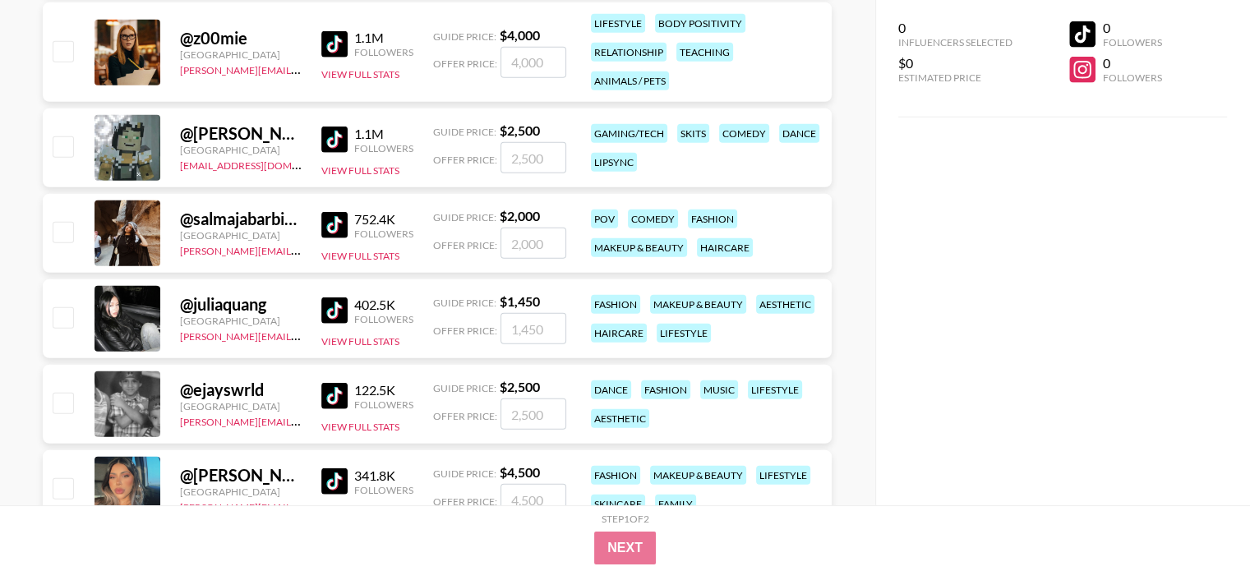
click at [339, 311] on img at bounding box center [334, 310] width 26 height 26
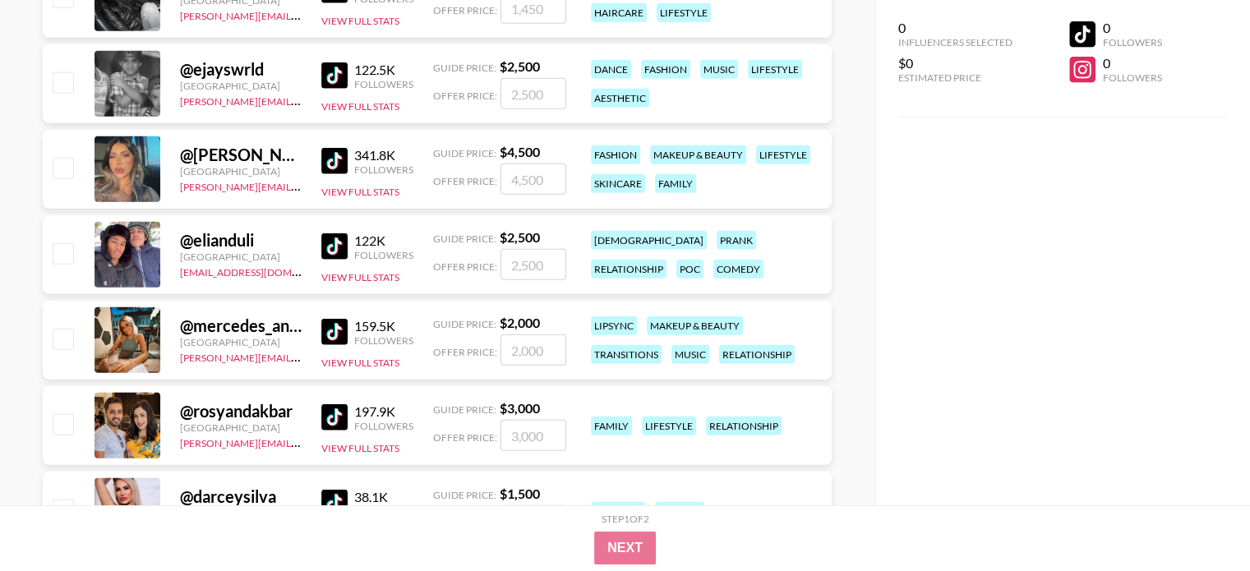
scroll to position [35985, 0]
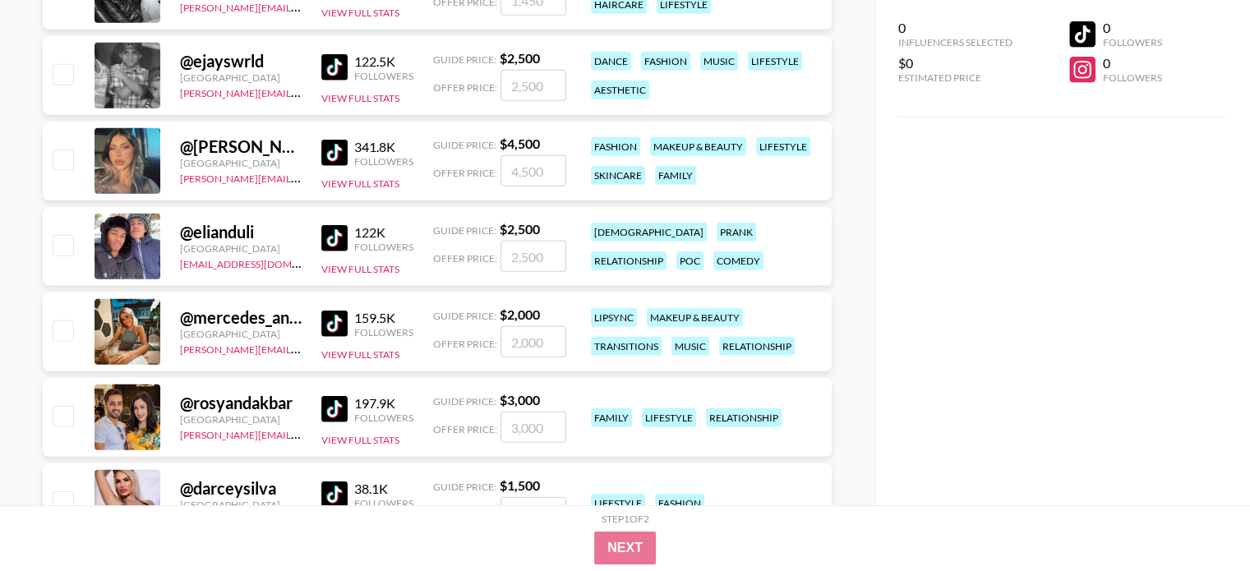
click at [347, 148] on img at bounding box center [334, 153] width 26 height 26
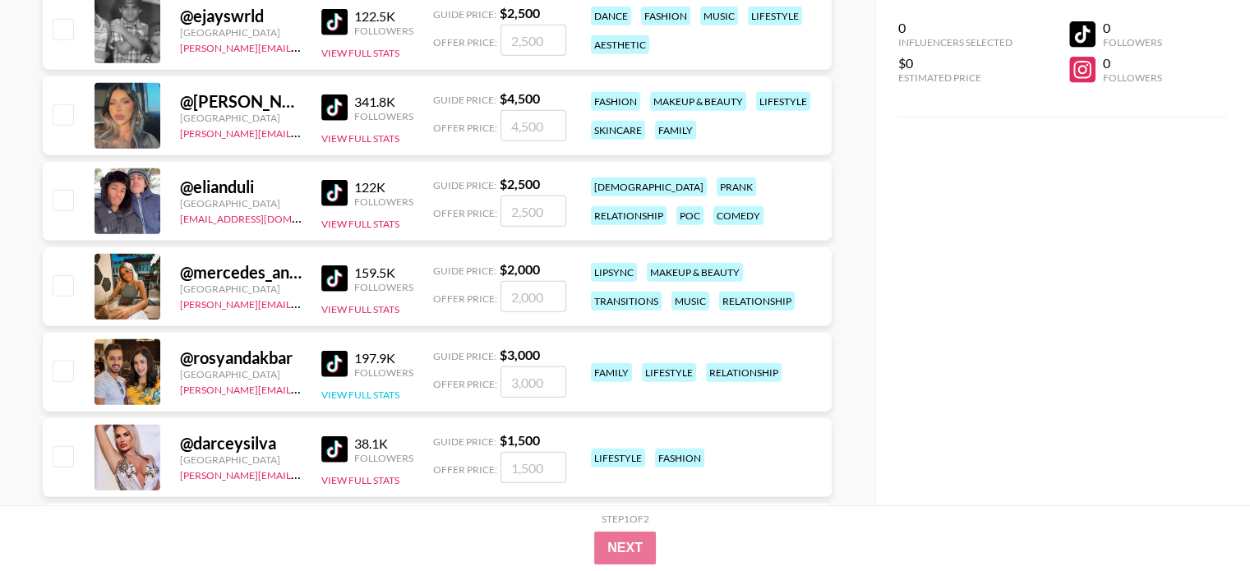
scroll to position [36067, 0]
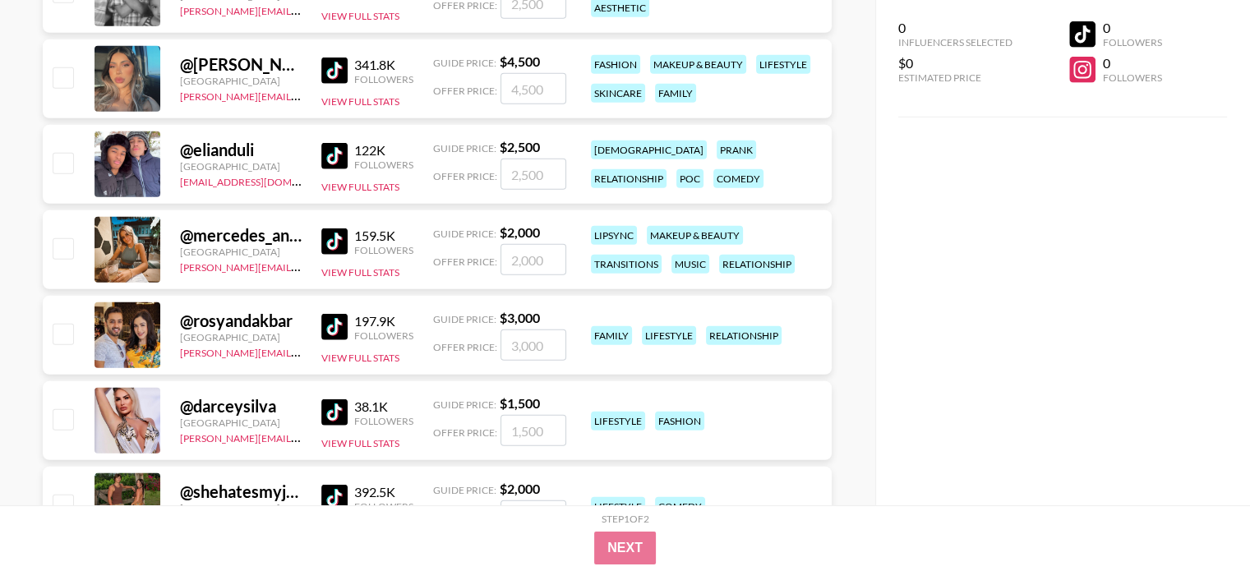
click at [332, 236] on img at bounding box center [334, 241] width 26 height 26
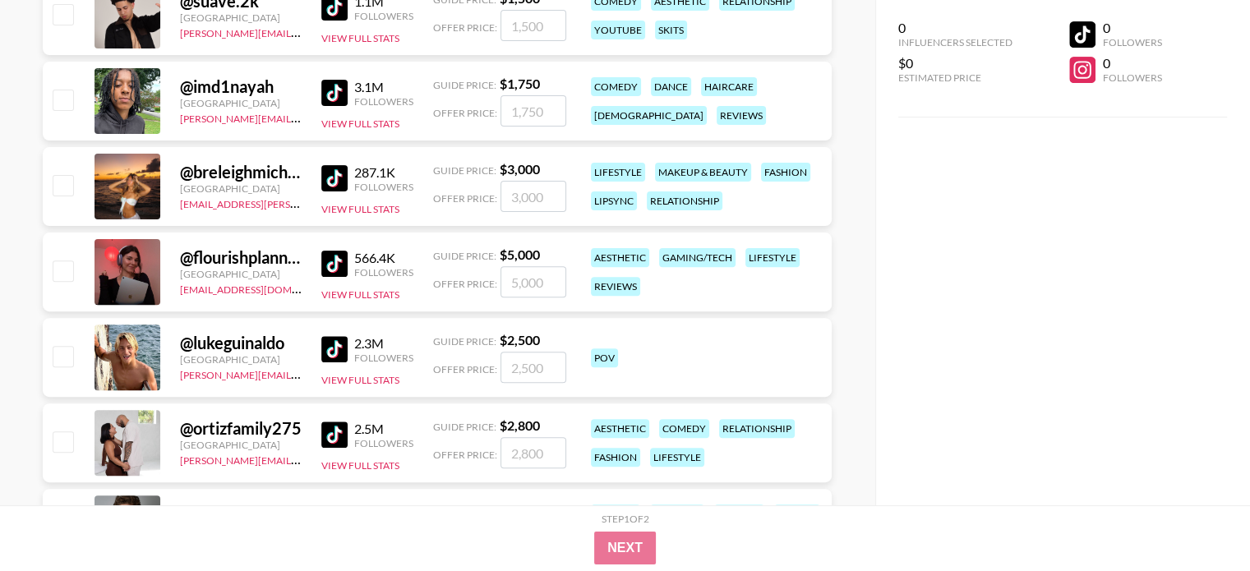
scroll to position [38039, 0]
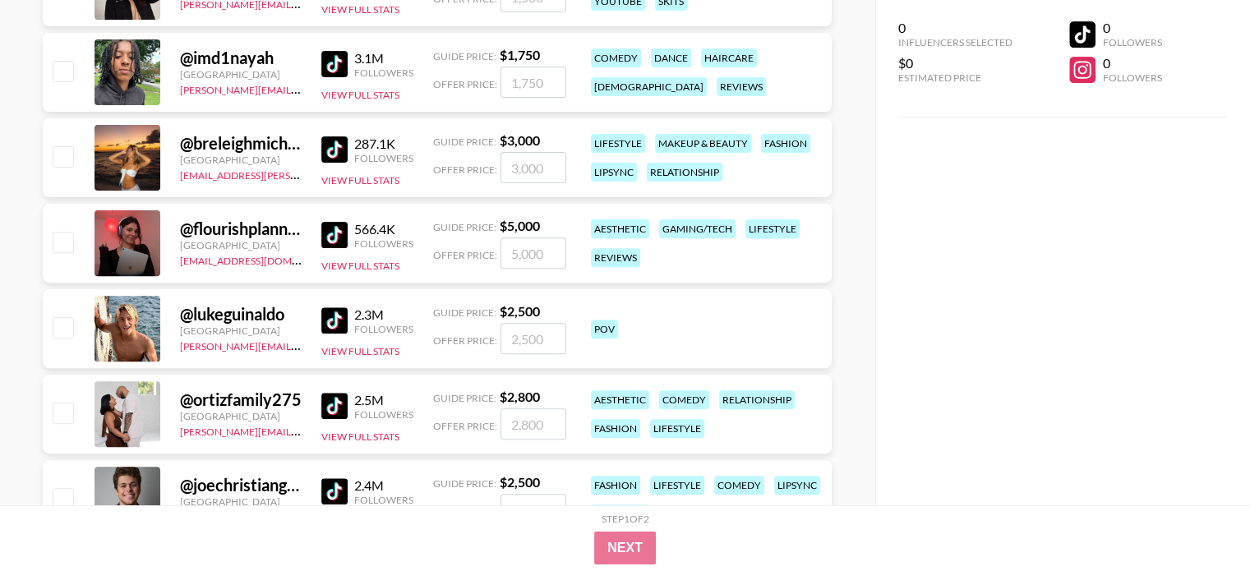
click at [330, 139] on img at bounding box center [334, 149] width 26 height 26
drag, startPoint x: 539, startPoint y: 144, endPoint x: 500, endPoint y: 140, distance: 39.6
click at [500, 140] on strong "$ 3,000" at bounding box center [520, 140] width 40 height 16
copy strong "$ 3,000"
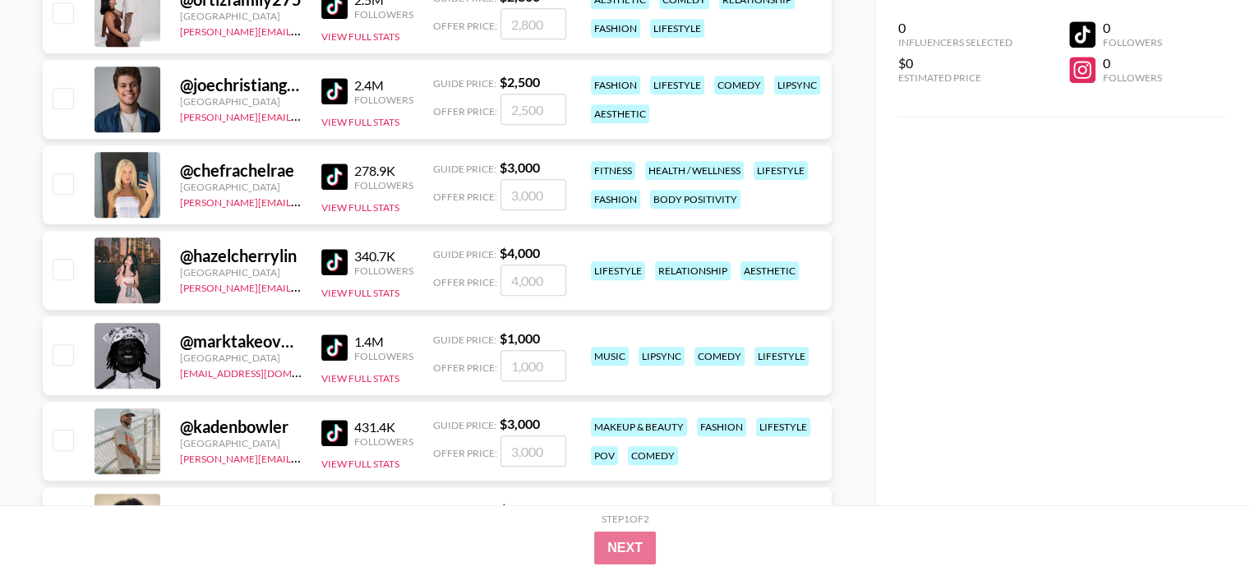
scroll to position [38450, 0]
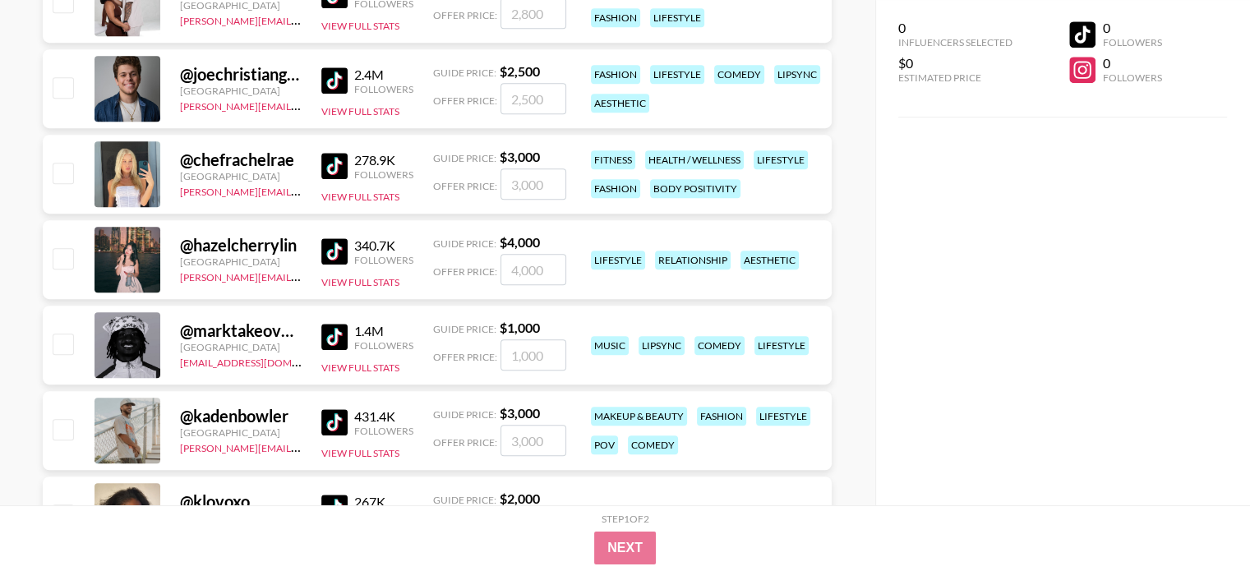
click at [329, 170] on img at bounding box center [334, 166] width 26 height 26
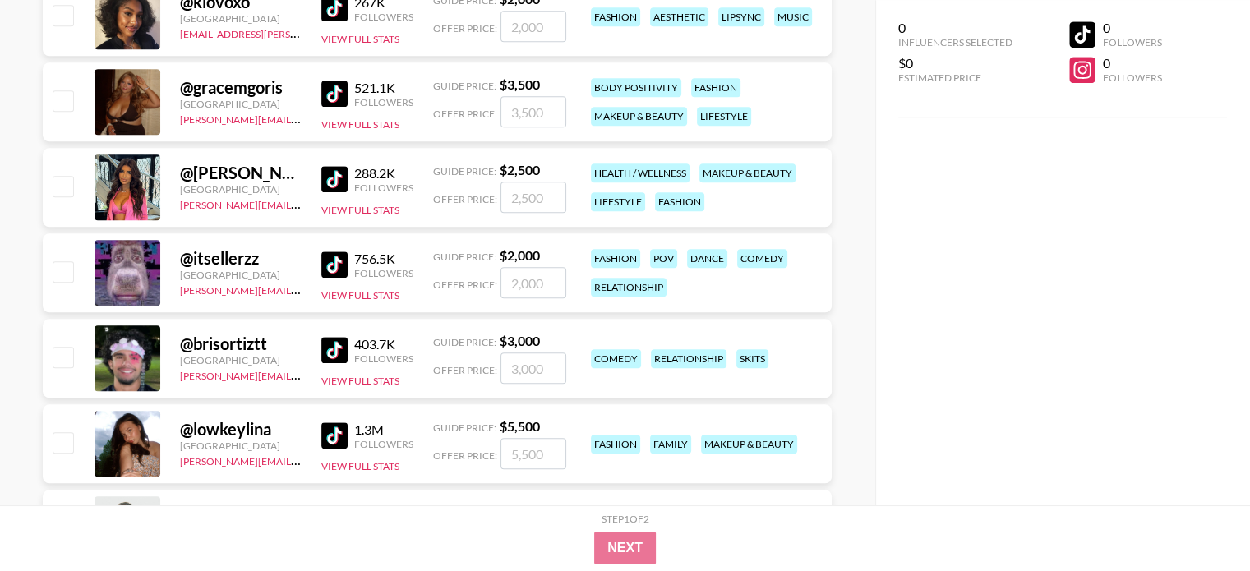
scroll to position [39189, 0]
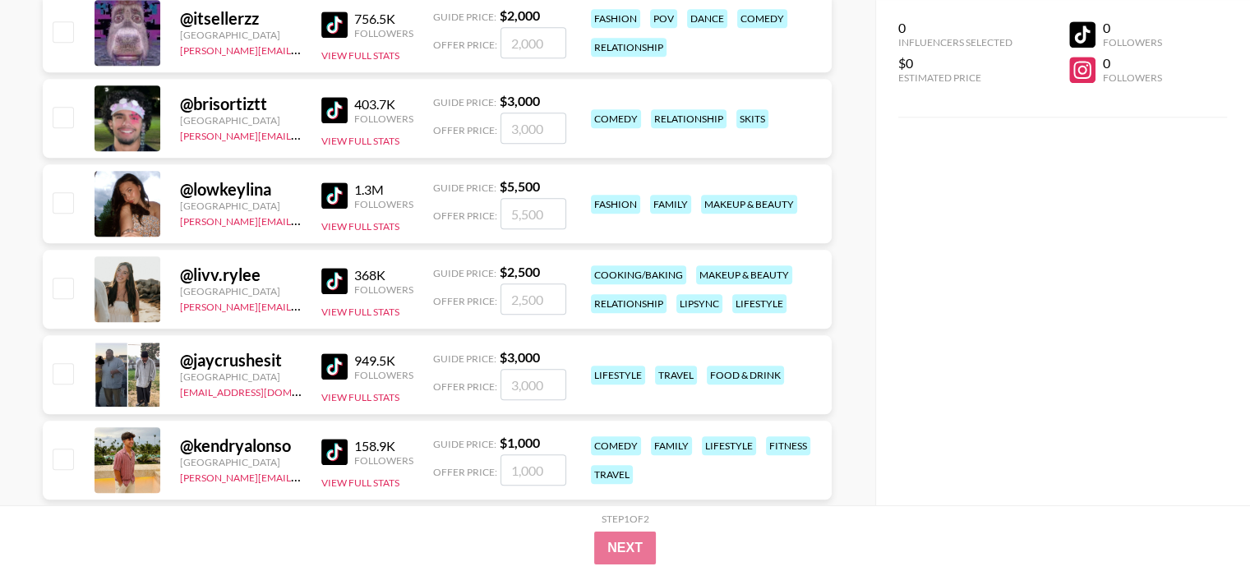
click at [329, 192] on img at bounding box center [334, 195] width 26 height 26
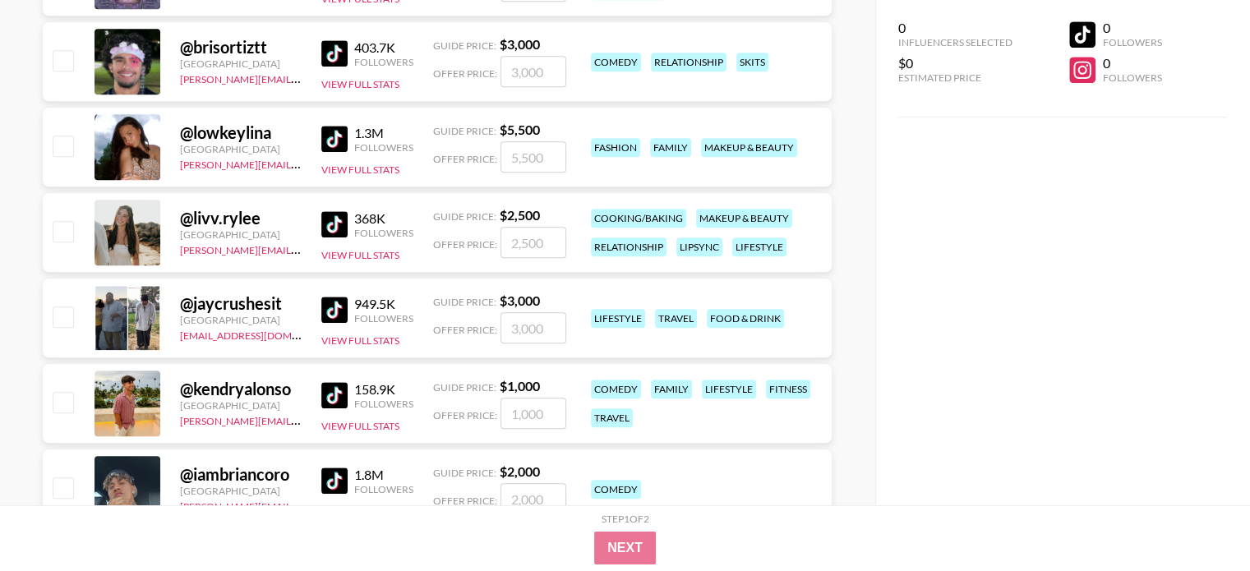
scroll to position [39271, 0]
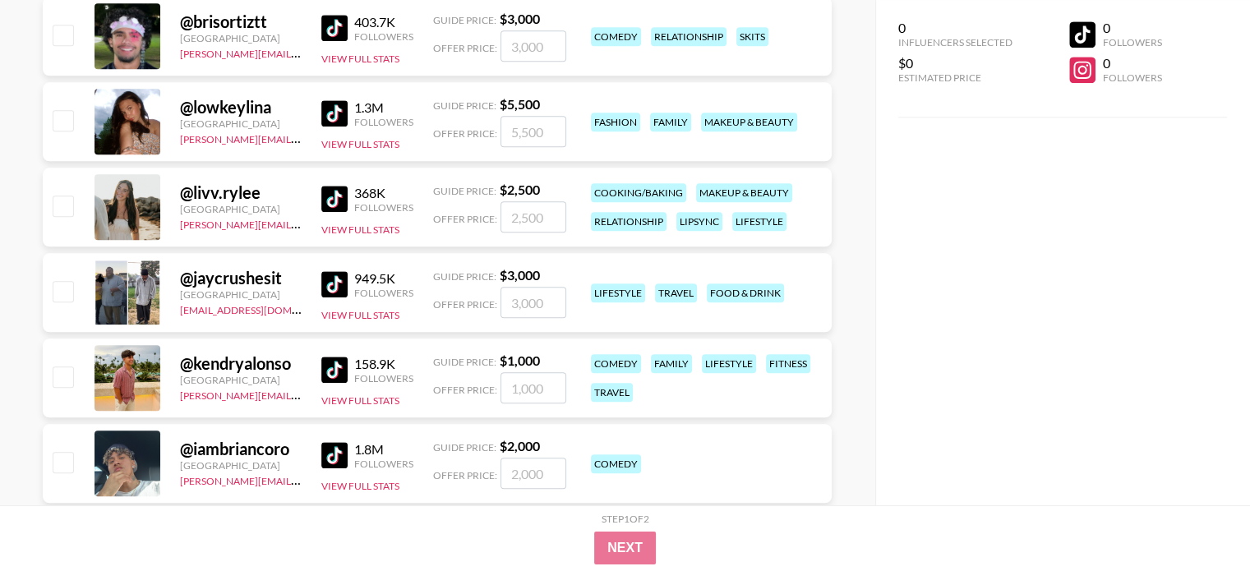
click at [342, 193] on img at bounding box center [334, 199] width 26 height 26
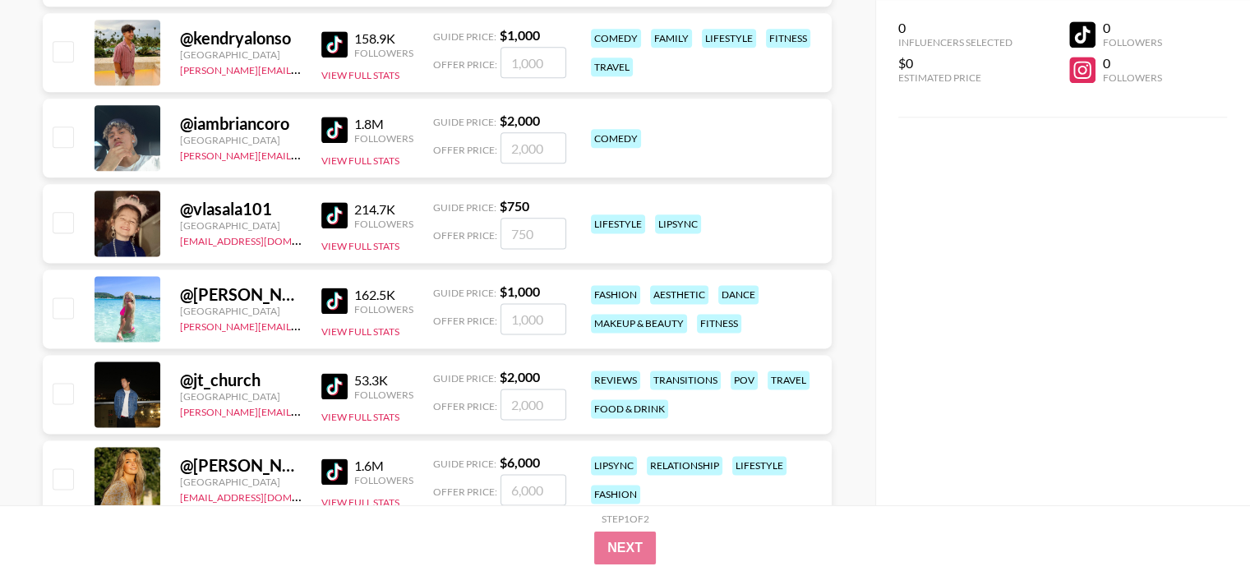
scroll to position [39682, 0]
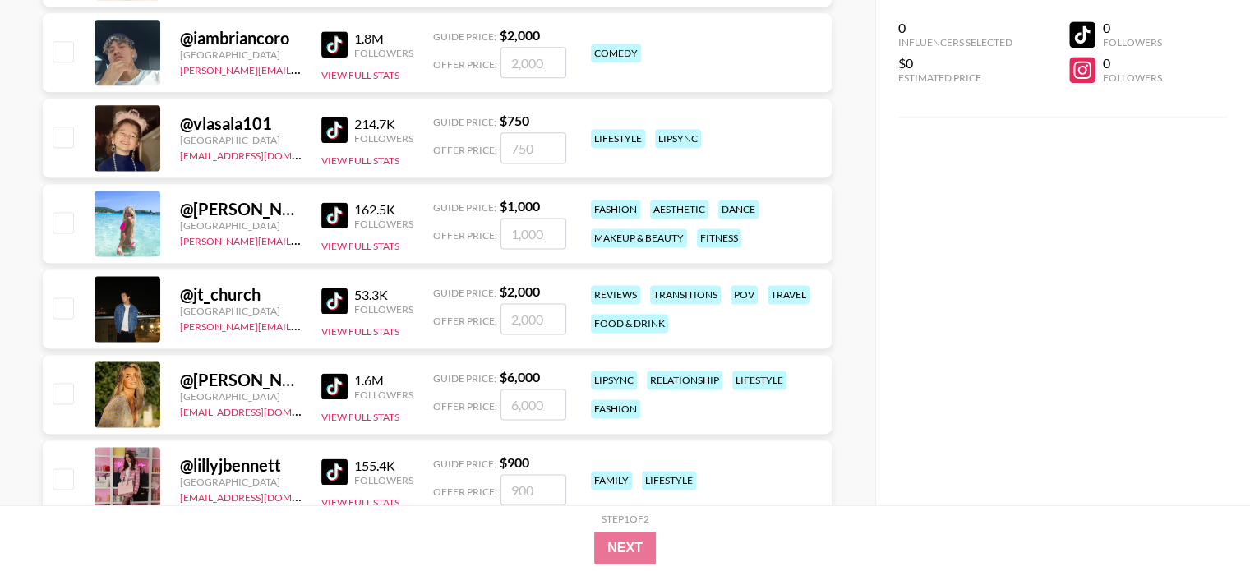
click at [328, 215] on img at bounding box center [334, 215] width 26 height 26
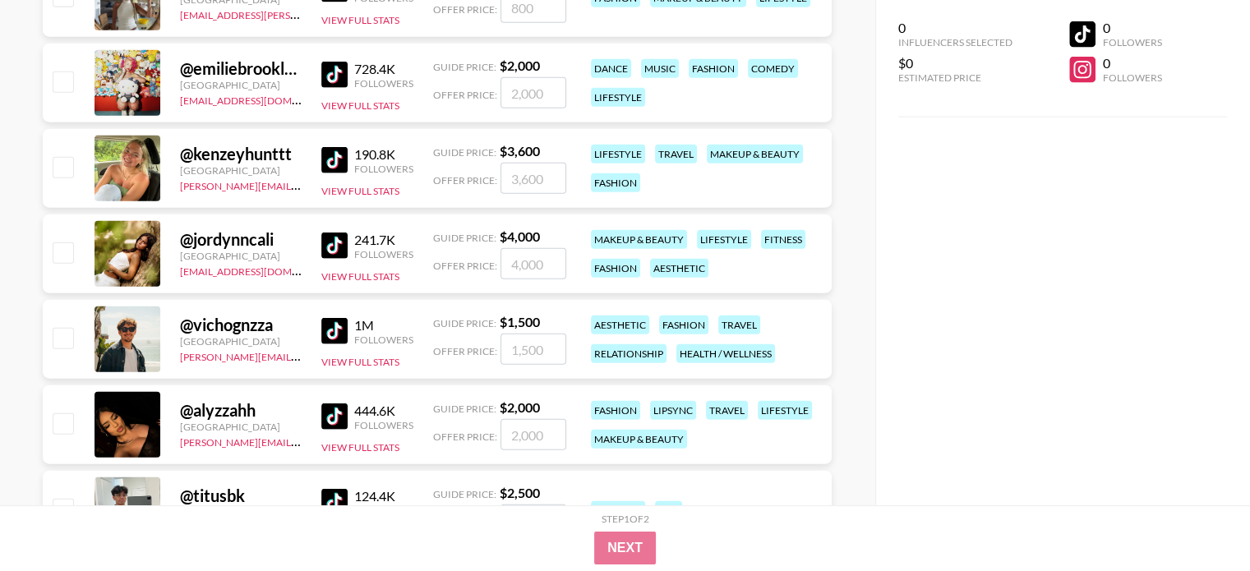
scroll to position [41489, 0]
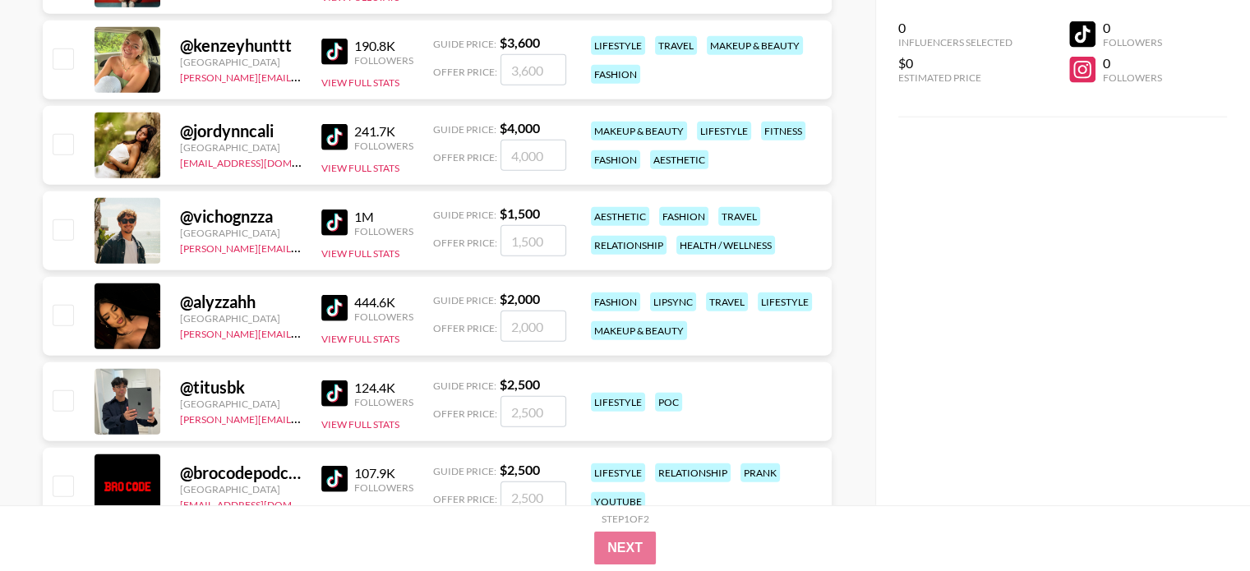
click at [342, 45] on img at bounding box center [334, 52] width 26 height 26
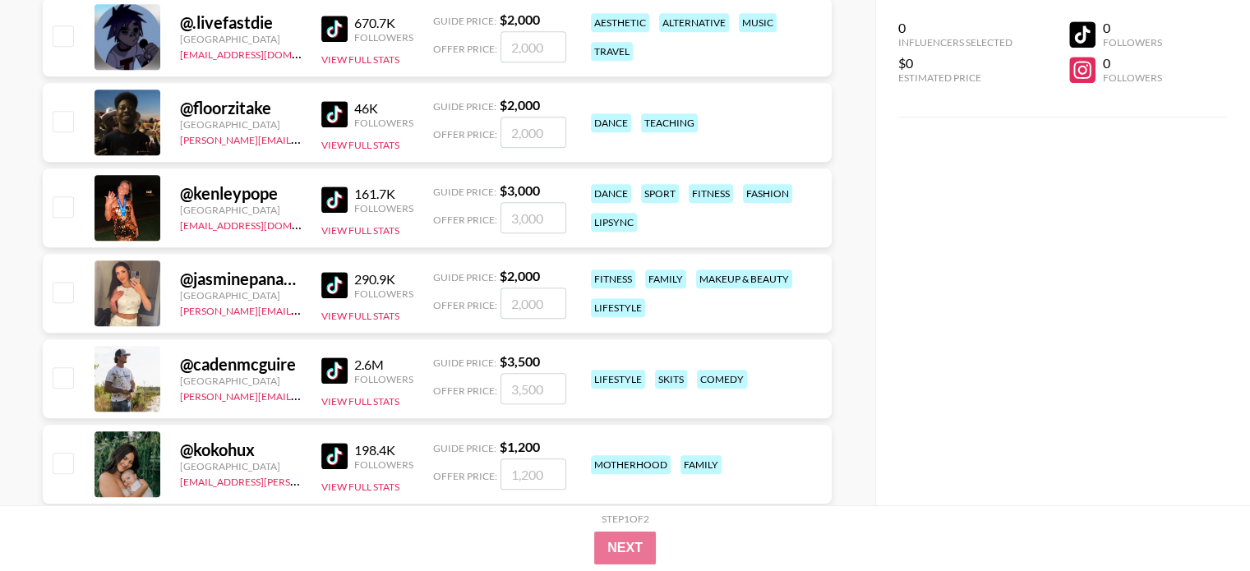
scroll to position [45351, 0]
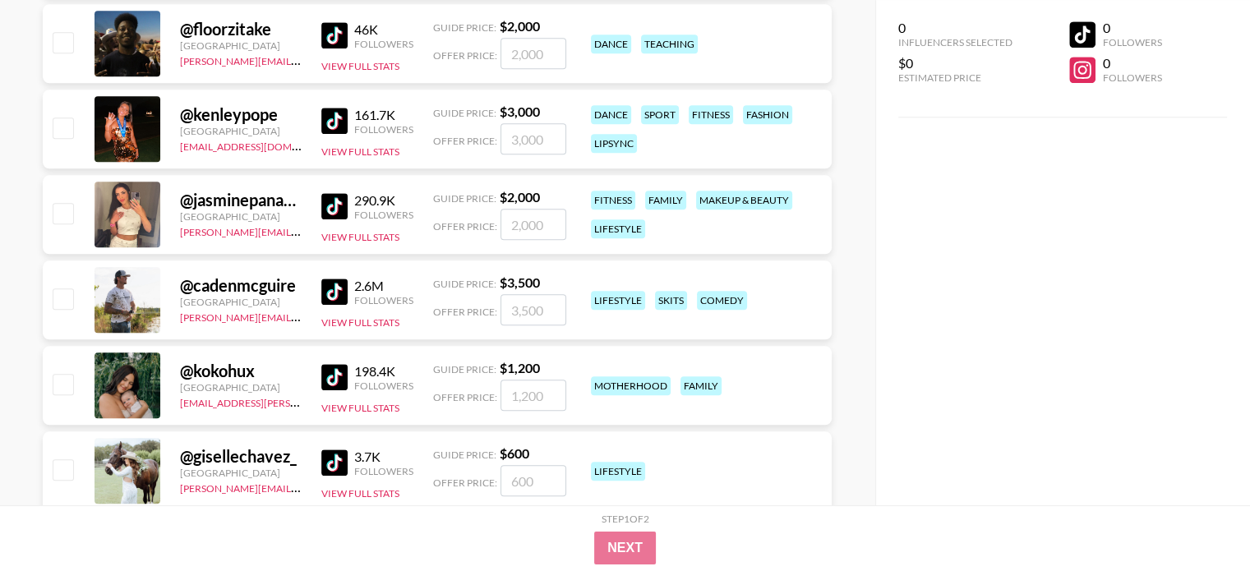
click at [330, 206] on img at bounding box center [334, 206] width 26 height 26
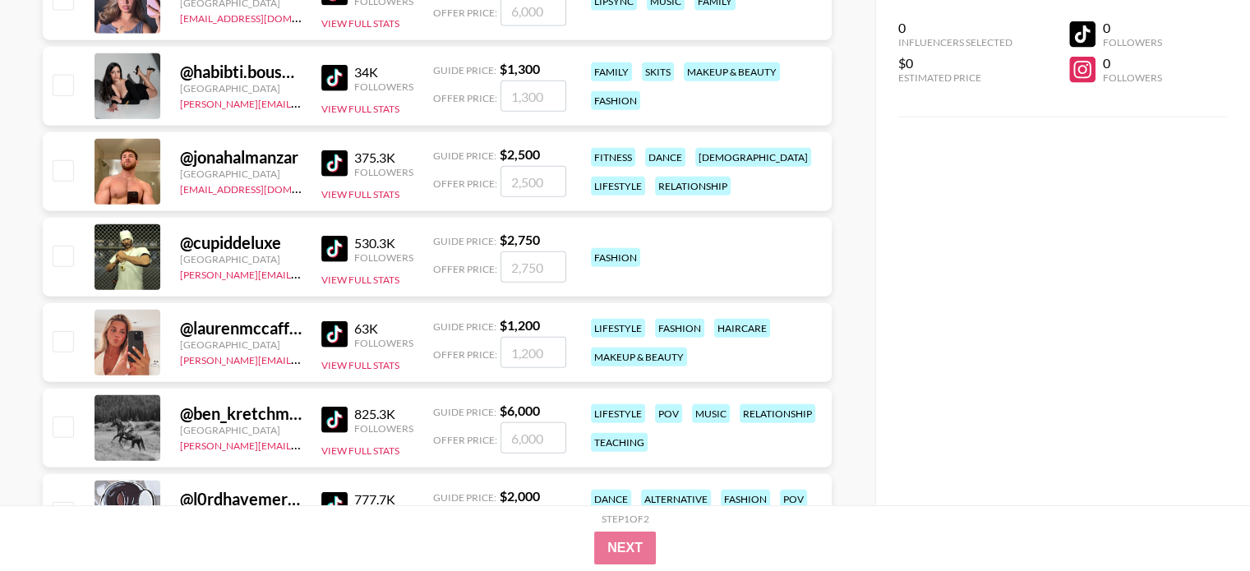
scroll to position [47651, 0]
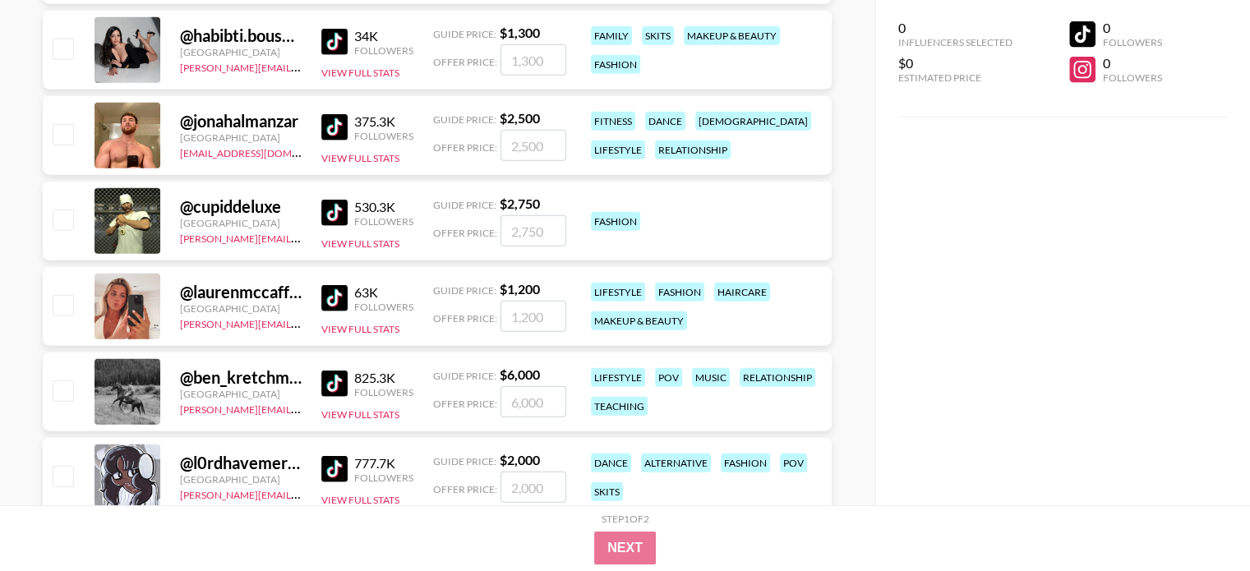
click at [343, 302] on img at bounding box center [334, 298] width 26 height 26
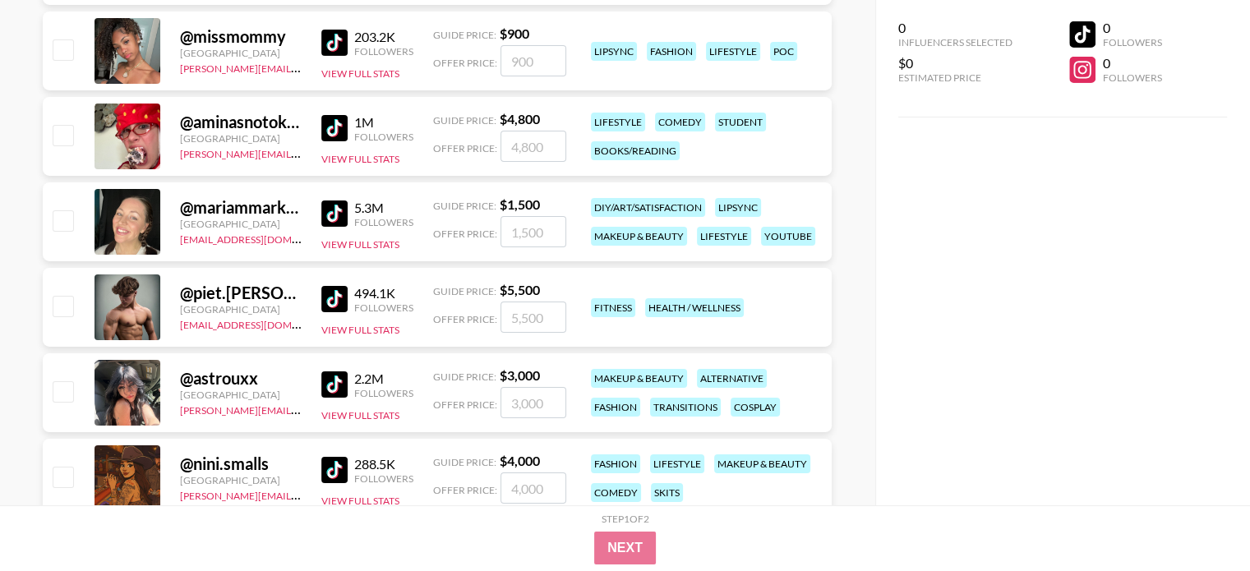
scroll to position [49376, 0]
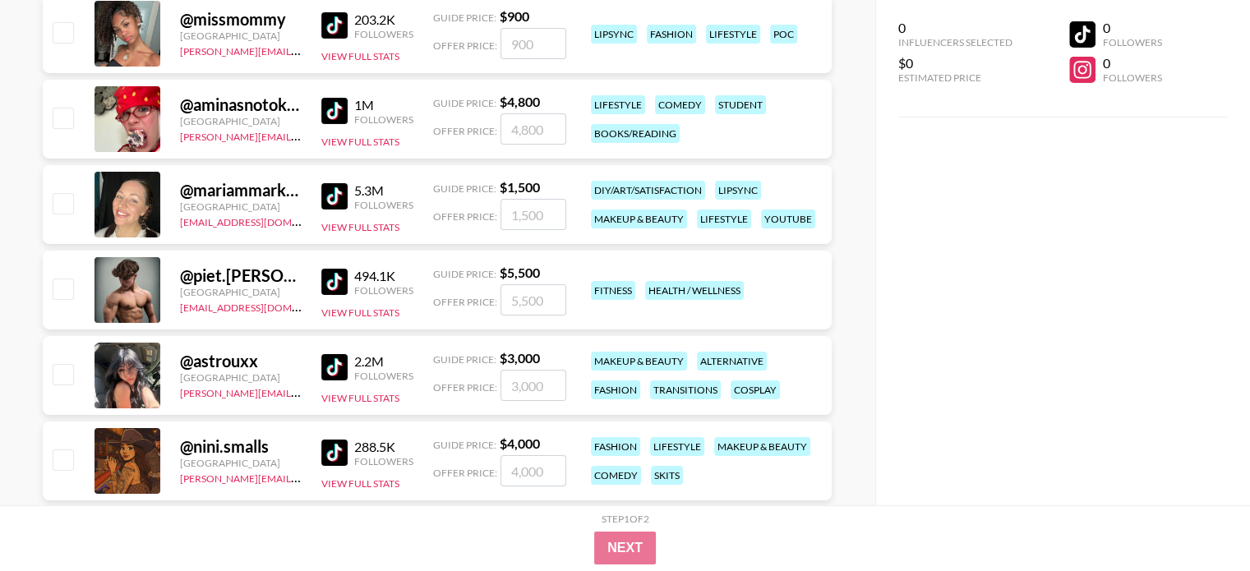
click at [310, 189] on div "@ mariammarksart [GEOGRAPHIC_DATA] [EMAIL_ADDRESS][DOMAIN_NAME] 5.3M Followers …" at bounding box center [437, 204] width 789 height 79
click at [335, 196] on img at bounding box center [334, 196] width 26 height 26
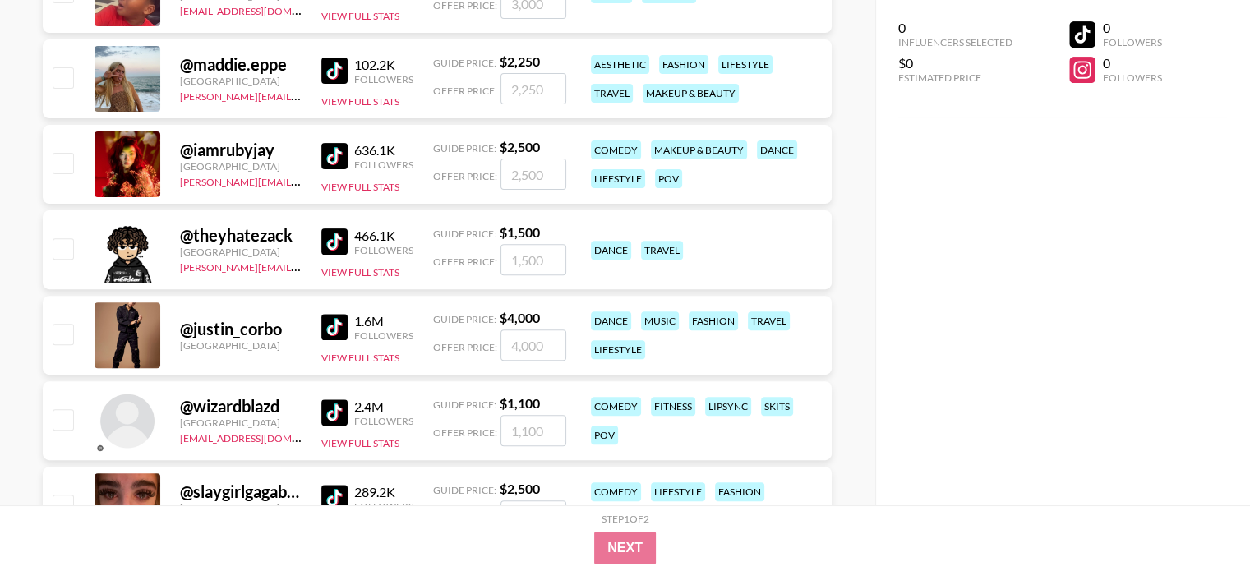
scroll to position [50527, 0]
click at [334, 74] on img at bounding box center [334, 71] width 26 height 26
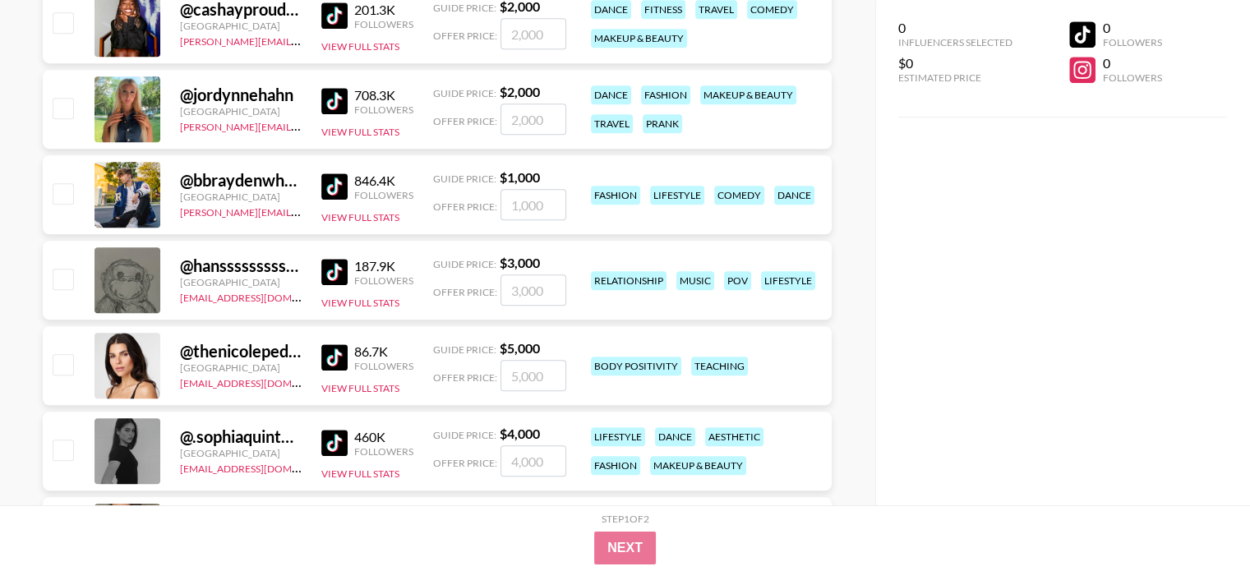
scroll to position [51430, 0]
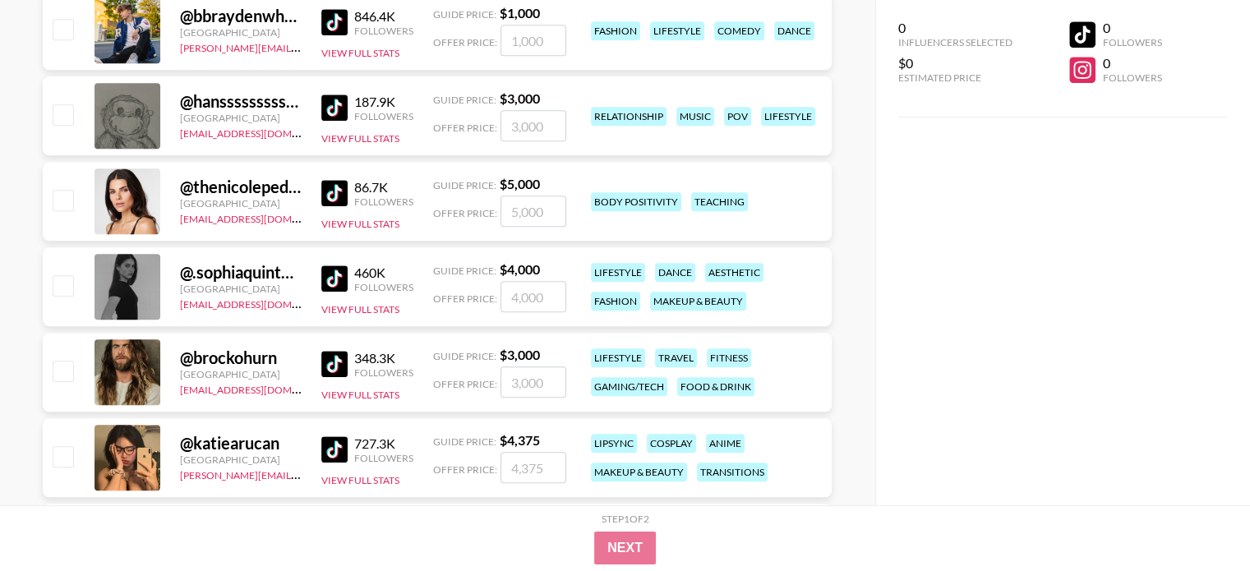
click at [339, 274] on img at bounding box center [334, 278] width 26 height 26
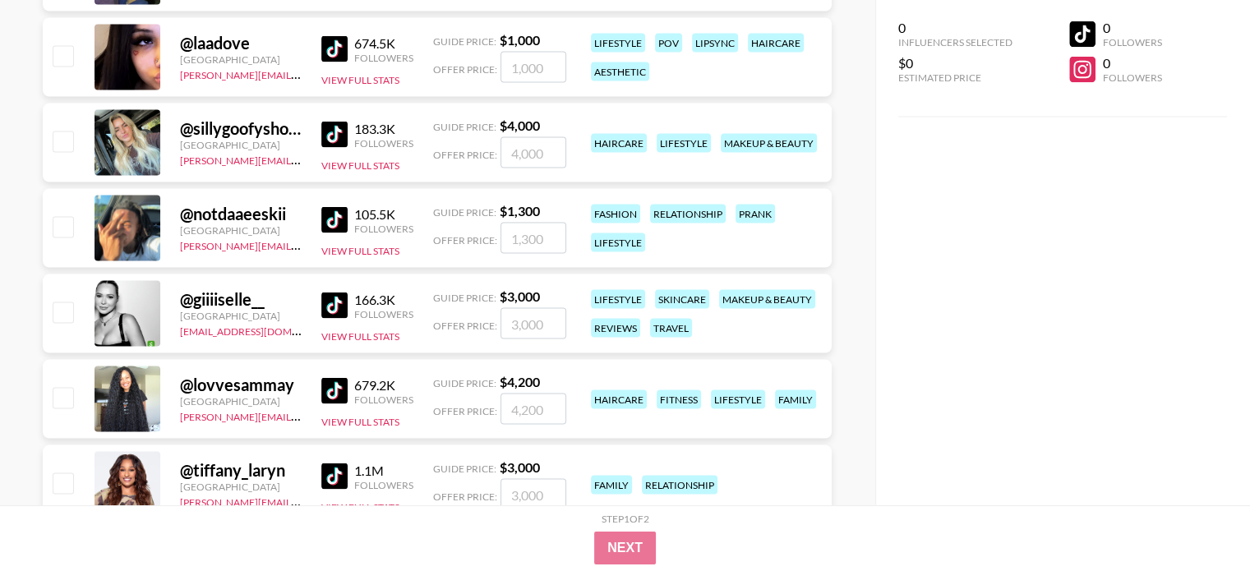
scroll to position [53320, 0]
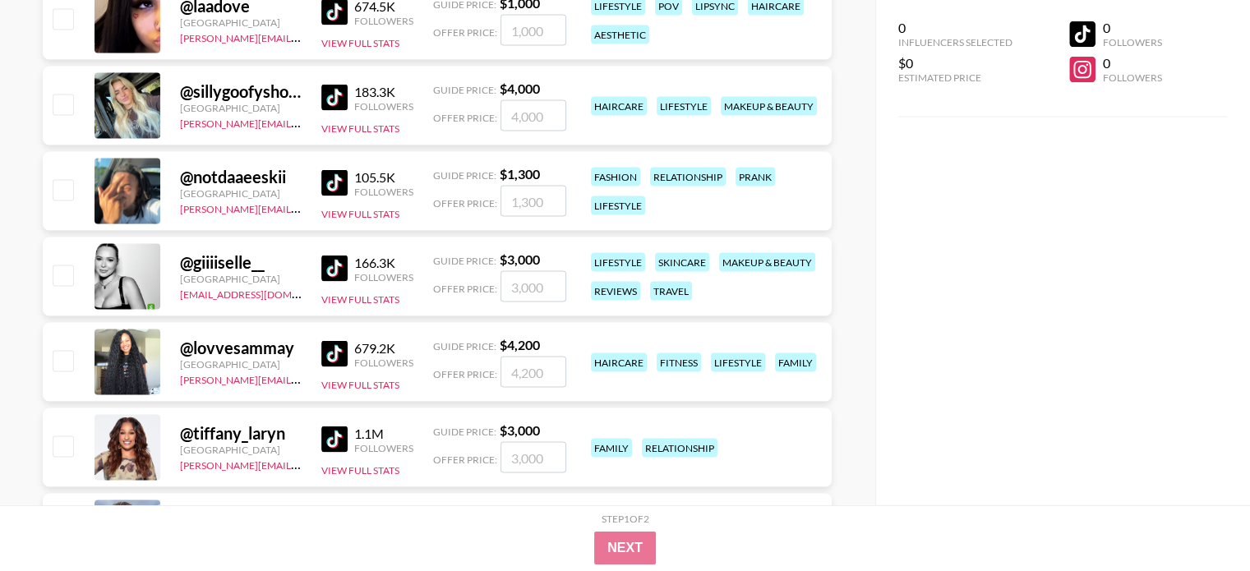
click at [325, 90] on img at bounding box center [334, 98] width 26 height 26
click at [327, 89] on img at bounding box center [334, 98] width 26 height 26
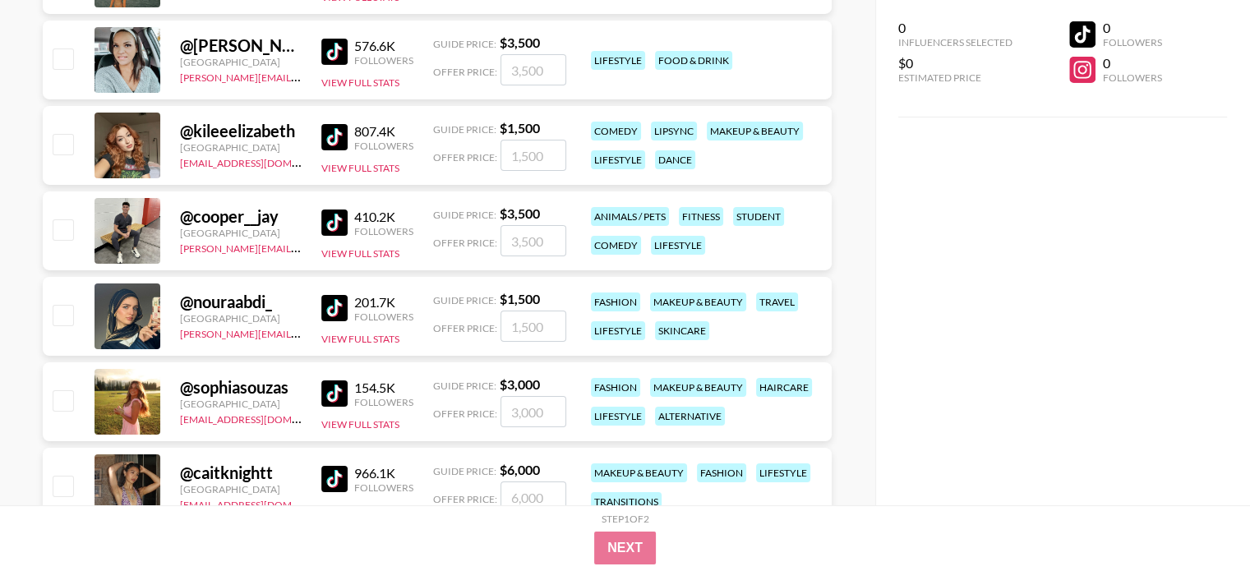
scroll to position [55703, 0]
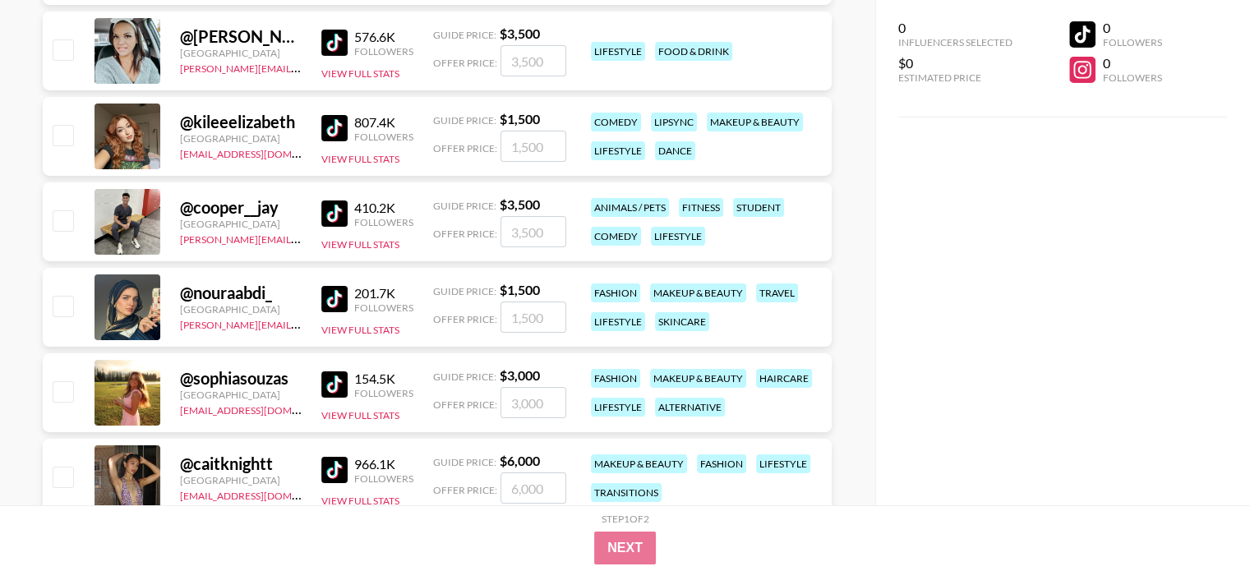
click at [322, 131] on img at bounding box center [334, 128] width 26 height 26
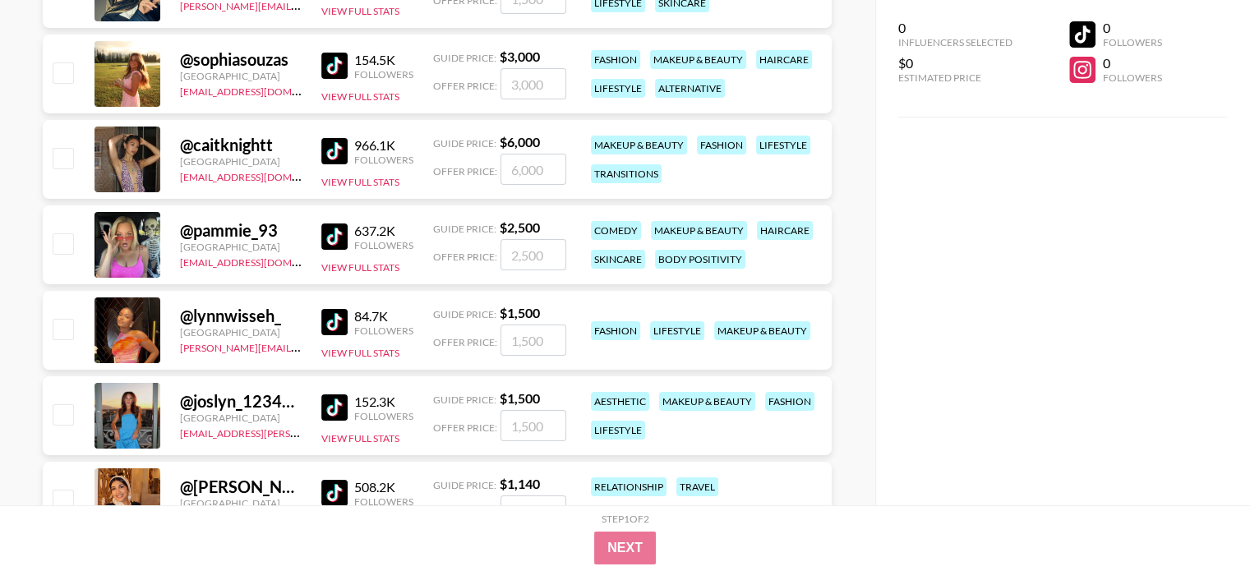
scroll to position [56031, 0]
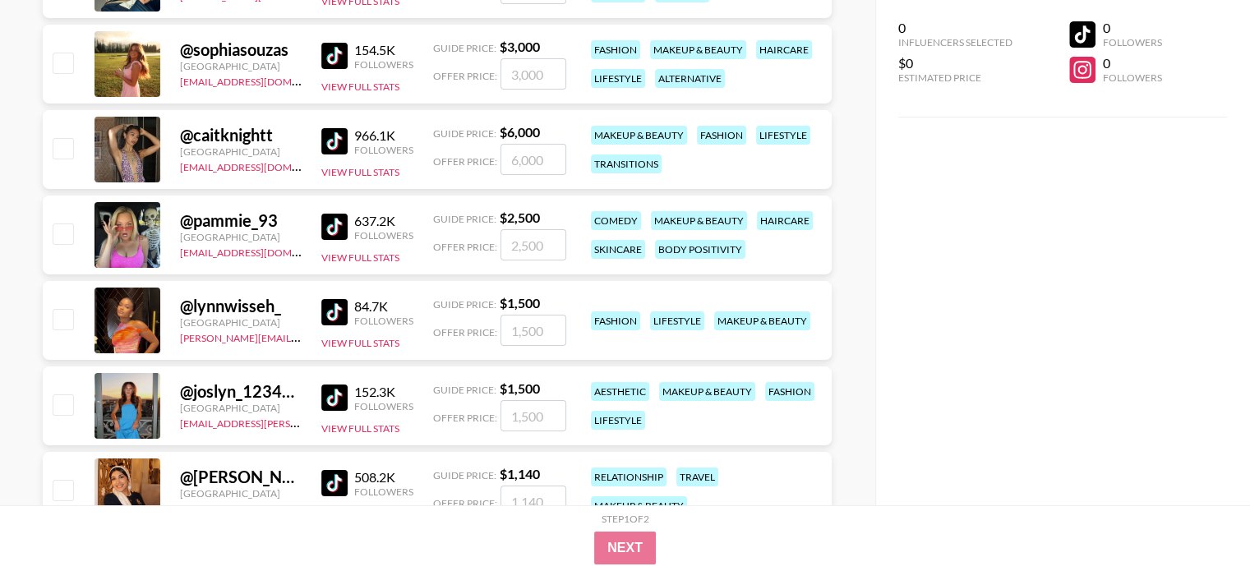
click at [331, 394] on img at bounding box center [334, 397] width 26 height 26
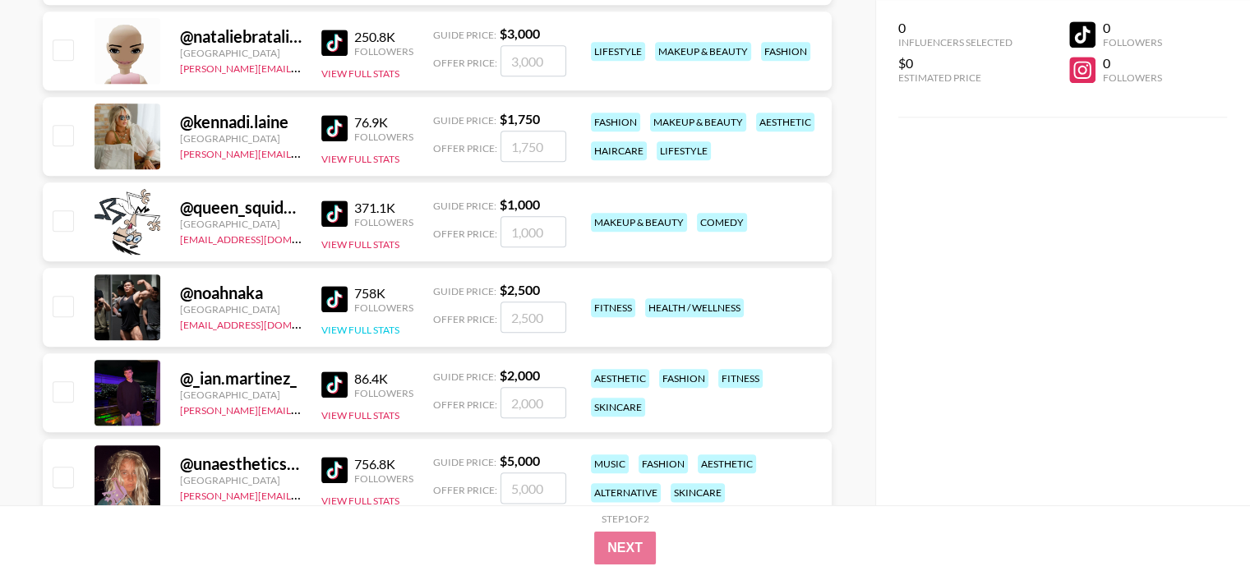
scroll to position [58085, 0]
